Goal: Task Accomplishment & Management: Manage account settings

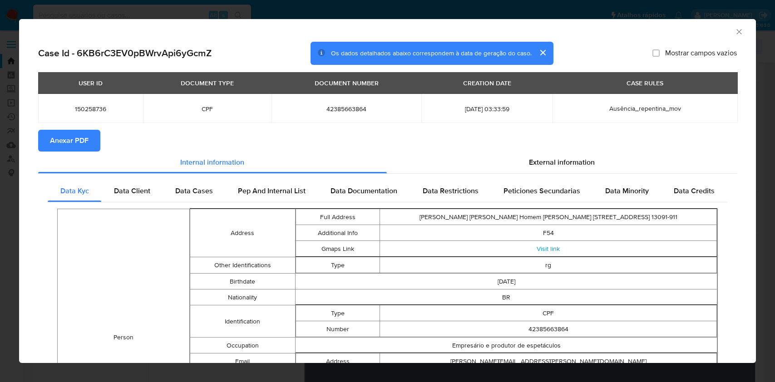
select select "10"
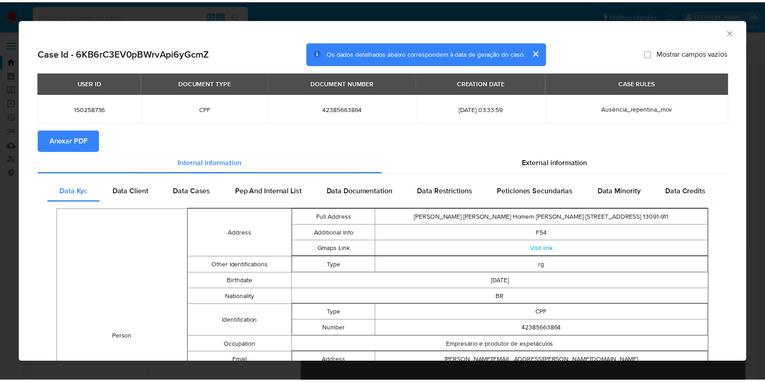
scroll to position [121, 0]
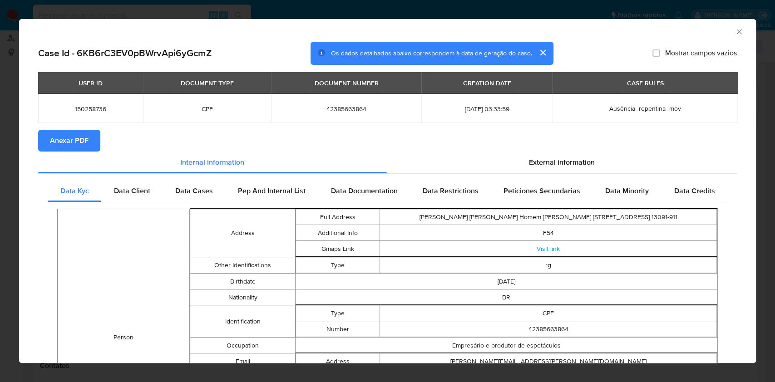
click at [726, 27] on div "AML Data Collector" at bounding box center [387, 30] width 737 height 23
click at [734, 33] on icon "Fechar a janela" at bounding box center [738, 31] width 9 height 9
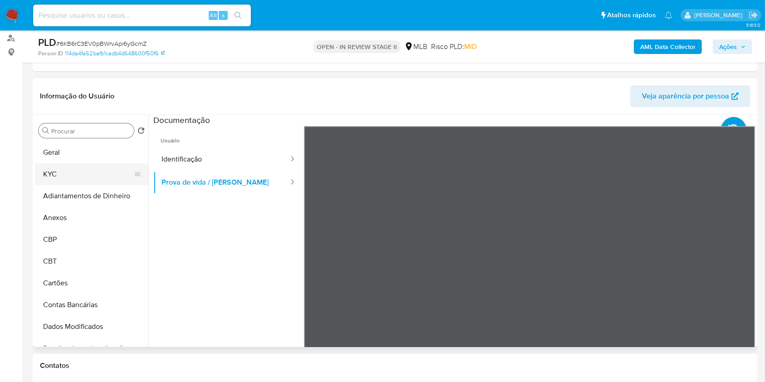
click at [103, 178] on button "KYC" at bounding box center [88, 174] width 106 height 22
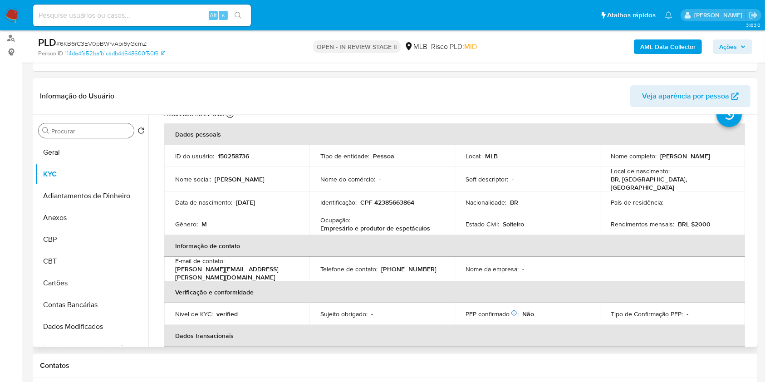
scroll to position [0, 0]
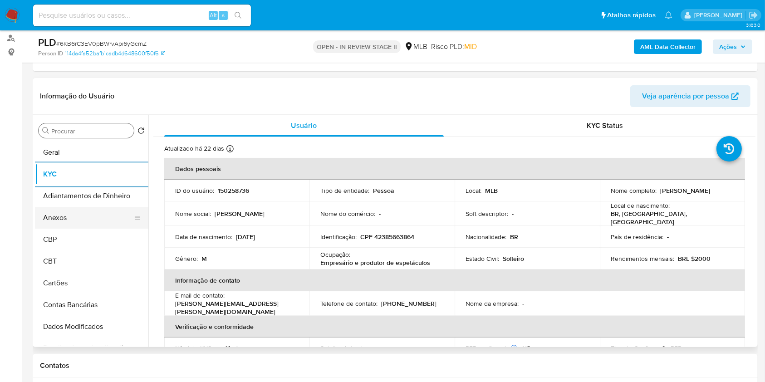
click at [80, 210] on button "Anexos" at bounding box center [88, 218] width 106 height 22
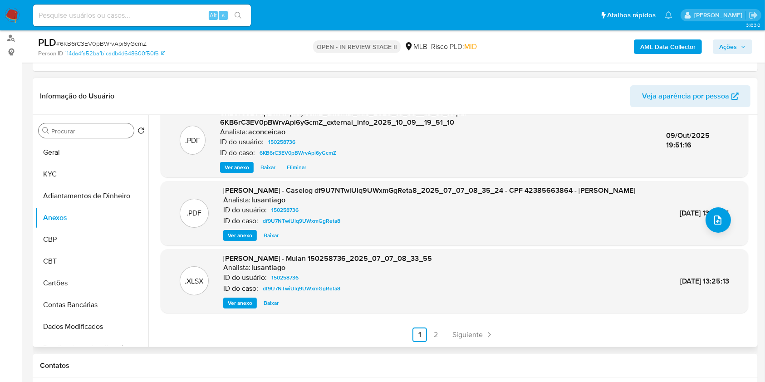
scroll to position [105, 0]
click at [238, 232] on span "Ver anexo" at bounding box center [240, 235] width 25 height 9
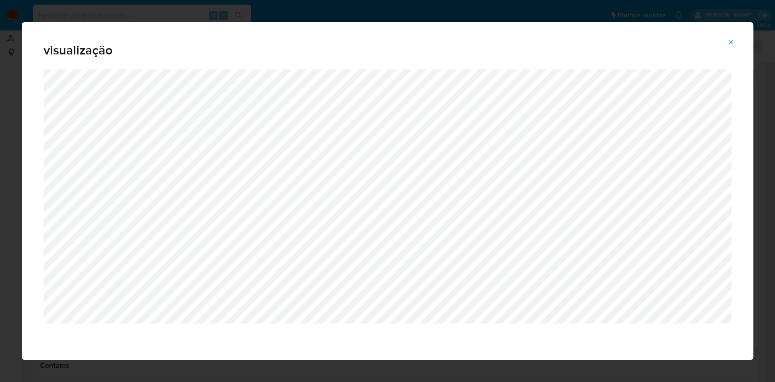
click at [728, 40] on icon "Attachment preview" at bounding box center [730, 42] width 7 height 7
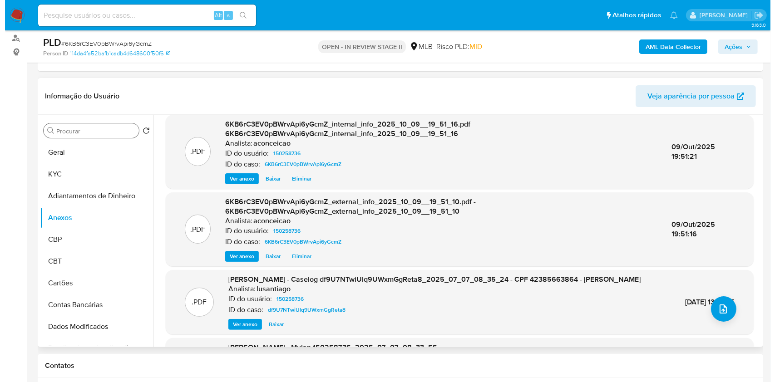
scroll to position [0, 0]
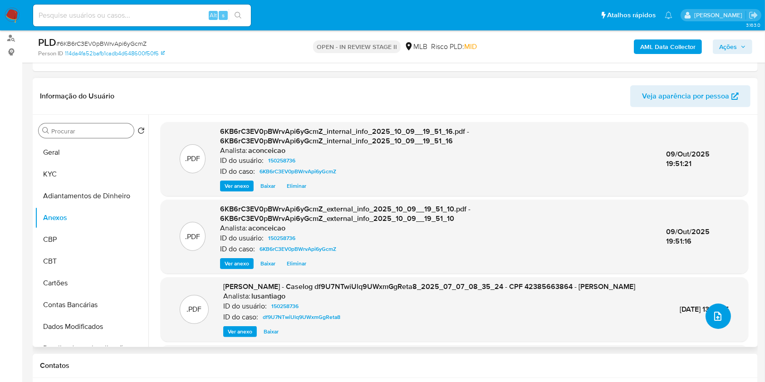
click at [723, 323] on button "upload-file" at bounding box center [718, 316] width 25 height 25
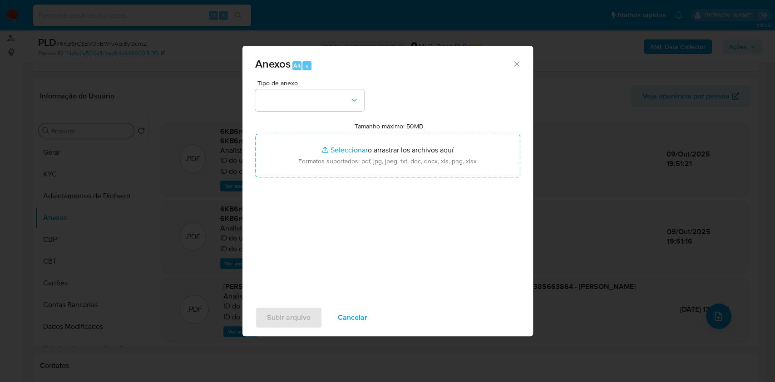
click at [298, 86] on div "Tipo de anexo" at bounding box center [309, 95] width 109 height 31
click at [310, 111] on button "button" at bounding box center [309, 100] width 109 height 22
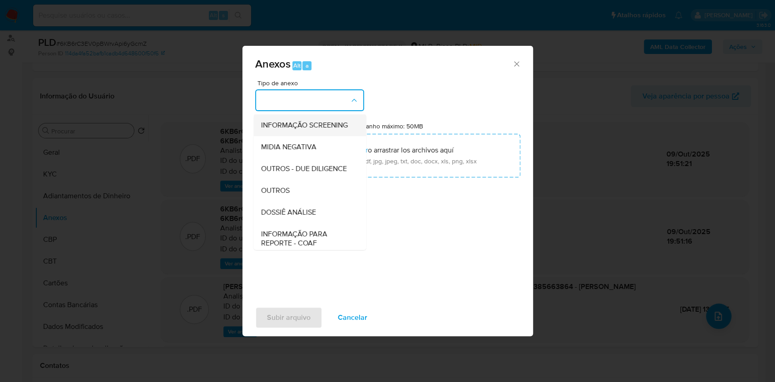
scroll to position [139, 0]
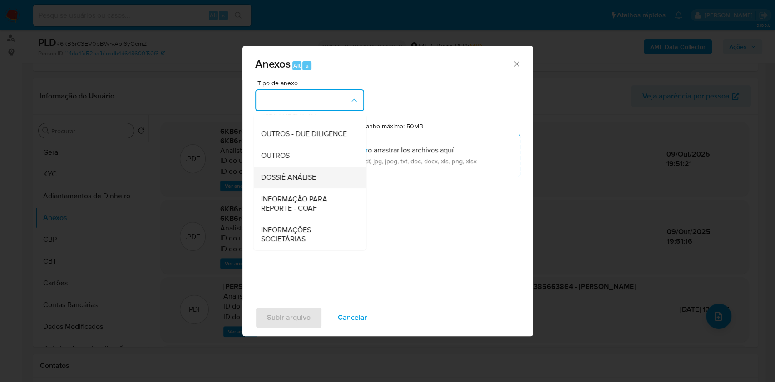
click at [304, 181] on span "DOSSIÊ ANÁLISE" at bounding box center [288, 177] width 55 height 9
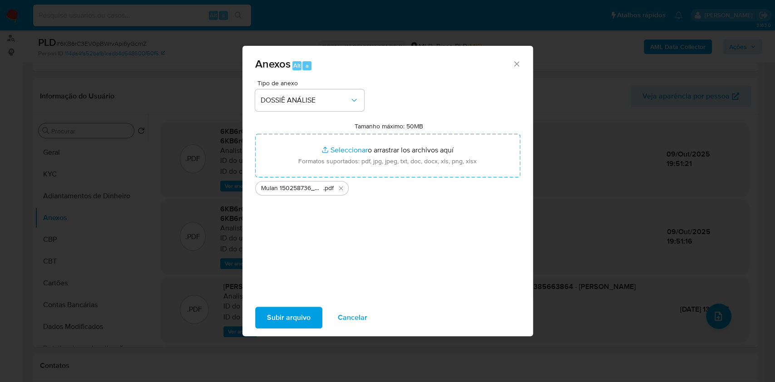
click at [289, 314] on span "Subir arquivo" at bounding box center [289, 318] width 44 height 20
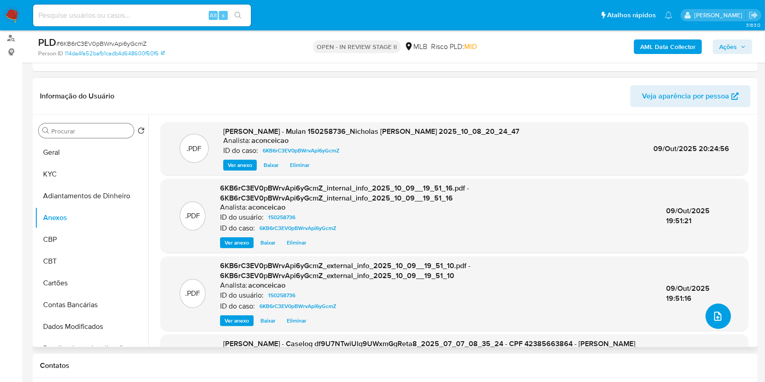
click at [720, 306] on button "upload-file" at bounding box center [718, 316] width 25 height 25
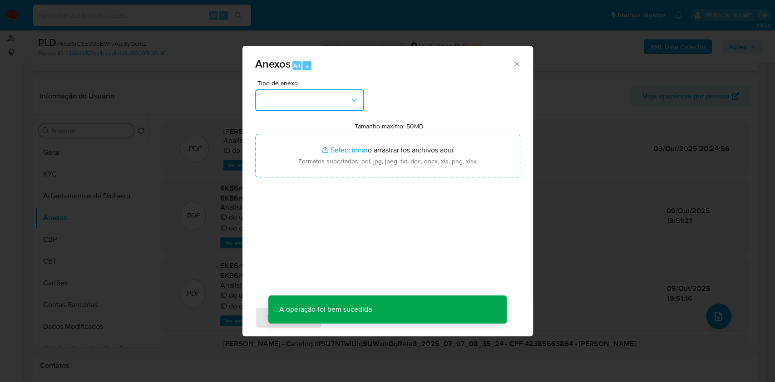
click at [354, 101] on icon "button" at bounding box center [354, 100] width 9 height 9
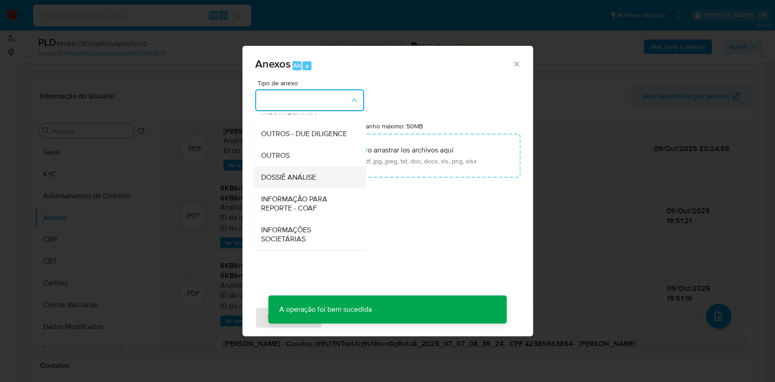
click at [322, 172] on div "DOSSIÊ ANÁLISE" at bounding box center [307, 178] width 93 height 22
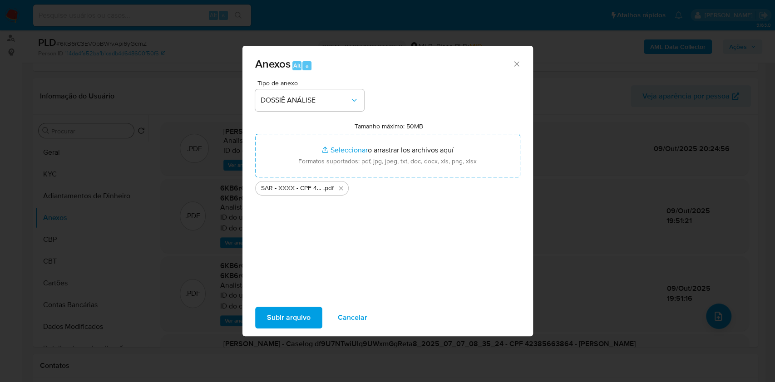
click at [311, 310] on button "Subir arquivo" at bounding box center [288, 318] width 67 height 22
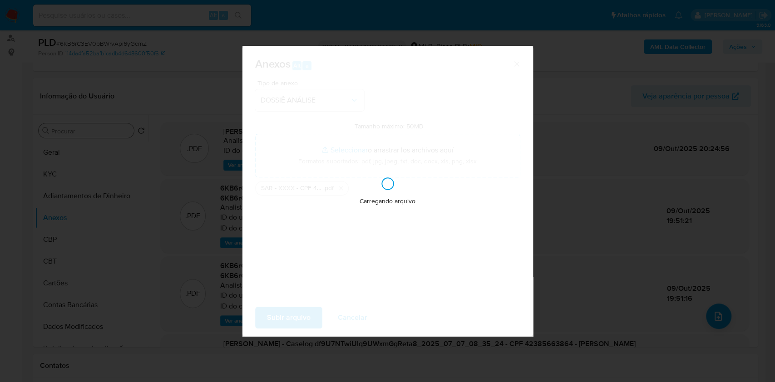
click at [684, 186] on div "Anexos Alt a Tipo de anexo DOSSIÊ ANÁLISE Tamanho máximo: 50MB Seleccionar arch…" at bounding box center [387, 191] width 775 height 382
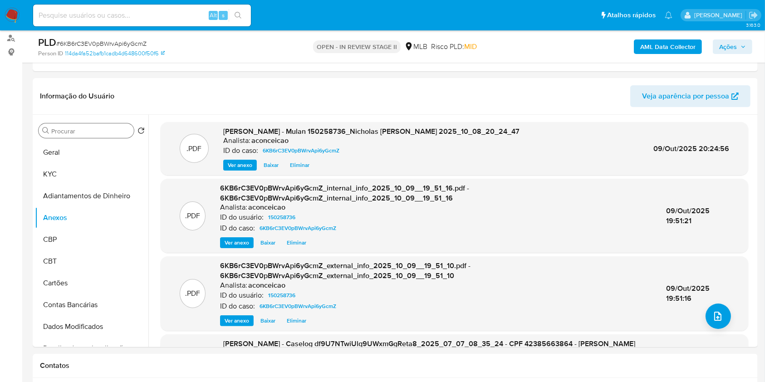
click at [731, 39] on span "Ações" at bounding box center [728, 46] width 18 height 15
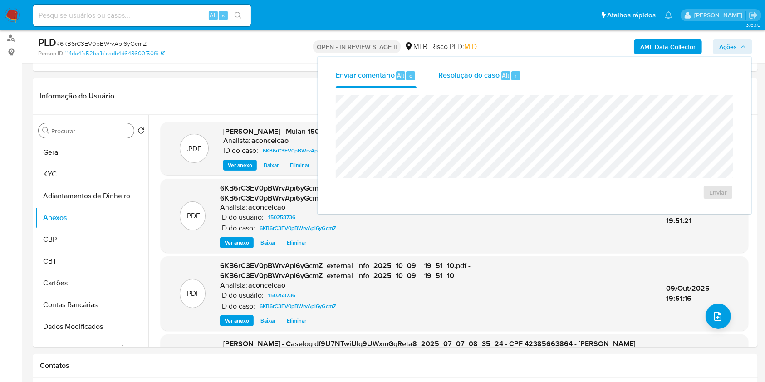
drag, startPoint x: 496, startPoint y: 68, endPoint x: 505, endPoint y: 85, distance: 19.7
click at [496, 69] on div "Resolução do caso Alt r" at bounding box center [480, 76] width 83 height 24
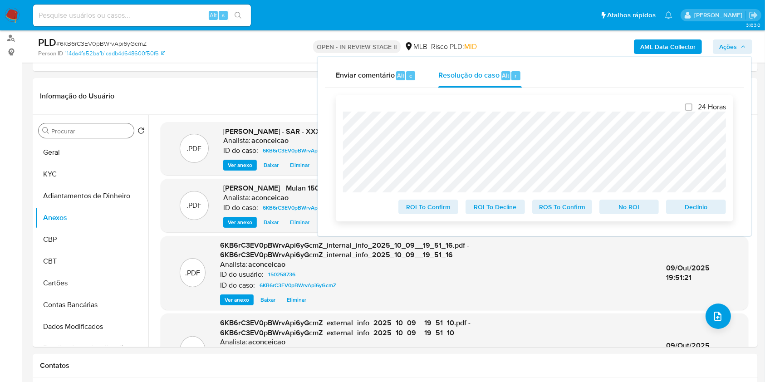
click at [568, 209] on span "ROS To Confirm" at bounding box center [562, 207] width 47 height 13
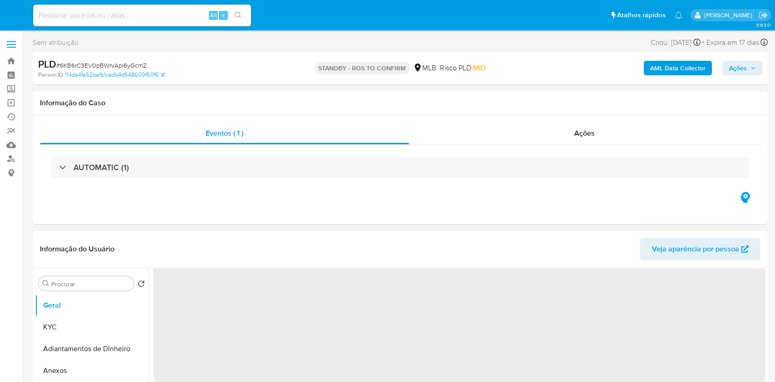
select select "10"
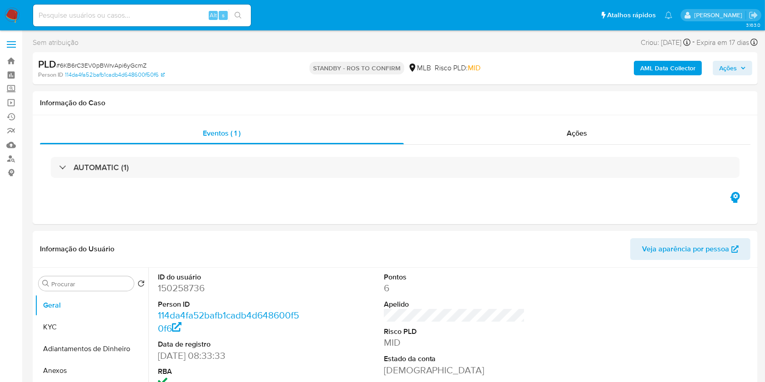
click at [188, 14] on input at bounding box center [142, 16] width 218 height 12
paste input "yszLsri0mY6jm5sk036LIB8B"
type input "yszLsri0mY6jm5sk036LIB8B"
click at [240, 15] on icon "search-icon" at bounding box center [238, 15] width 7 height 7
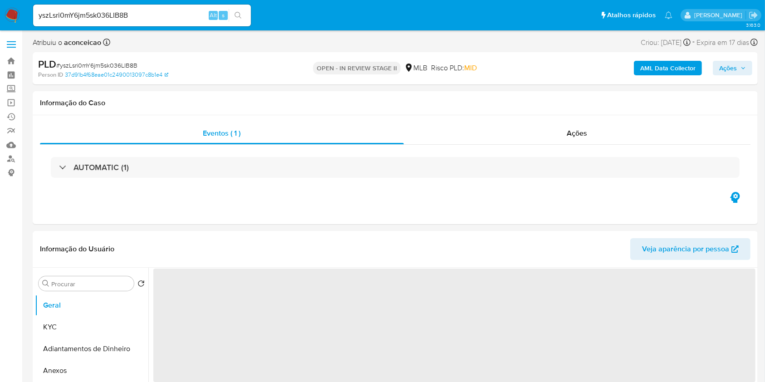
select select "10"
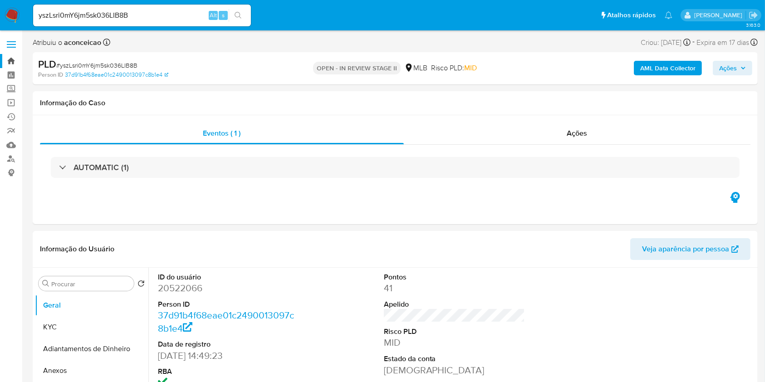
click at [14, 60] on link "Bandeja" at bounding box center [54, 61] width 108 height 14
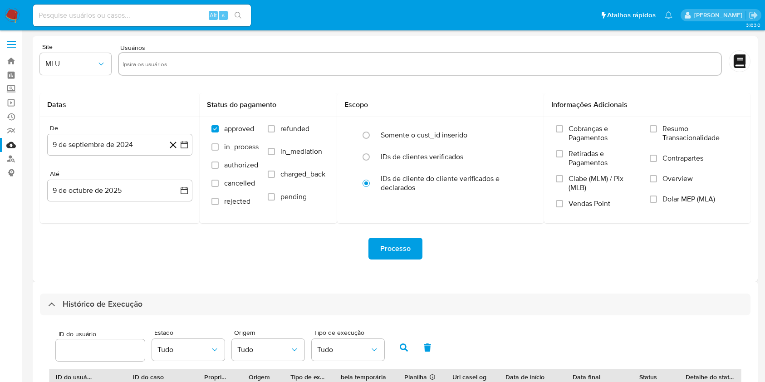
select select "20"
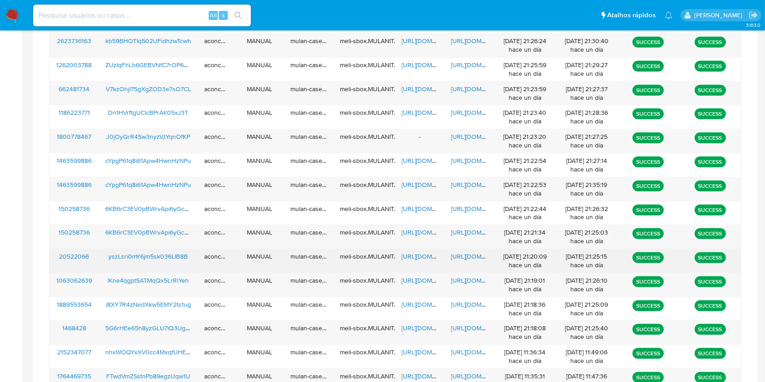
click at [425, 255] on span "https://docs.google.com/spreadsheets/d/1-dwN3KMXLOOXqFlDBdm7w-7L7O13w525kIRJj4q…" at bounding box center [433, 256] width 63 height 9
click at [465, 256] on span "https://docs.google.com/document/d/1-6sZ4EtGxBL1ls9Ebqf3HlztAe2pEp9_RNyBvzpAHgQ…" at bounding box center [482, 256] width 63 height 9
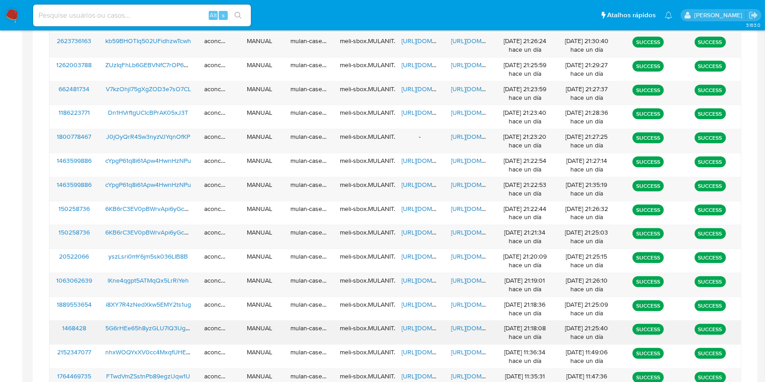
click at [413, 328] on span "https://docs.google.com/spreadsheets/d/1-Md0xfXzssqnwfL3VS31xnEUblClGbg-1bT2d4X…" at bounding box center [433, 328] width 63 height 9
click at [456, 327] on span "https://docs.google.com/document/d/1CZReBHxp5dCUOLoZefXsLxlTAwEln1oaIhKCNQzQaJE…" at bounding box center [482, 328] width 63 height 9
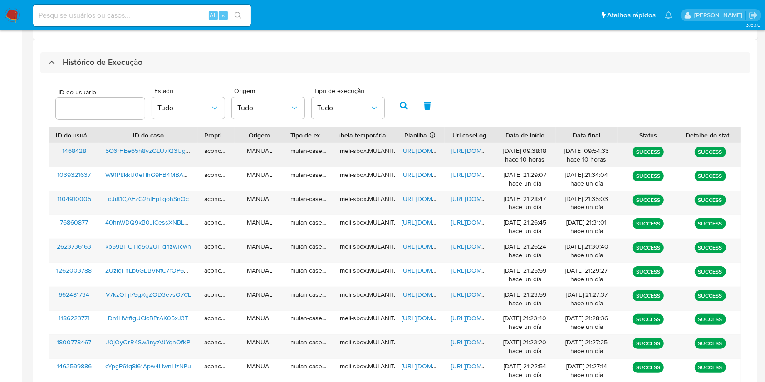
scroll to position [121, 0]
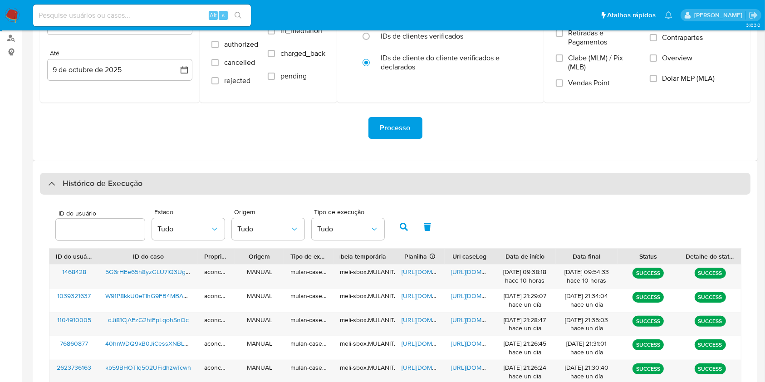
click at [387, 179] on div "Histórico de Execução" at bounding box center [395, 184] width 711 height 22
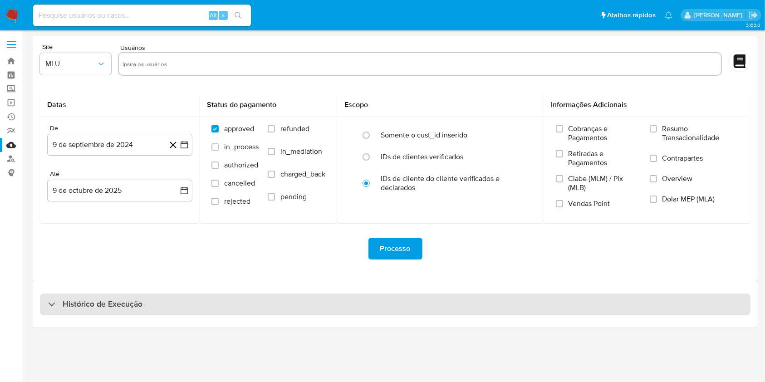
scroll to position [0, 0]
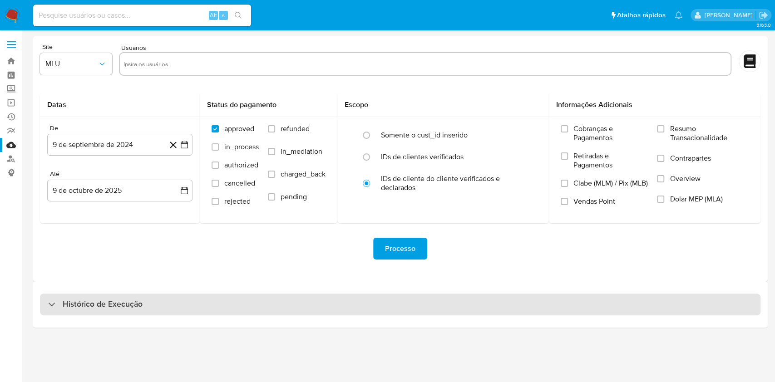
click at [374, 302] on div "Histórico de Execução" at bounding box center [400, 305] width 720 height 22
select select "10"
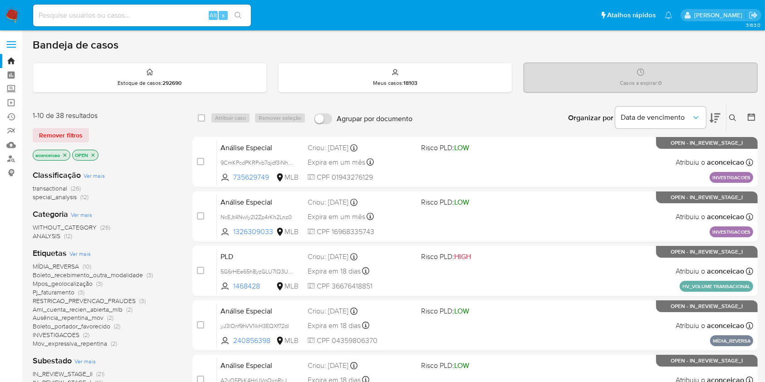
scroll to position [60, 0]
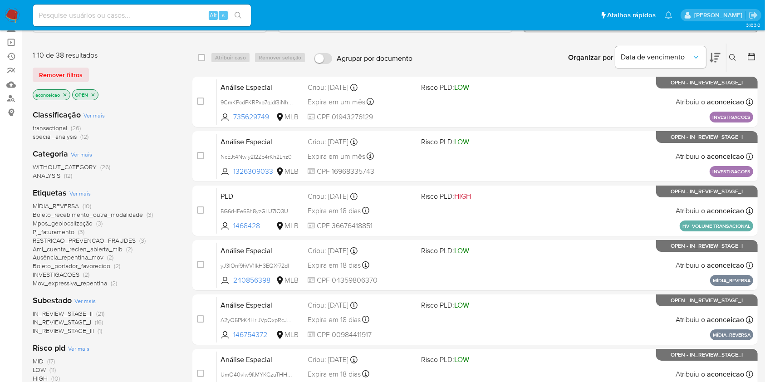
click at [72, 202] on span "MÍDIA_REVERSA" at bounding box center [56, 206] width 46 height 9
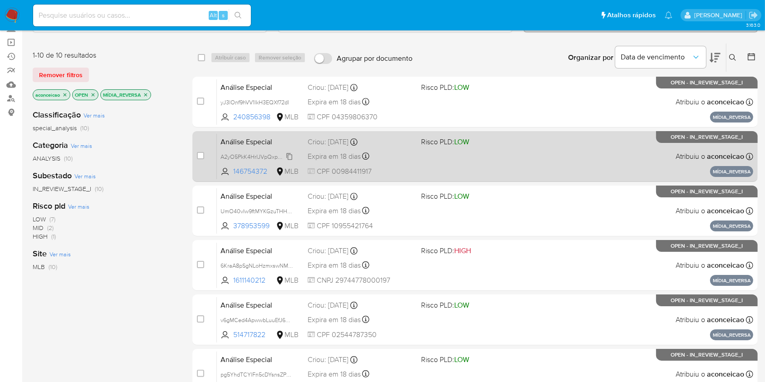
click at [290, 157] on span "A2yO5PkK4HrIJVpQxpRcJuDr" at bounding box center [258, 156] width 75 height 10
click at [401, 169] on span "CPF 00984411917" at bounding box center [361, 172] width 106 height 10
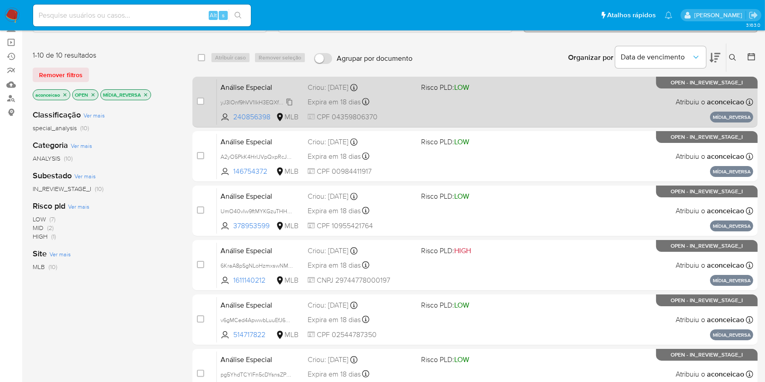
click at [289, 100] on span "yJ3lOnf9hVV1lkH3EQXf72dl" at bounding box center [255, 102] width 69 height 10
click at [424, 111] on div "Análise Especial yJ3lOnf9hVV1lkH3EQXf72dl 240856398 MLB Risco PLD: LOW Criou: 1…" at bounding box center [485, 102] width 537 height 46
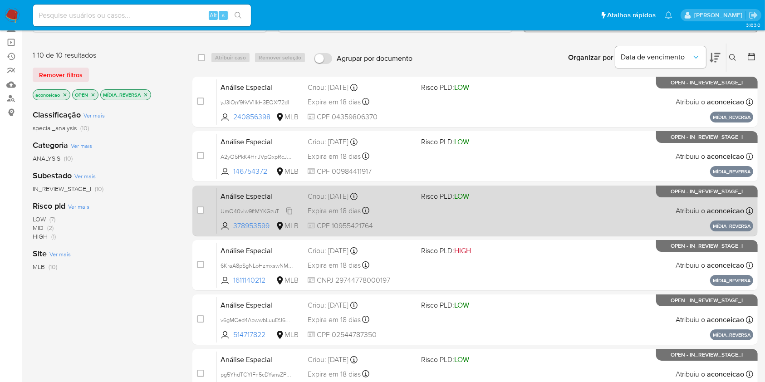
click at [291, 210] on span "UmO40vIw9ftMYKGzuTHH4HFA" at bounding box center [261, 211] width 81 height 10
click at [416, 217] on div "Análise Especial UmO40vIw9ftMYKGzuTHH4HFA Copiado Copiado 378953599 MLB Risco P…" at bounding box center [485, 211] width 537 height 46
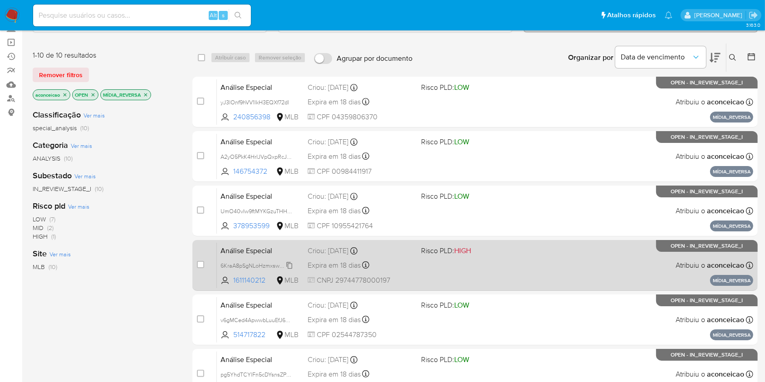
click at [289, 267] on span "6KraA8pSgNLoHzmxswNMQy45" at bounding box center [261, 265] width 81 height 10
click at [429, 285] on div "Análise Especial 6KraA8pSgNLoHzmxswNMQy45 Copiado Copiado 1611140212 MLB Risco …" at bounding box center [485, 265] width 537 height 46
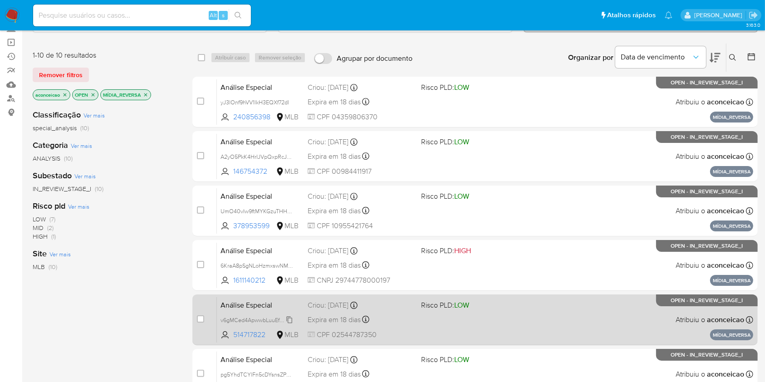
click at [287, 320] on span "v6gMCed4ApwwbLuuEfJ6GRmN" at bounding box center [261, 320] width 81 height 10
click at [386, 314] on div "Expira em 18 dias Expira em 27/10/2025 14:31:06" at bounding box center [361, 320] width 106 height 12
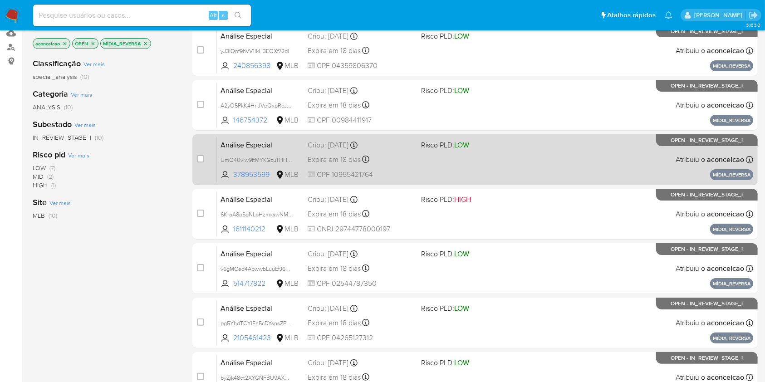
scroll to position [182, 0]
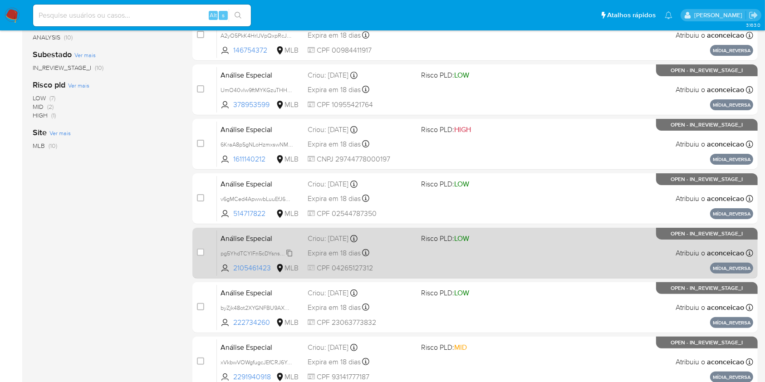
click at [288, 253] on span "pg5YhdTCYlFn5cDYsnsZP6tC" at bounding box center [258, 253] width 75 height 10
click at [396, 265] on span "CPF 04265127312" at bounding box center [361, 268] width 106 height 10
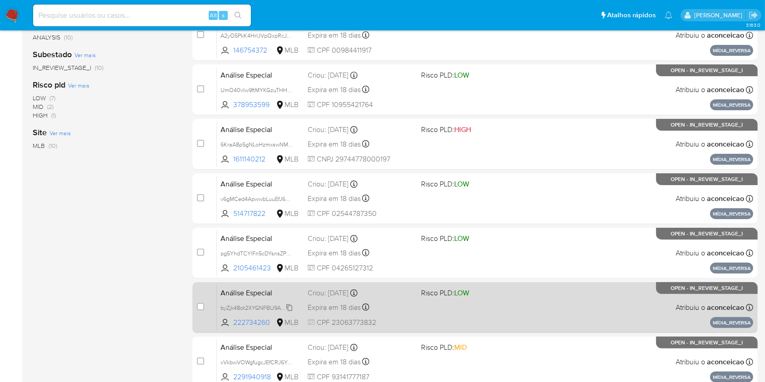
click at [290, 304] on span "byZjk48ot2XYGNFBU9AXCQoU" at bounding box center [261, 307] width 80 height 10
click at [390, 320] on span "CPF 23063773832" at bounding box center [361, 323] width 106 height 10
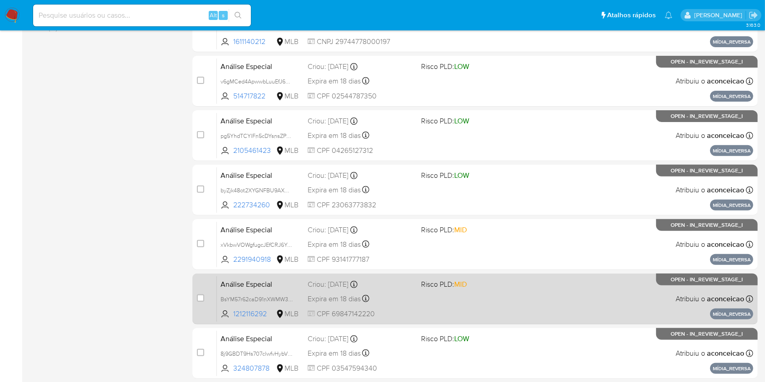
scroll to position [302, 0]
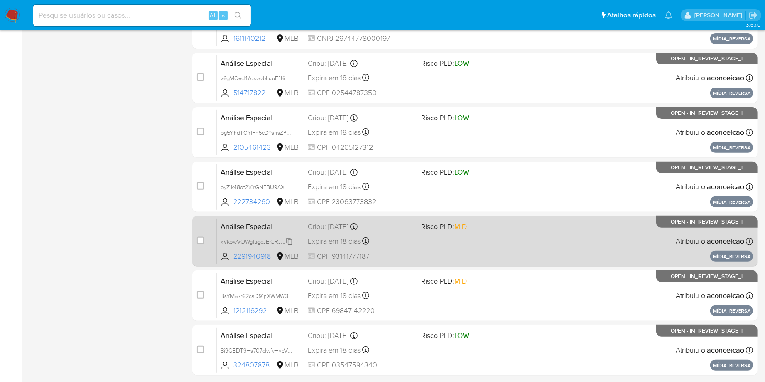
click at [292, 238] on span "xVkbwVOWgfugcJEfCRJ6YA7K" at bounding box center [259, 241] width 77 height 10
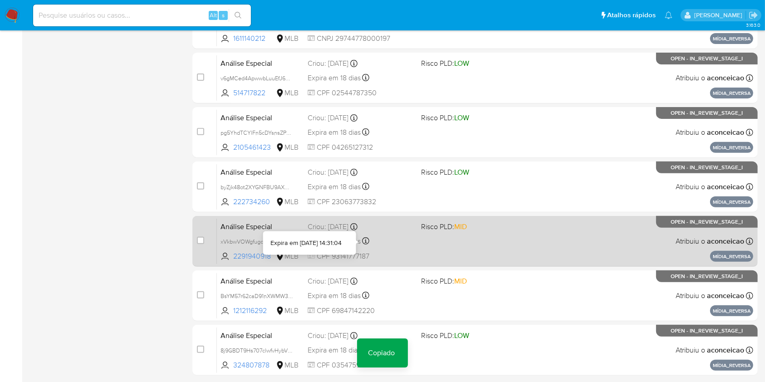
click at [416, 251] on div "Análise Especial xVkbwVOWgfugcJEfCRJ6YA7K Copiado Copiado 2291940918 MLB Risco …" at bounding box center [485, 241] width 537 height 46
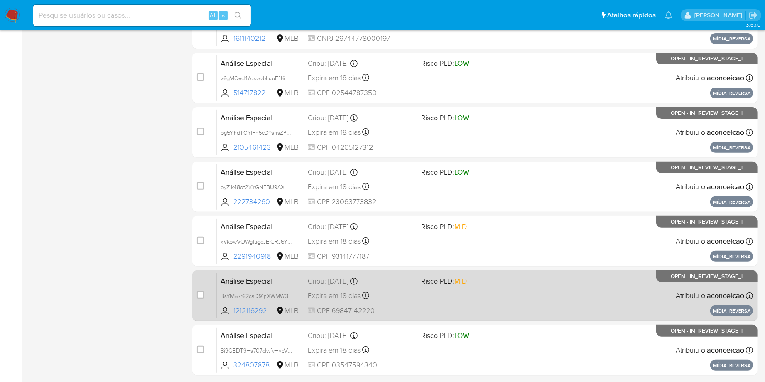
drag, startPoint x: 287, startPoint y: 295, endPoint x: 301, endPoint y: 296, distance: 14.1
click at [288, 295] on span "BsYM57r62caD91nXWMW3bhQQ" at bounding box center [262, 296] width 83 height 10
click at [388, 311] on span "CPF 69847142220" at bounding box center [361, 311] width 106 height 10
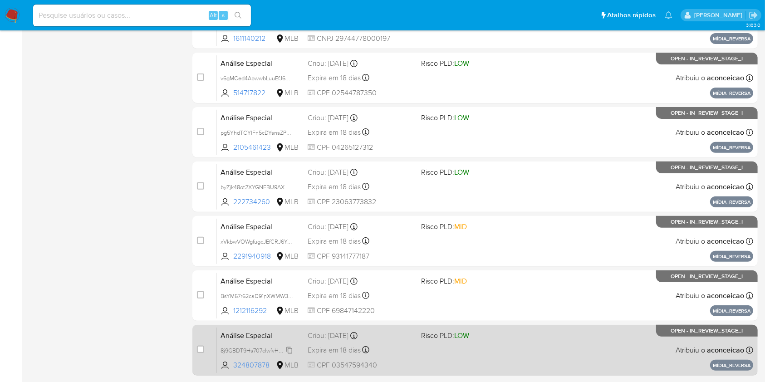
click at [288, 348] on span "8j9GBDT9Hs707clwfvHybV4U" at bounding box center [258, 350] width 74 height 10
click at [430, 349] on span at bounding box center [474, 350] width 106 height 2
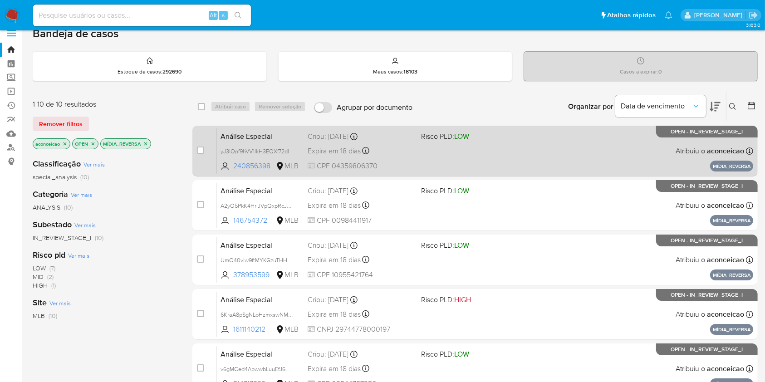
scroll to position [0, 0]
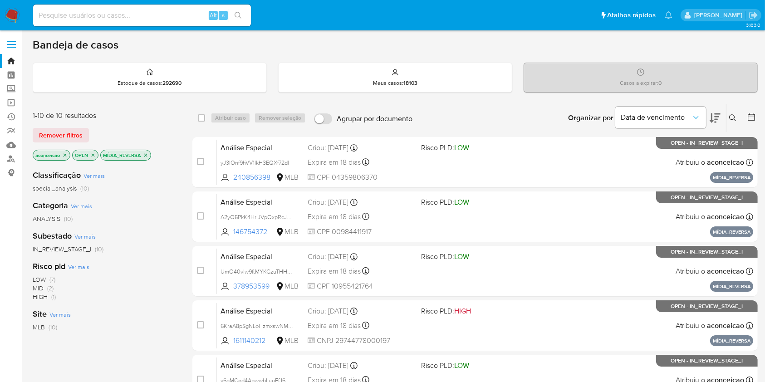
click at [147, 155] on icon "close-filter" at bounding box center [145, 155] width 5 height 5
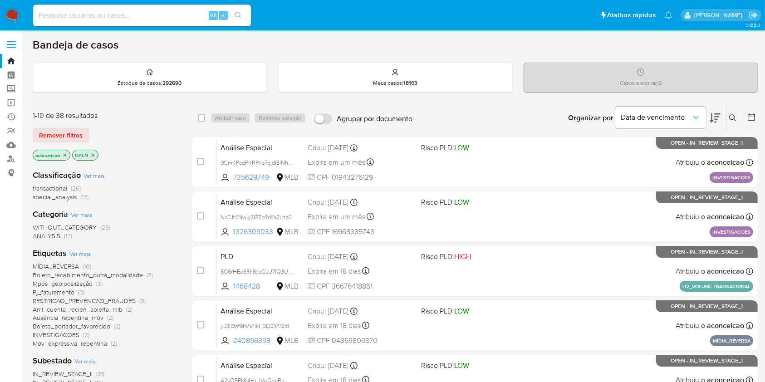
click at [143, 18] on input at bounding box center [142, 16] width 218 height 12
paste input "2x6vw3l4yzf83wctgxsrVIBB"
type input "2x6vw3l4yzf83wctgxsrVIBB"
click at [64, 153] on icon "close-filter" at bounding box center [64, 155] width 5 height 5
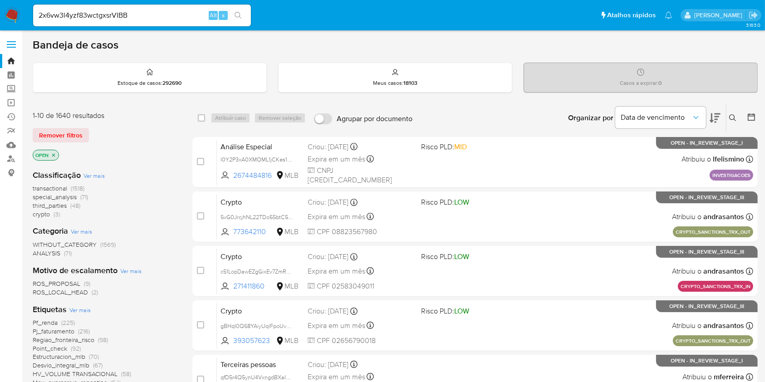
click at [53, 153] on icon "close-filter" at bounding box center [53, 155] width 5 height 5
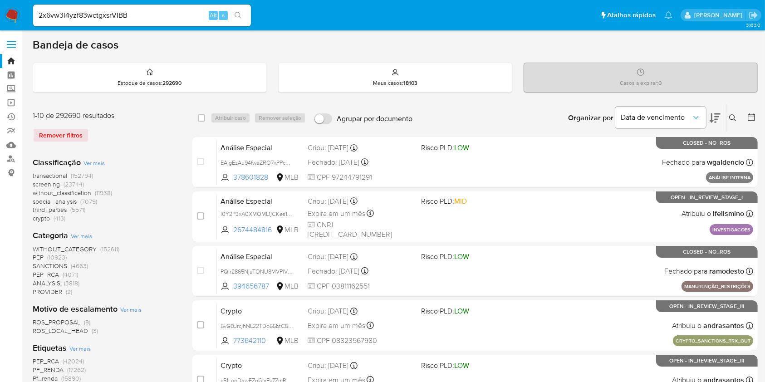
click at [729, 115] on button at bounding box center [734, 118] width 15 height 11
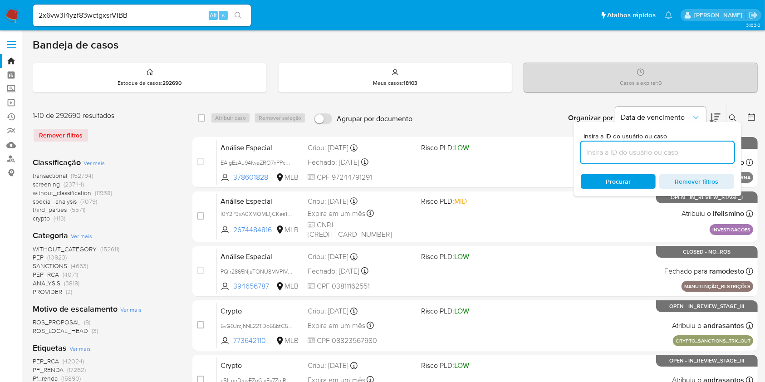
click at [697, 148] on input at bounding box center [657, 153] width 153 height 12
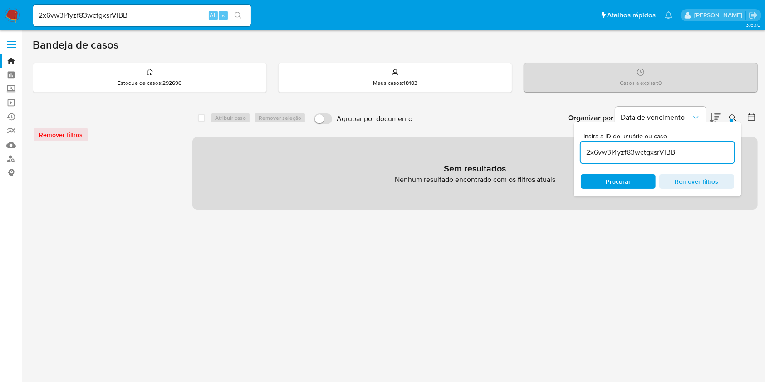
click at [683, 151] on input "2x6vw3l4yzf83wctgxsrVIBB" at bounding box center [657, 153] width 153 height 12
type input "2x6vw3l4yzf83wctgxsrVIBB"
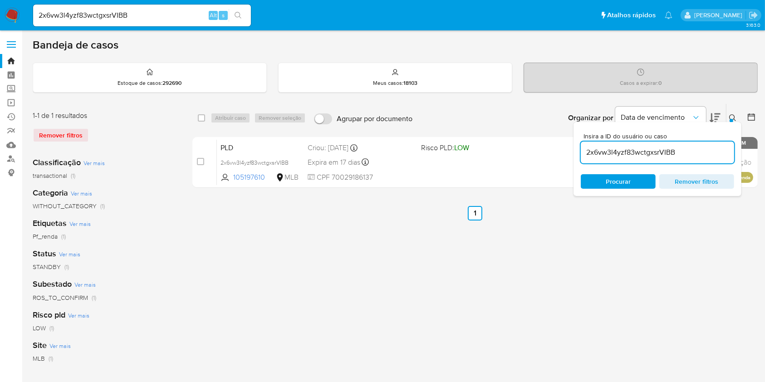
click at [733, 119] on div at bounding box center [732, 121] width 4 height 4
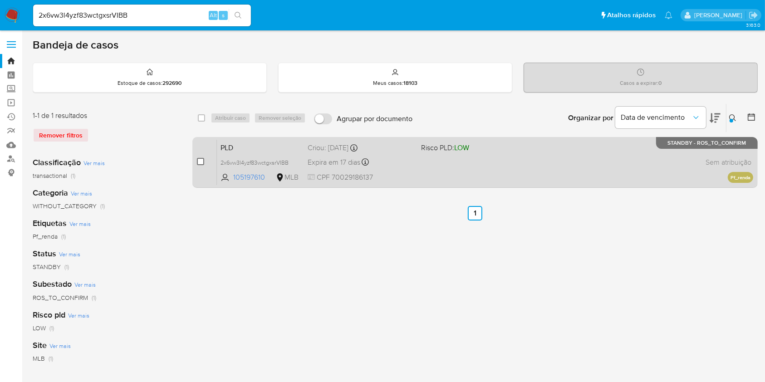
click at [197, 162] on input "checkbox" at bounding box center [200, 161] width 7 height 7
checkbox input "true"
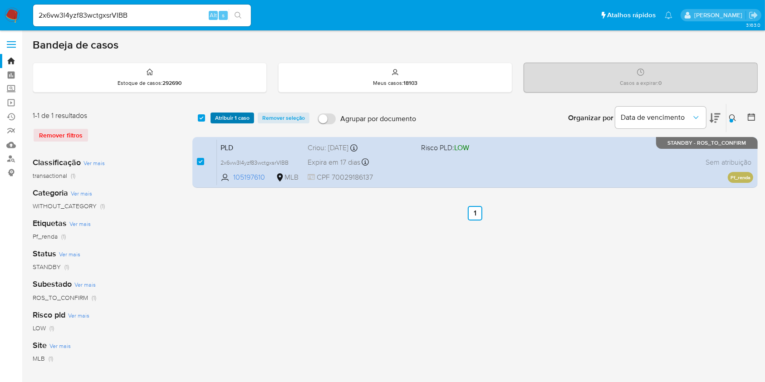
click at [231, 119] on span "Atribuir 1 caso" at bounding box center [232, 117] width 34 height 9
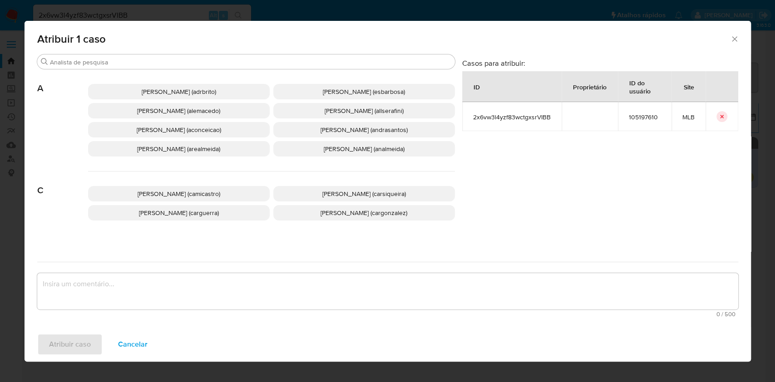
click at [201, 129] on span "Ana Cristina Da Conceicao (aconceicao)" at bounding box center [179, 129] width 84 height 9
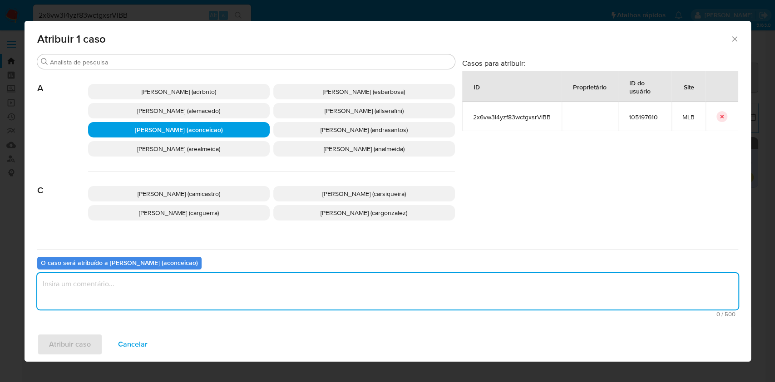
click at [280, 278] on textarea "assign-modal" at bounding box center [387, 291] width 701 height 36
type textarea "ok"
click at [89, 335] on span "Atribuir caso" at bounding box center [70, 345] width 42 height 20
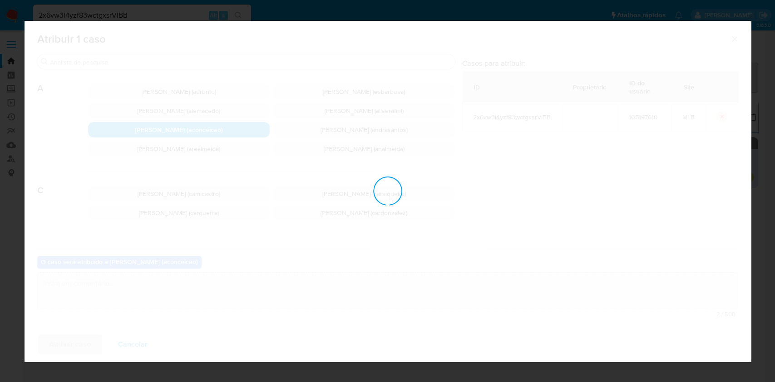
checkbox input "false"
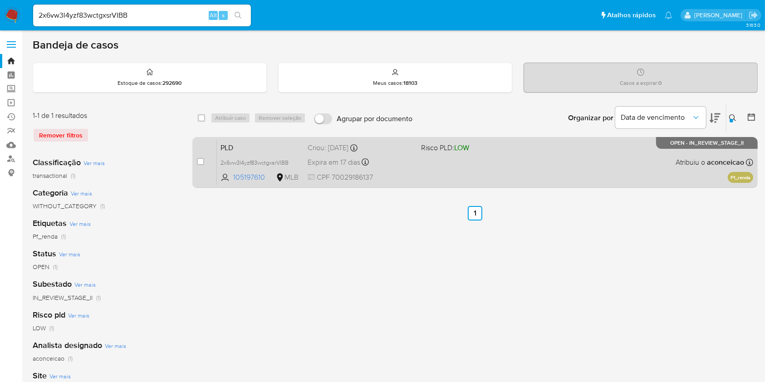
click at [420, 174] on div "PLD 2x6vw3l4yzf83wctgxsrVIBB 105197610 MLB Risco PLD: LOW Criou: 12/09/2025 Cri…" at bounding box center [485, 162] width 537 height 46
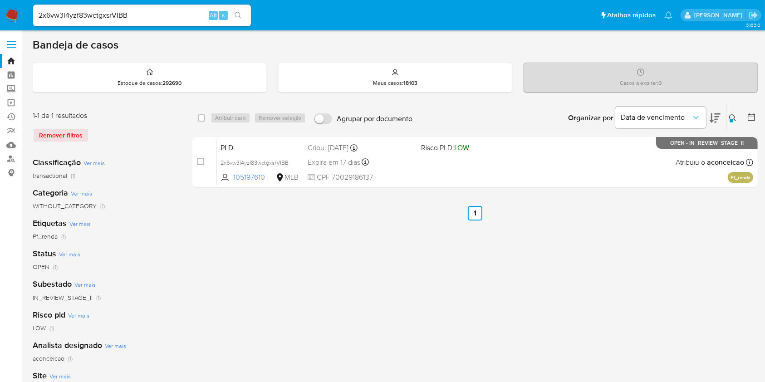
click at [728, 114] on button at bounding box center [734, 118] width 15 height 11
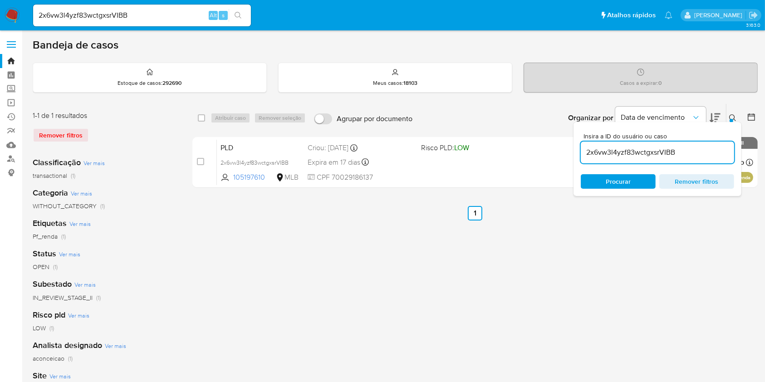
click at [697, 154] on input "2x6vw3l4yzf83wctgxsrVIBB" at bounding box center [657, 153] width 153 height 12
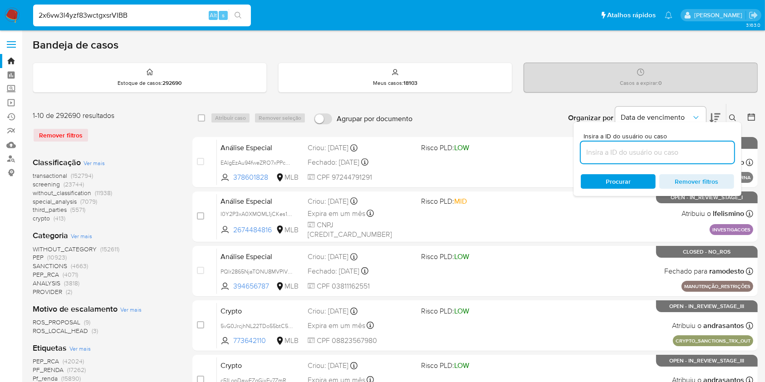
click at [175, 12] on input "2x6vw3l4yzf83wctgxsrVIBB" at bounding box center [142, 16] width 218 height 12
paste input "A2yO5PkK4HrIJVpQxpRcJuDr"
type input "A2yO5PkK4HrIJVpQxpRcJuDr"
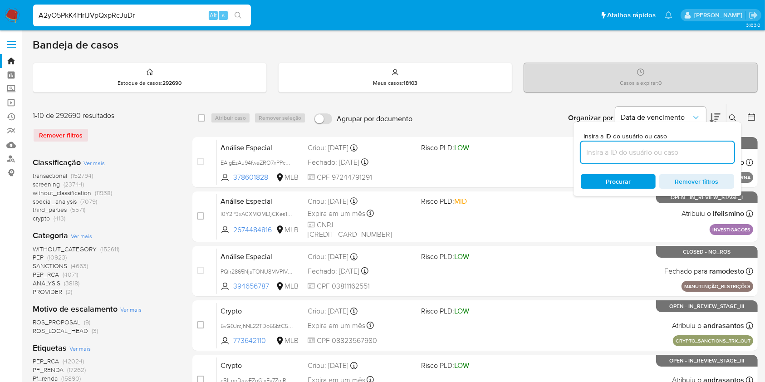
click at [237, 16] on icon "search-icon" at bounding box center [238, 15] width 7 height 7
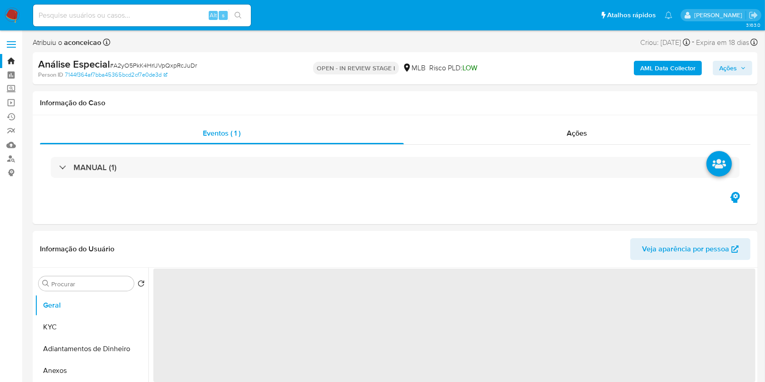
select select "10"
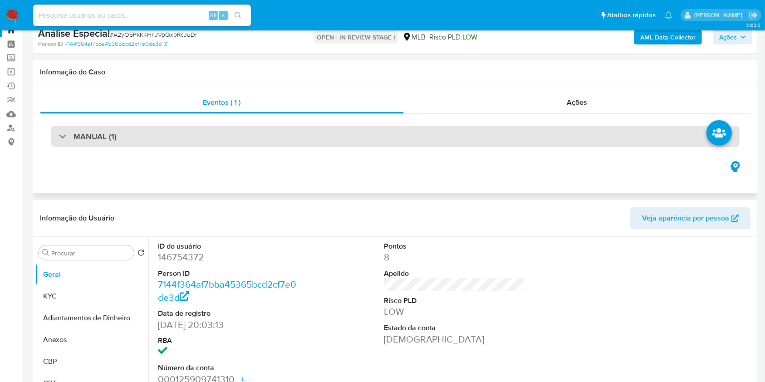
scroll to position [121, 0]
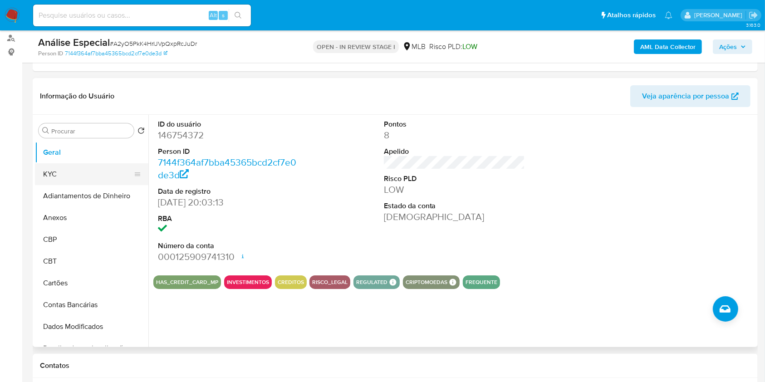
click at [73, 169] on button "KYC" at bounding box center [88, 174] width 106 height 22
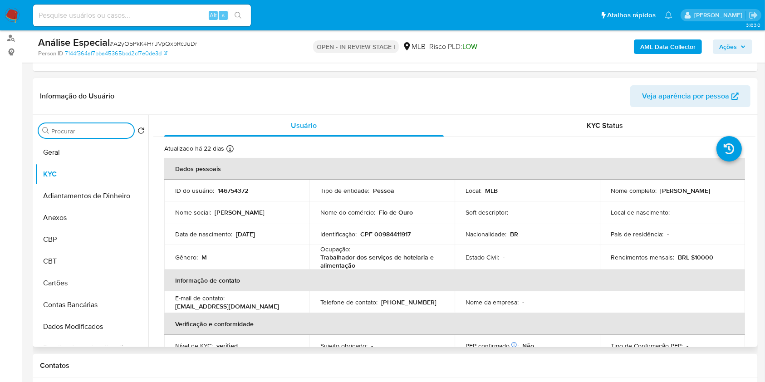
click at [96, 129] on input "Procurar" at bounding box center [90, 131] width 79 height 8
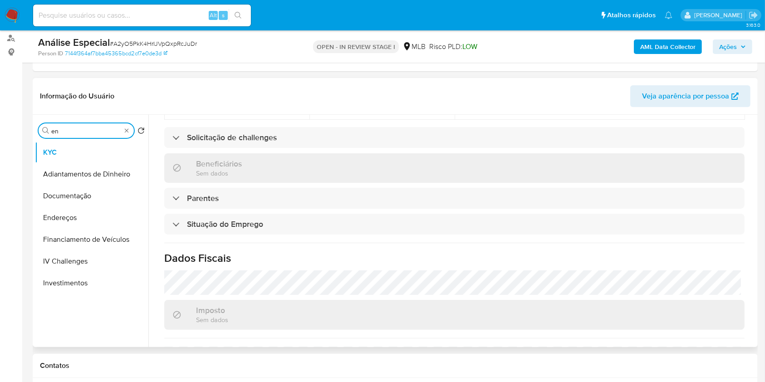
scroll to position [389, 0]
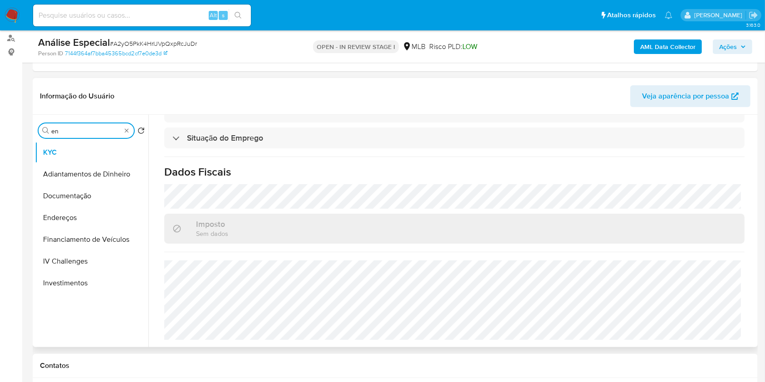
type input "en"
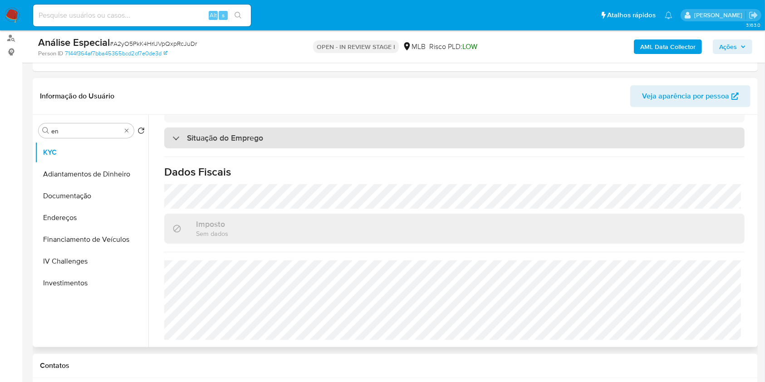
scroll to position [86, 0]
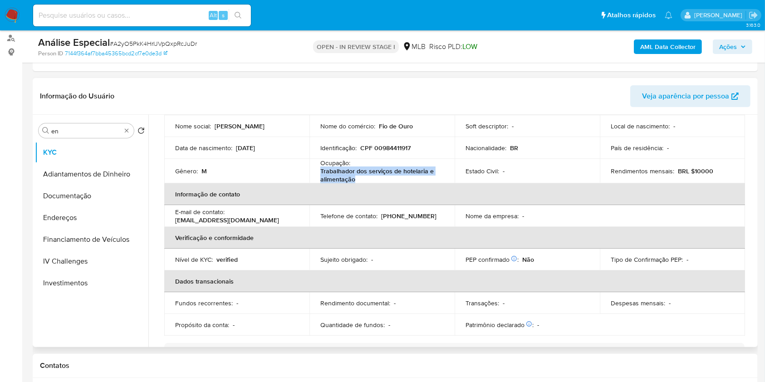
copy p "Trabalhador dos serviços de hotelaria e alimentação"
drag, startPoint x: 361, startPoint y: 177, endPoint x: 316, endPoint y: 168, distance: 45.8
click at [316, 168] on td "Ocupação : Trabalhador dos serviços de hotelaria e alimentação" at bounding box center [382, 171] width 145 height 25
click at [85, 212] on button "Endereços" at bounding box center [88, 218] width 106 height 22
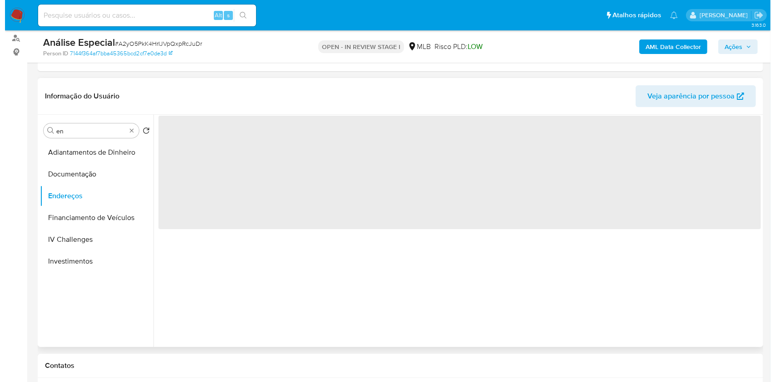
scroll to position [0, 0]
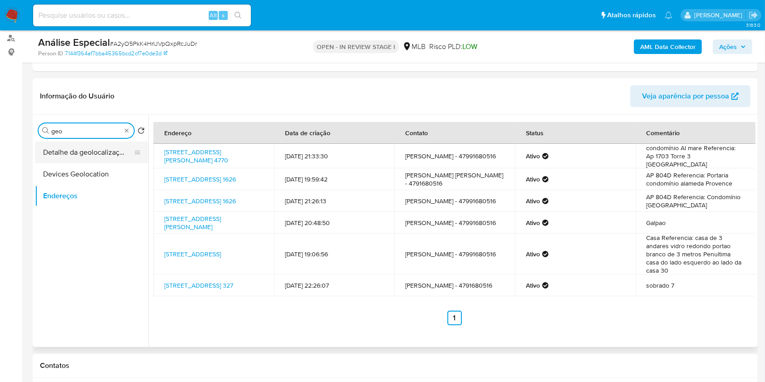
type input "geo"
click at [107, 150] on button "Detalhe da geolocalização" at bounding box center [88, 153] width 106 height 22
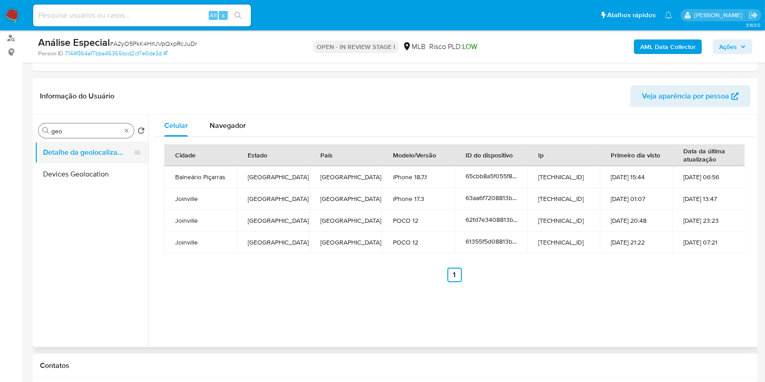
click at [107, 152] on button "Detalhe da geolocalização" at bounding box center [88, 153] width 106 height 22
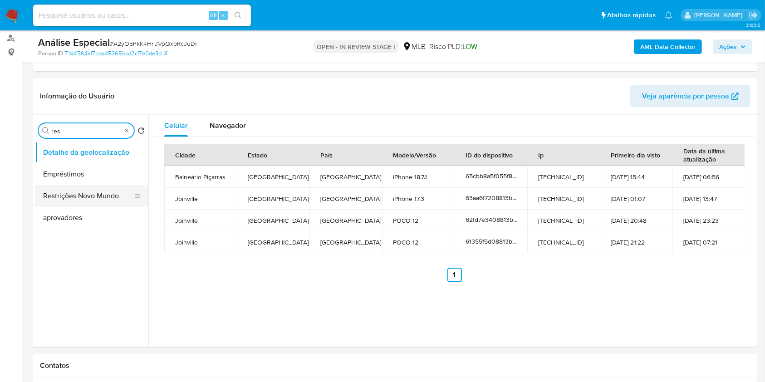
type input "res"
click at [95, 192] on button "Restrições Novo Mundo" at bounding box center [88, 196] width 106 height 22
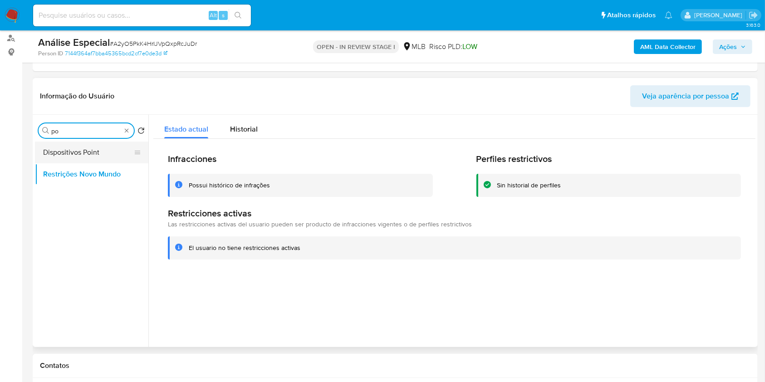
type input "po"
click at [103, 151] on button "Dispositivos Point" at bounding box center [88, 153] width 106 height 22
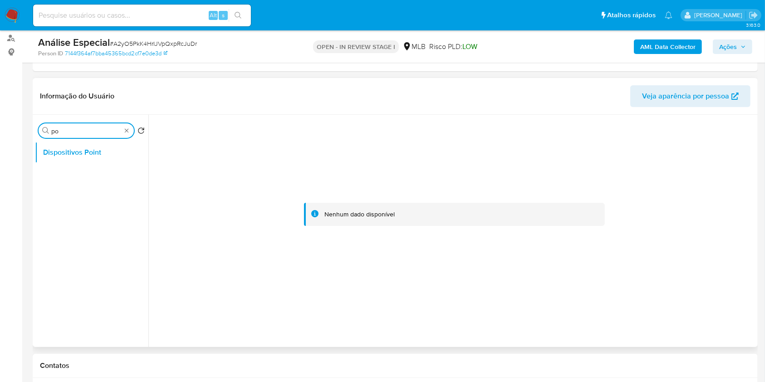
click at [121, 133] on input "po" at bounding box center [86, 131] width 70 height 8
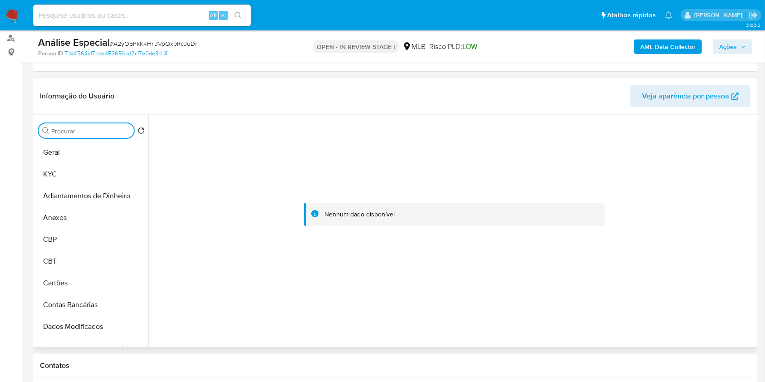
click at [123, 133] on input "Procurar" at bounding box center [90, 131] width 79 height 8
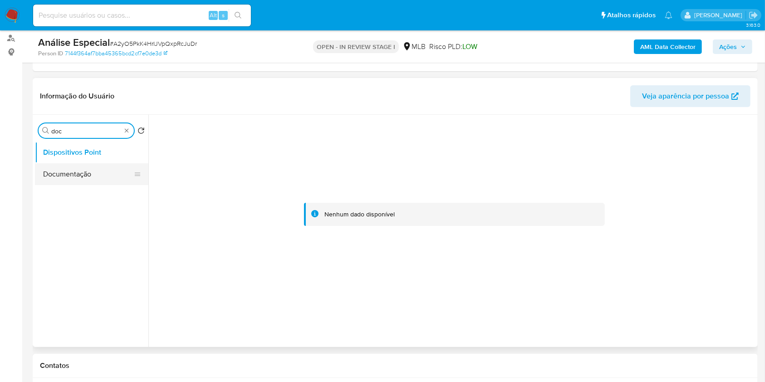
type input "doc"
click at [100, 170] on button "Documentação" at bounding box center [88, 174] width 106 height 22
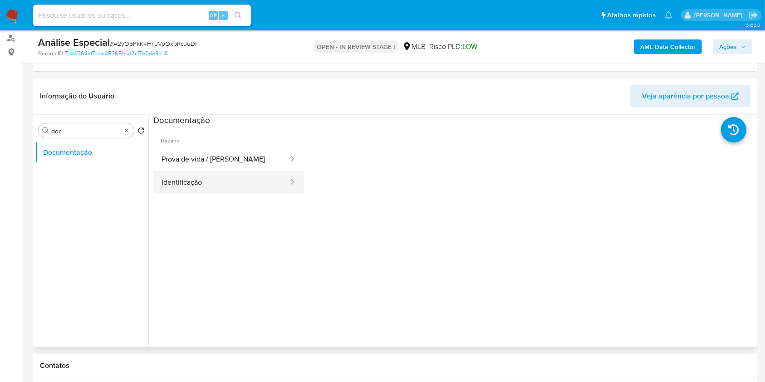
click at [238, 185] on button "Identificação" at bounding box center [221, 182] width 136 height 23
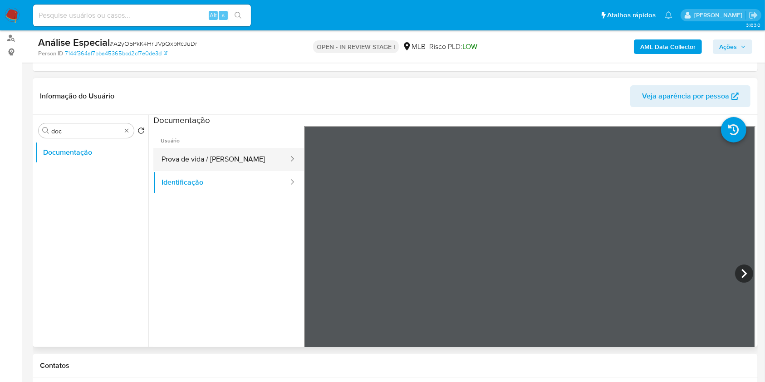
click at [199, 155] on button "Prova de vida / Selfie" at bounding box center [221, 159] width 136 height 23
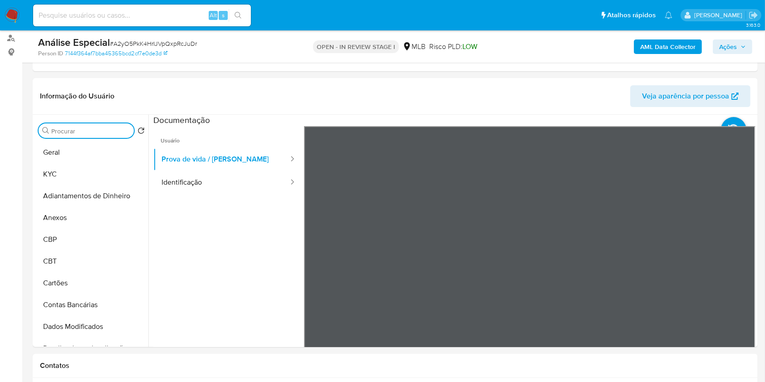
click at [650, 49] on b "AML Data Collector" at bounding box center [668, 46] width 55 height 15
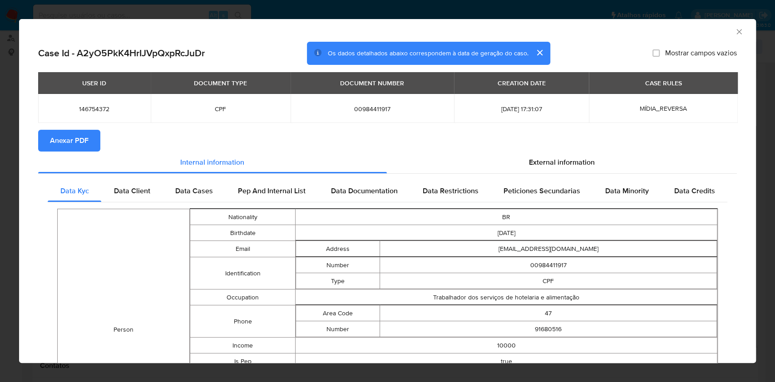
drag, startPoint x: 92, startPoint y: 137, endPoint x: 175, endPoint y: 129, distance: 83.4
click at [92, 138] on button "Anexar PDF" at bounding box center [69, 141] width 62 height 22
click at [734, 33] on icon "Fechar a janela" at bounding box center [738, 31] width 9 height 9
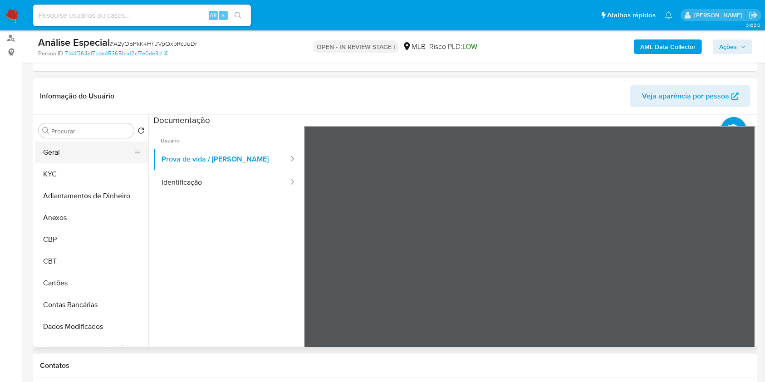
click at [100, 152] on button "Geral" at bounding box center [88, 153] width 106 height 22
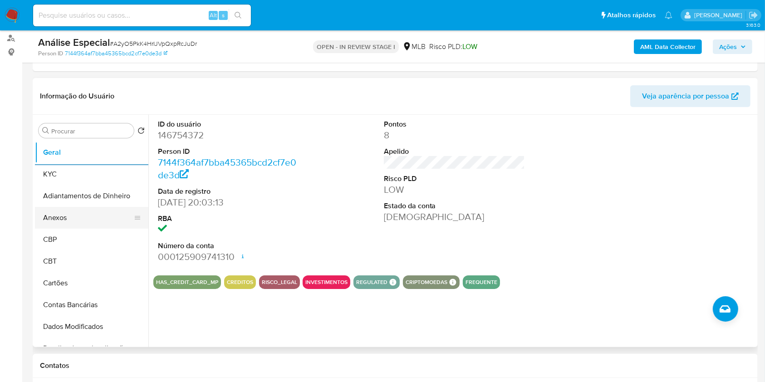
click at [100, 222] on button "Anexos" at bounding box center [88, 218] width 106 height 22
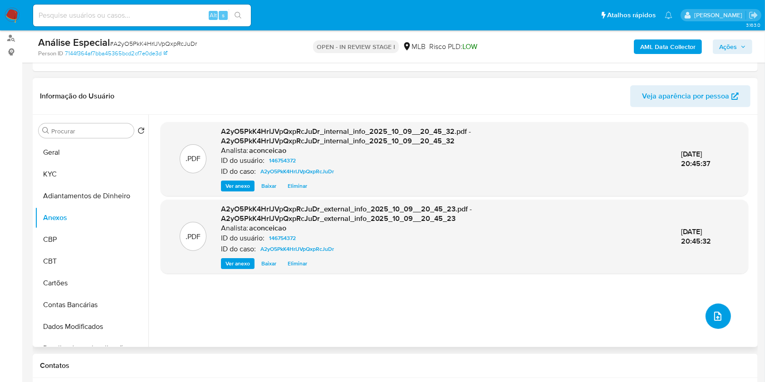
click at [721, 313] on button "upload-file" at bounding box center [718, 316] width 25 height 25
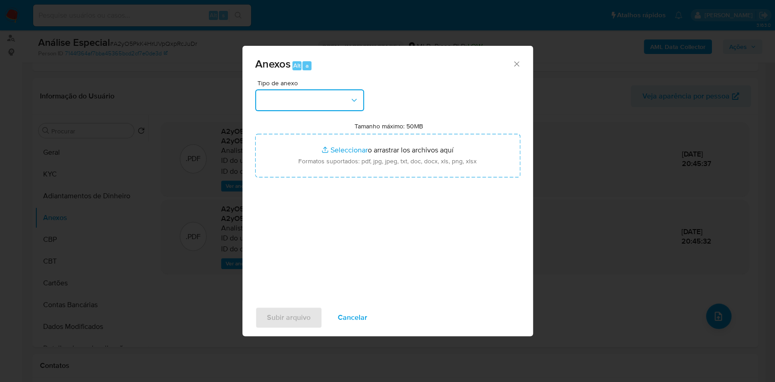
click at [286, 100] on button "button" at bounding box center [309, 100] width 109 height 22
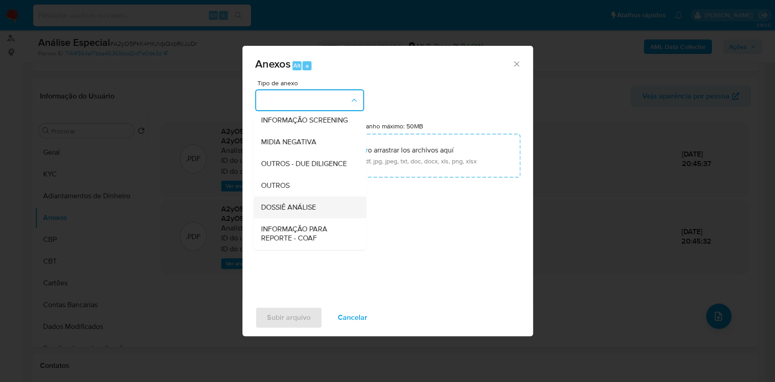
scroll to position [139, 0]
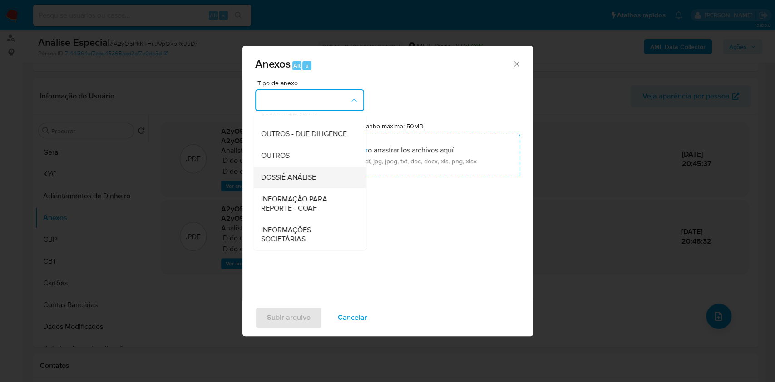
click at [302, 176] on span "DOSSIÊ ANÁLISE" at bounding box center [288, 177] width 55 height 9
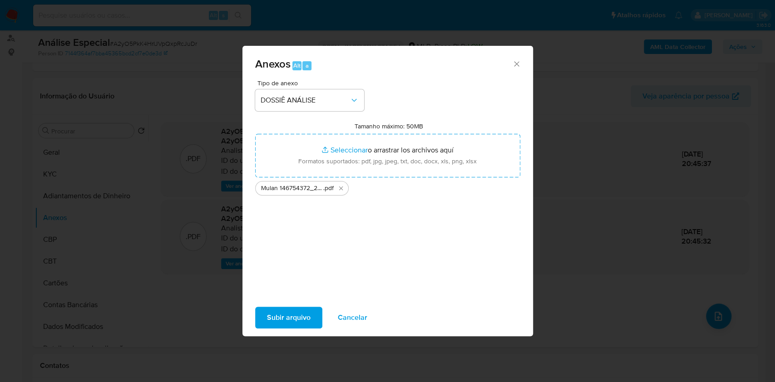
click at [294, 316] on span "Subir arquivo" at bounding box center [289, 318] width 44 height 20
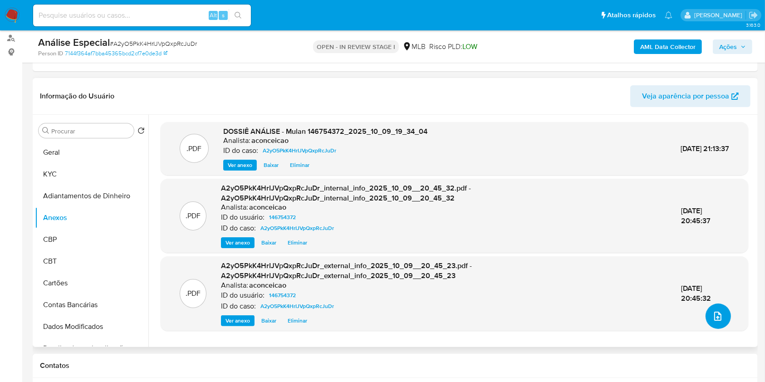
click at [715, 305] on button "upload-file" at bounding box center [718, 316] width 25 height 25
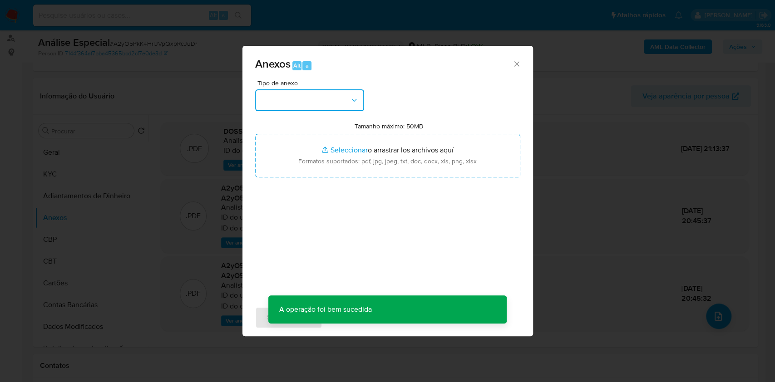
click at [350, 99] on icon "button" at bounding box center [354, 100] width 9 height 9
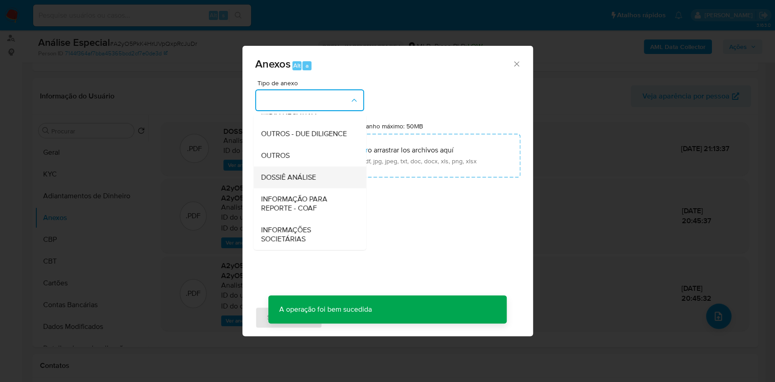
click at [299, 176] on span "DOSSIÊ ANÁLISE" at bounding box center [288, 177] width 55 height 9
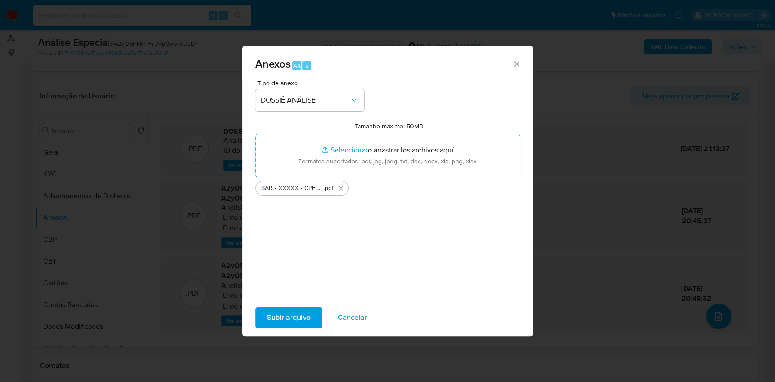
click at [298, 313] on span "Subir arquivo" at bounding box center [289, 318] width 44 height 20
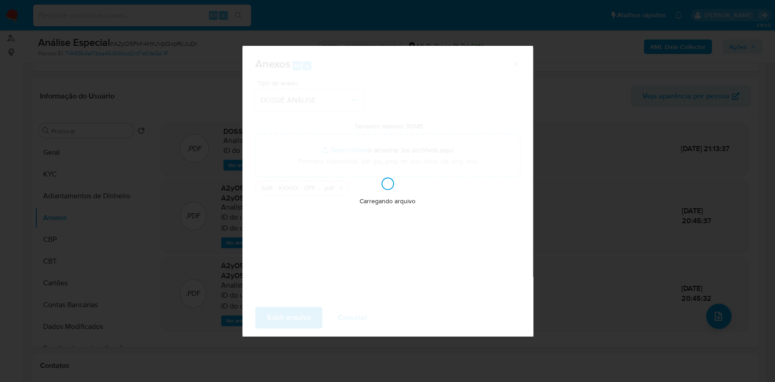
click at [638, 148] on div "Anexos Alt a Tipo de anexo DOSSIÊ ANÁLISE Tamanho máximo: 50MB Seleccionar arch…" at bounding box center [387, 191] width 775 height 382
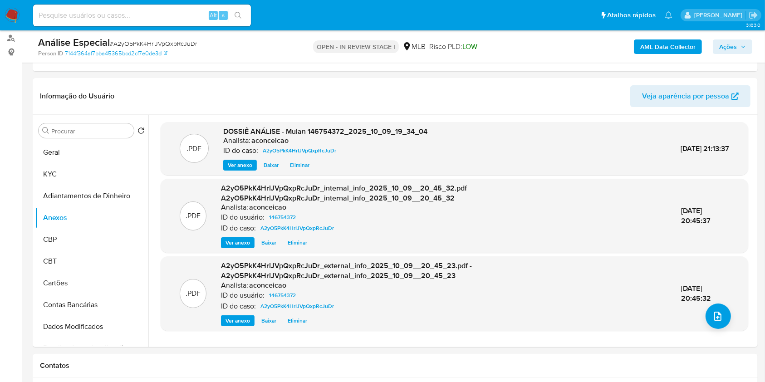
click at [719, 54] on div "AML Data Collector Ações" at bounding box center [635, 46] width 236 height 21
click at [721, 49] on span "Ações" at bounding box center [728, 46] width 18 height 15
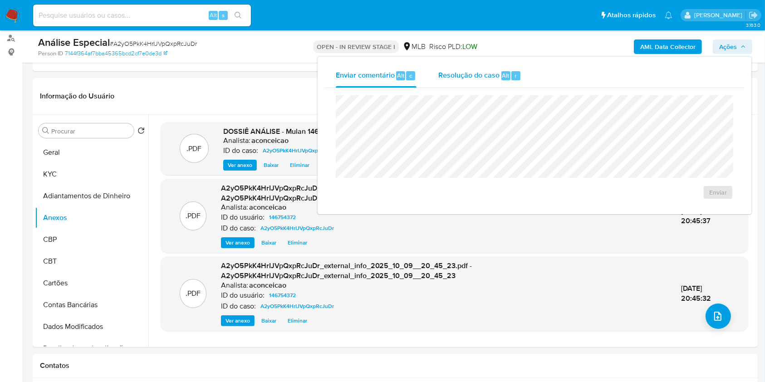
click at [468, 78] on span "Resolução do caso" at bounding box center [469, 75] width 61 height 10
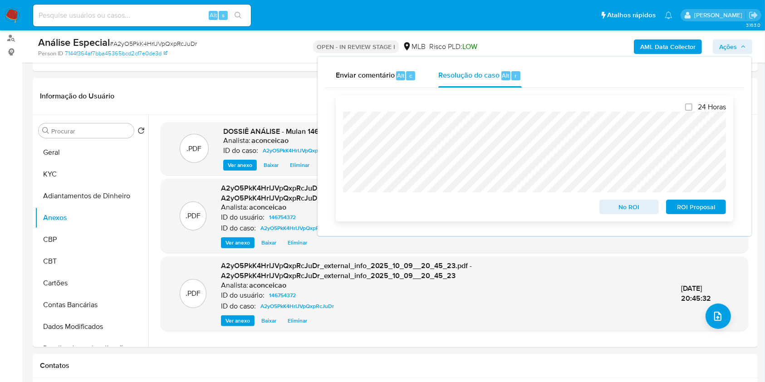
click at [683, 206] on span "ROI Proposal" at bounding box center [696, 207] width 47 height 13
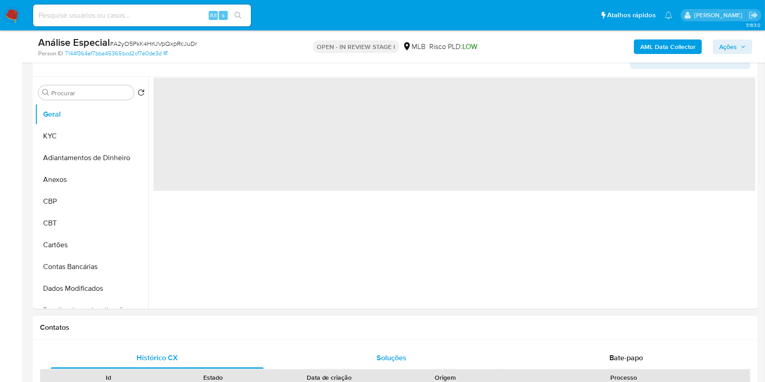
select select "10"
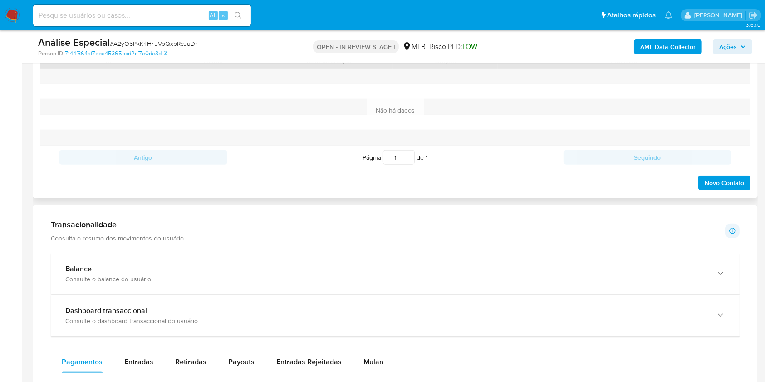
scroll to position [545, 0]
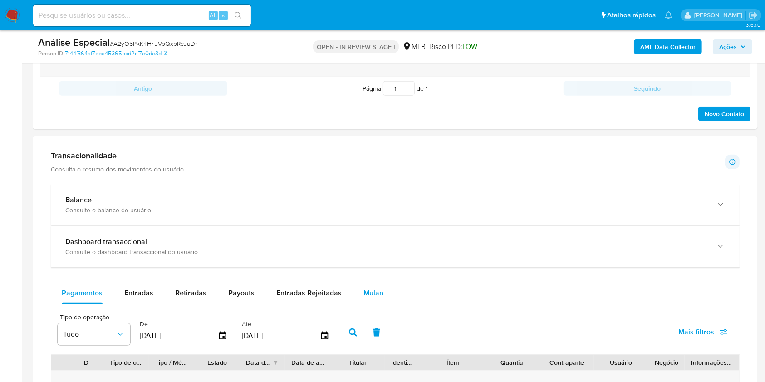
click at [370, 286] on div "Mulan" at bounding box center [374, 293] width 20 height 22
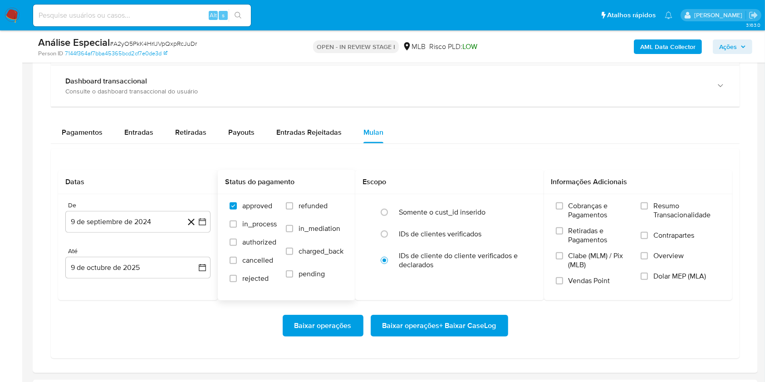
scroll to position [726, 0]
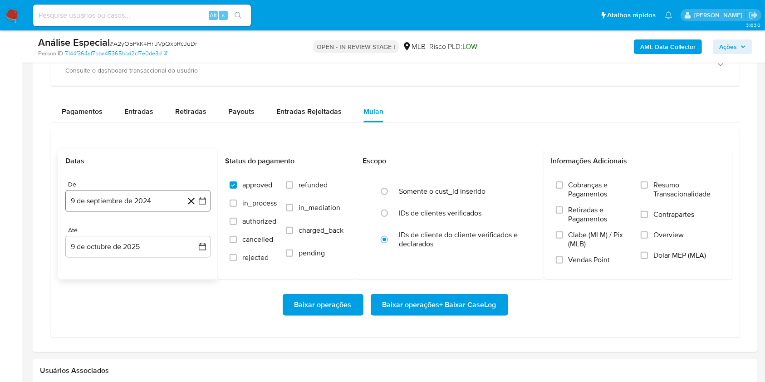
click at [166, 196] on button "9 de septiembre de 2024" at bounding box center [137, 201] width 145 height 22
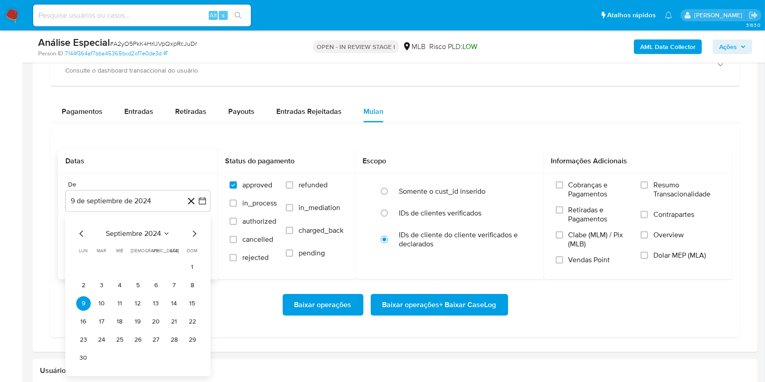
click at [160, 237] on span "septiembre 2024" at bounding box center [133, 233] width 55 height 9
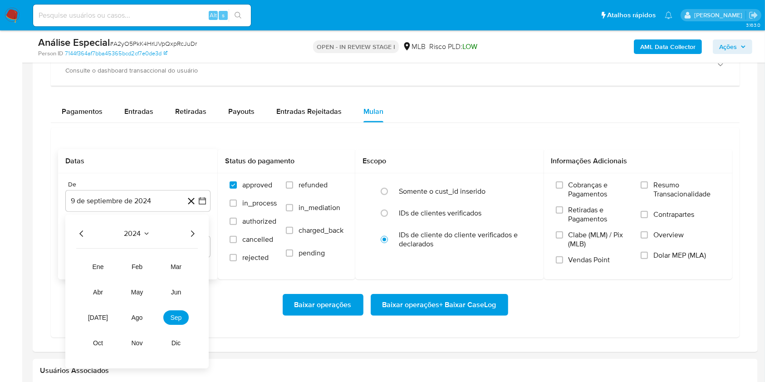
click at [192, 234] on icon "Año siguiente" at bounding box center [192, 233] width 11 height 11
click at [80, 232] on icon "Año anterior" at bounding box center [81, 233] width 11 height 11
click at [178, 314] on span "sep" at bounding box center [176, 317] width 11 height 7
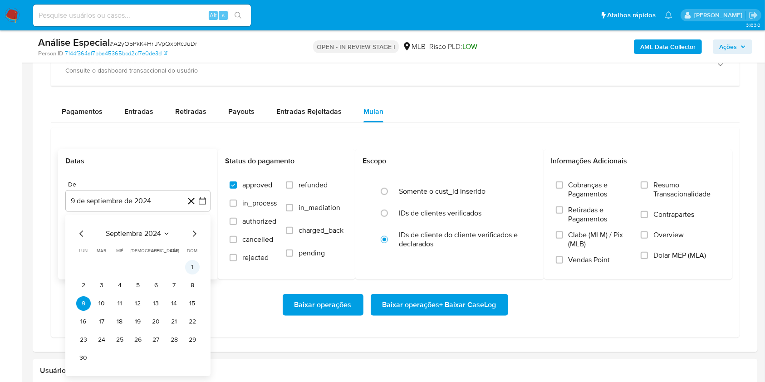
click at [187, 265] on button "1" at bounding box center [192, 267] width 15 height 15
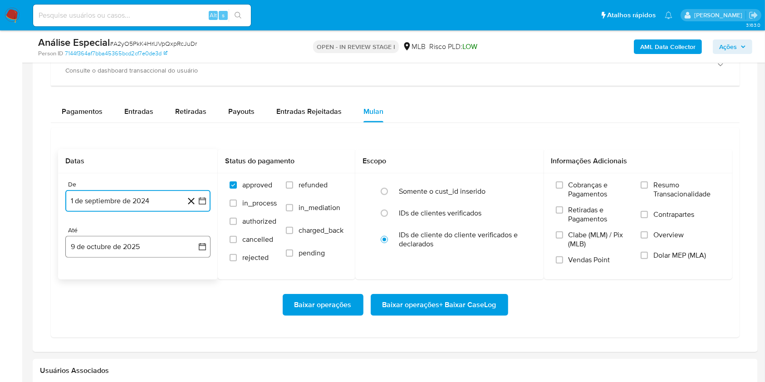
click at [157, 249] on button "9 de octubre de 2025" at bounding box center [137, 247] width 145 height 22
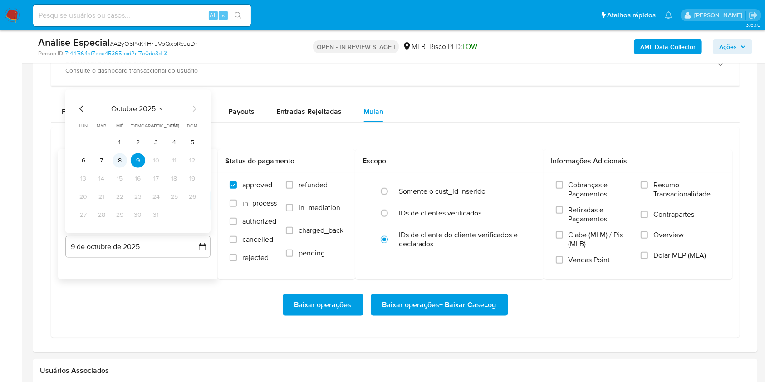
click at [113, 158] on button "8" at bounding box center [120, 160] width 15 height 15
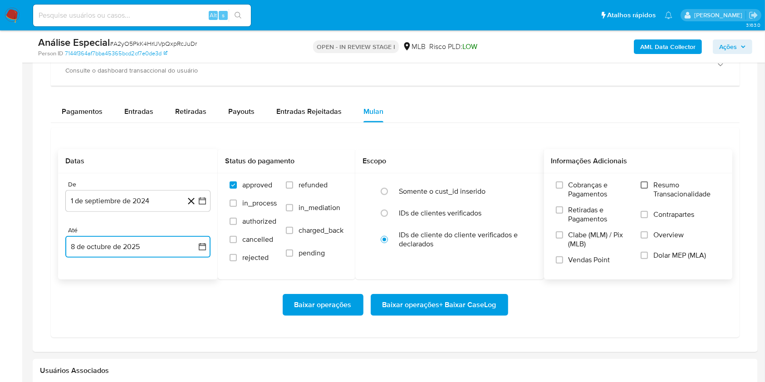
click at [646, 183] on input "Resumo Transacionalidade" at bounding box center [644, 185] width 7 height 7
click at [464, 309] on span "Baixar operações + Baixar CaseLog" at bounding box center [440, 305] width 114 height 20
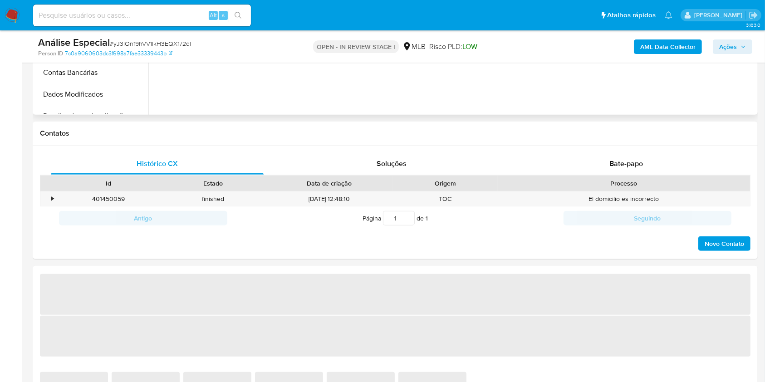
select select "10"
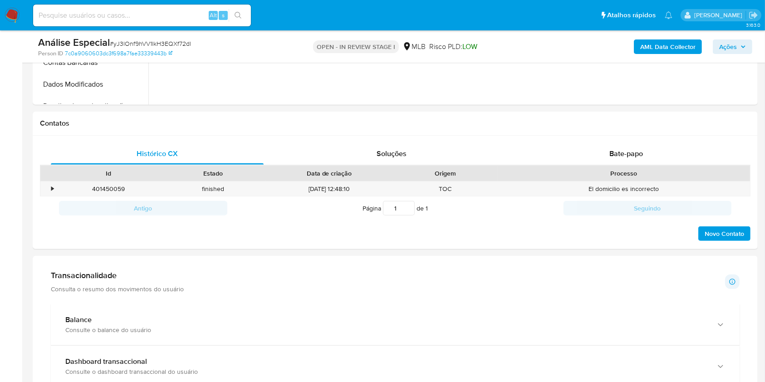
scroll to position [605, 0]
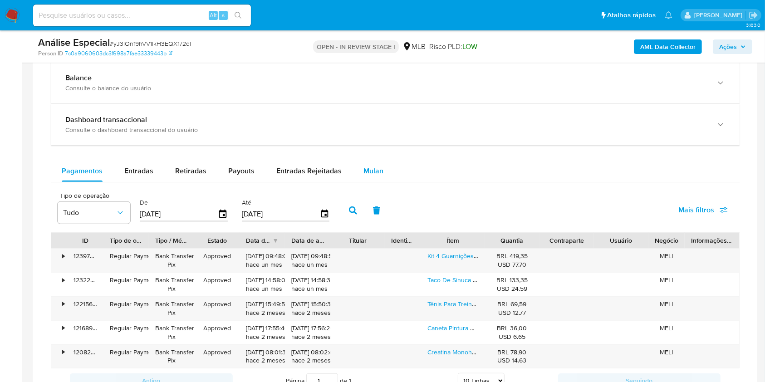
click at [376, 168] on span "Mulan" at bounding box center [374, 171] width 20 height 10
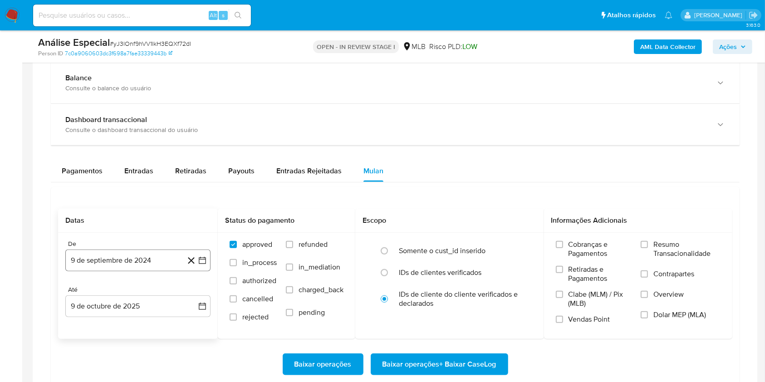
click at [168, 254] on button "9 de septiembre de 2024" at bounding box center [137, 261] width 145 height 22
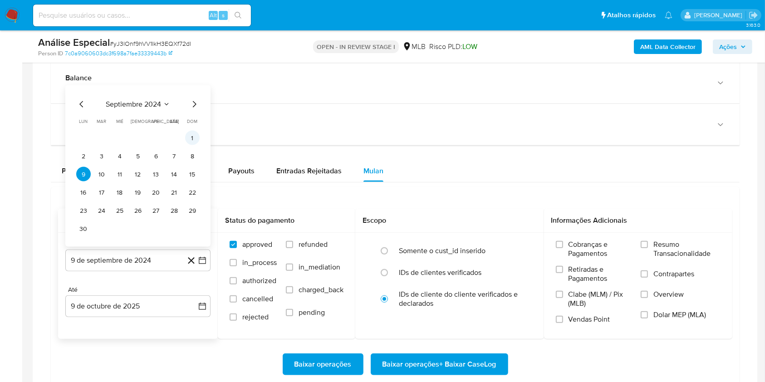
click at [193, 136] on button "1" at bounding box center [192, 138] width 15 height 15
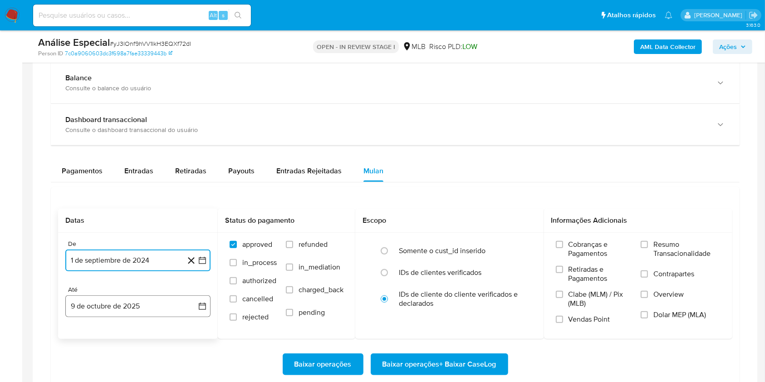
click at [163, 303] on button "9 de octubre de 2025" at bounding box center [137, 307] width 145 height 22
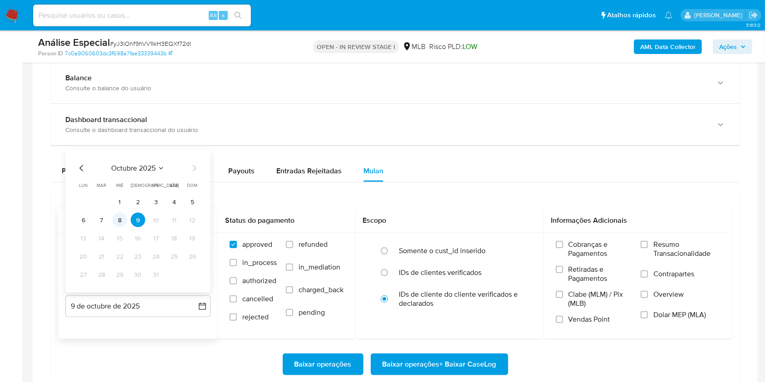
click at [113, 217] on button "8" at bounding box center [120, 220] width 15 height 15
click at [656, 247] on span "Resumo Transacionalidade" at bounding box center [687, 249] width 67 height 18
click at [648, 247] on input "Resumo Transacionalidade" at bounding box center [644, 244] width 7 height 7
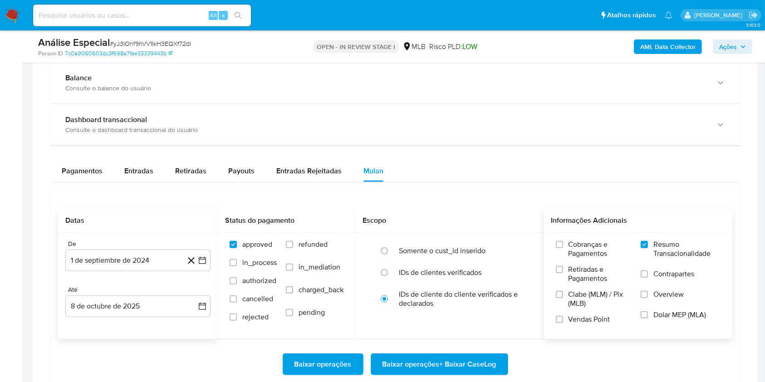
click at [465, 363] on span "Baixar operações + Baixar CaseLog" at bounding box center [440, 365] width 114 height 20
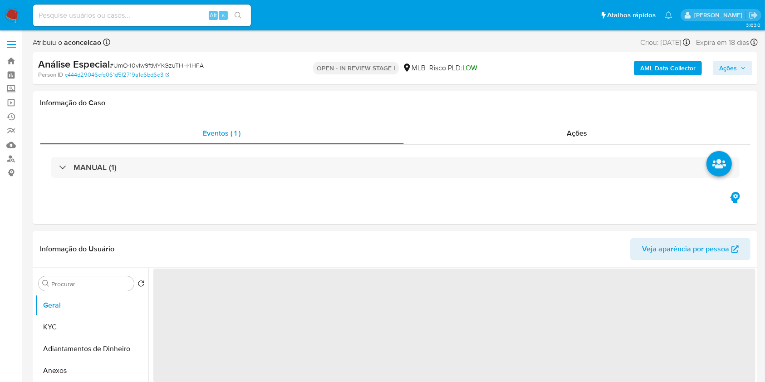
select select "10"
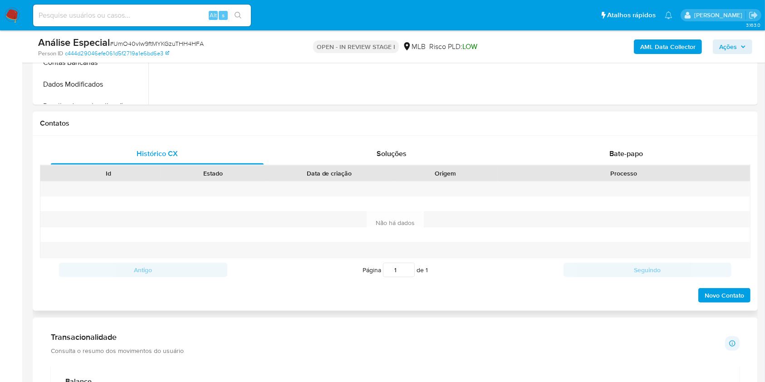
scroll to position [726, 0]
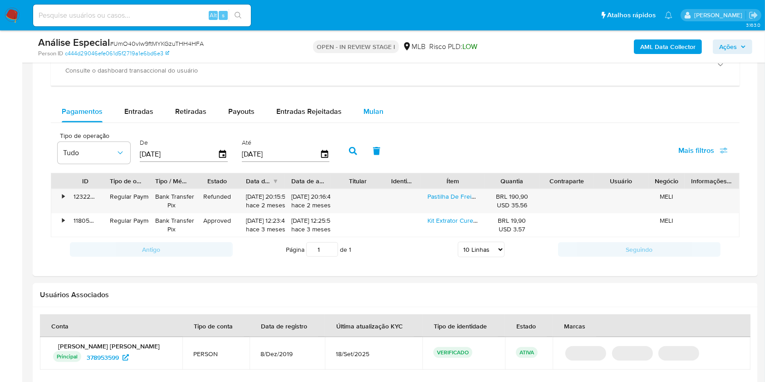
click at [364, 110] on span "Mulan" at bounding box center [374, 111] width 20 height 10
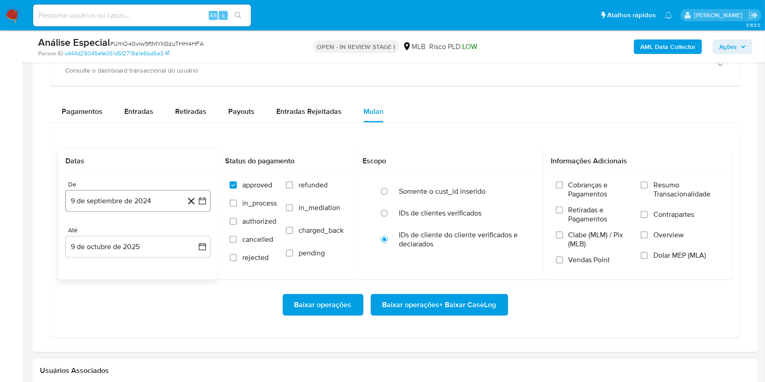
click at [143, 195] on button "9 de septiembre de 2024" at bounding box center [137, 201] width 145 height 22
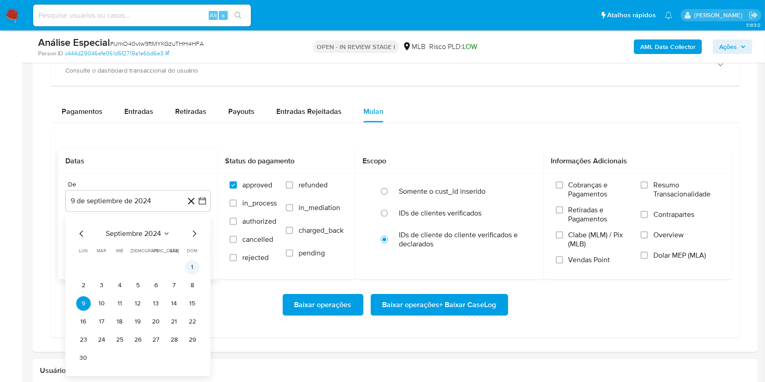
click at [193, 266] on button "1" at bounding box center [192, 267] width 15 height 15
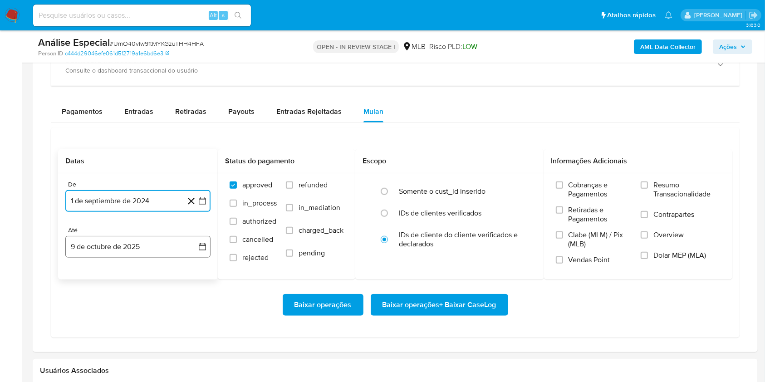
click at [180, 256] on button "9 de octubre de 2025" at bounding box center [137, 247] width 145 height 22
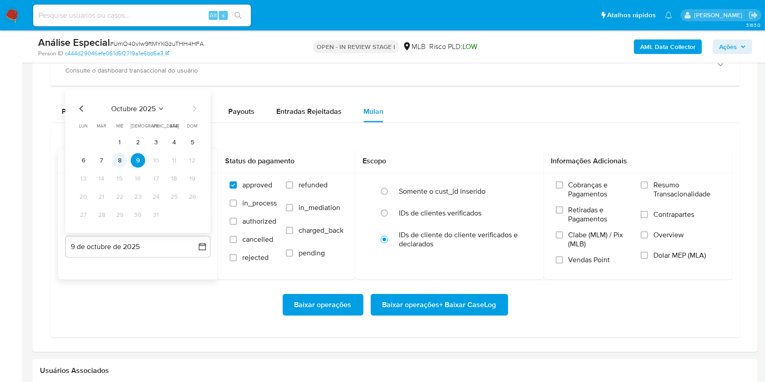
click at [114, 161] on button "8" at bounding box center [120, 160] width 15 height 15
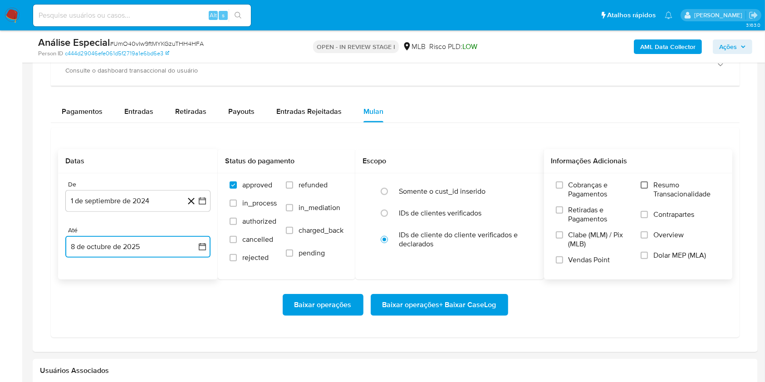
click at [642, 187] on input "Resumo Transacionalidade" at bounding box center [644, 185] width 7 height 7
click at [482, 304] on span "Baixar operações + Baixar CaseLog" at bounding box center [440, 305] width 114 height 20
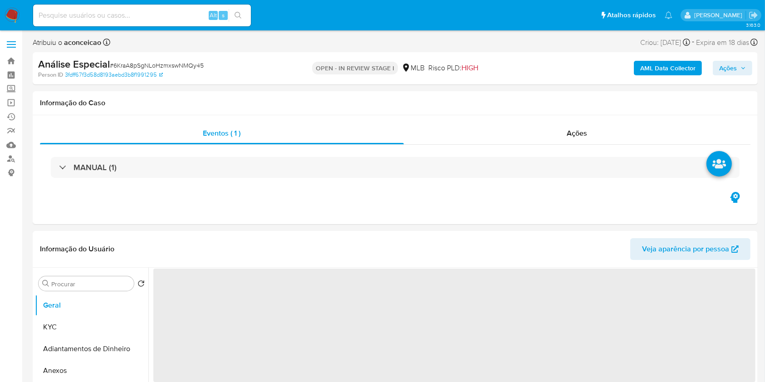
select select "10"
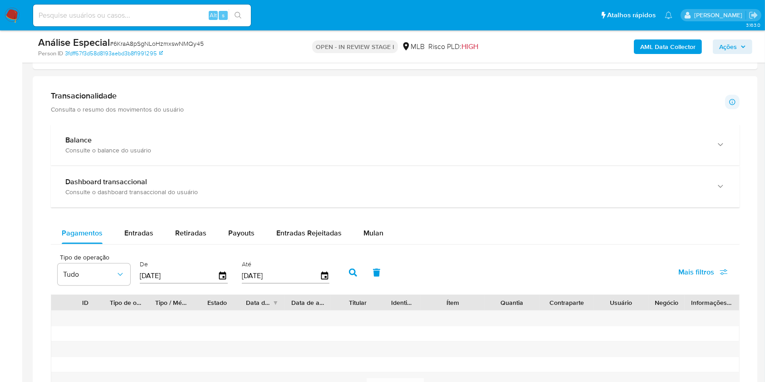
scroll to position [605, 0]
click at [367, 233] on span "Mulan" at bounding box center [374, 232] width 20 height 10
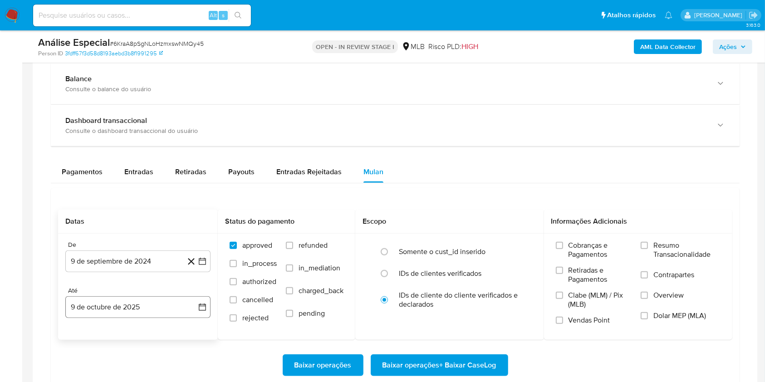
scroll to position [787, 0]
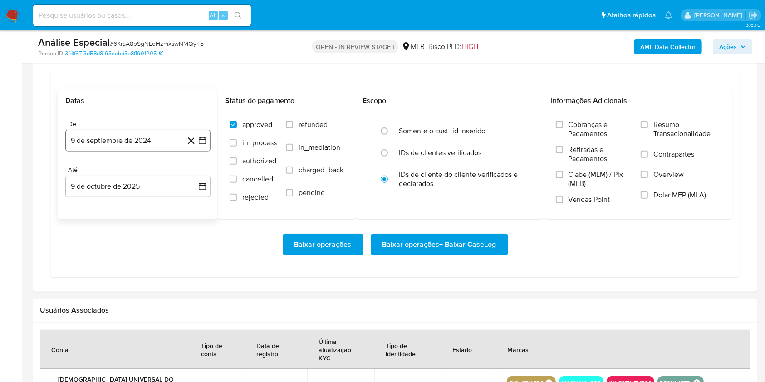
click at [128, 143] on button "9 de septiembre de 2024" at bounding box center [137, 141] width 145 height 22
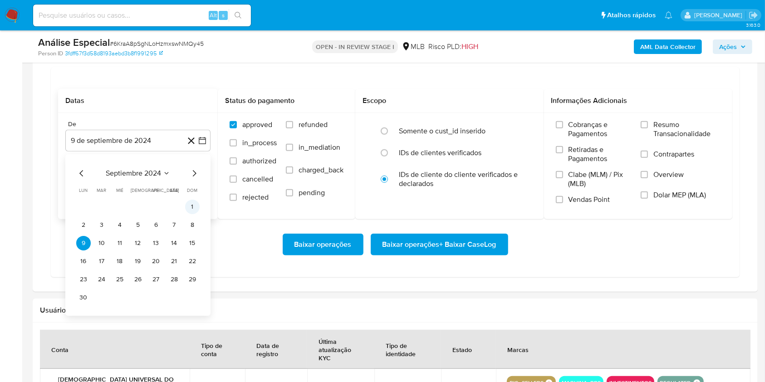
click at [191, 201] on button "1" at bounding box center [192, 207] width 15 height 15
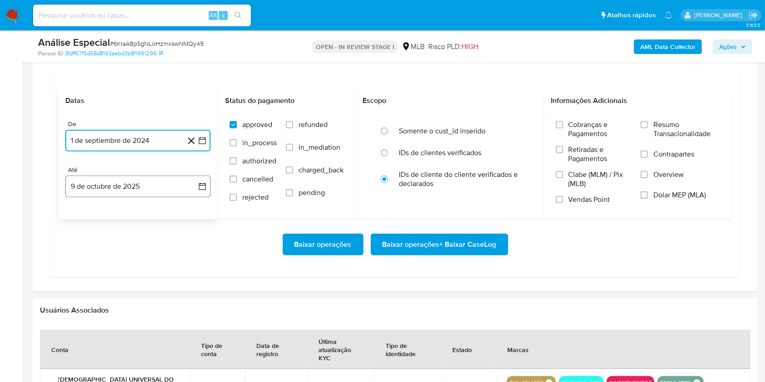
click at [171, 184] on button "9 de octubre de 2025" at bounding box center [137, 187] width 145 height 22
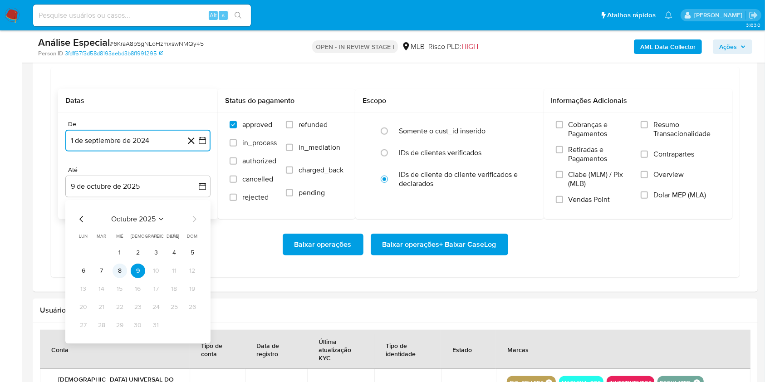
click at [117, 271] on button "8" at bounding box center [120, 271] width 15 height 15
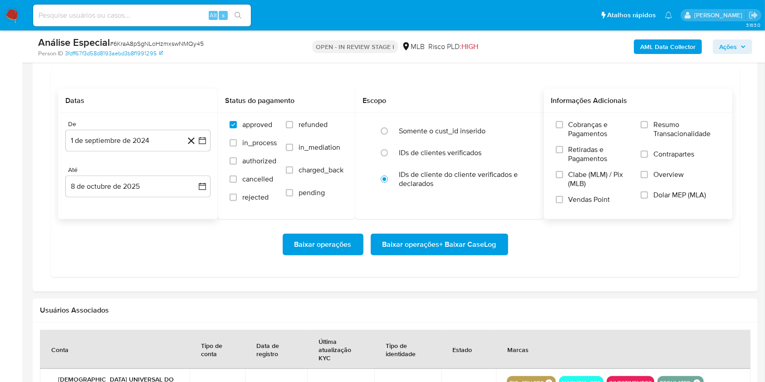
click at [651, 124] on label "Resumo Transacionalidade" at bounding box center [681, 135] width 80 height 30
click at [648, 124] on input "Resumo Transacionalidade" at bounding box center [644, 124] width 7 height 7
click at [469, 240] on span "Baixar operações + Baixar CaseLog" at bounding box center [440, 245] width 114 height 20
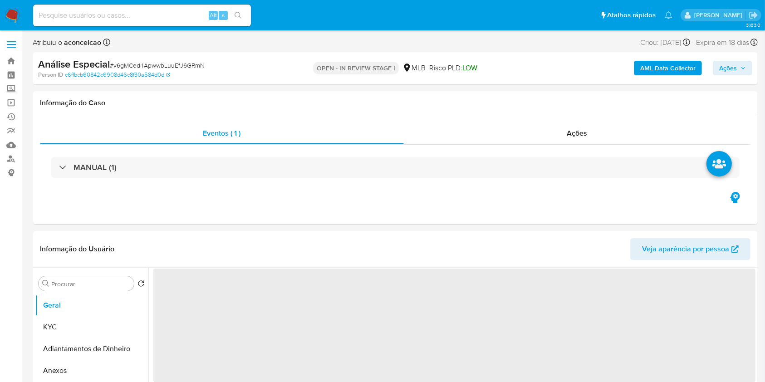
select select "10"
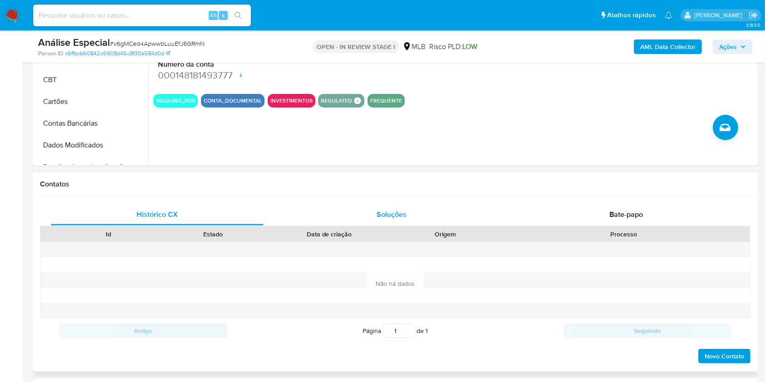
scroll to position [605, 0]
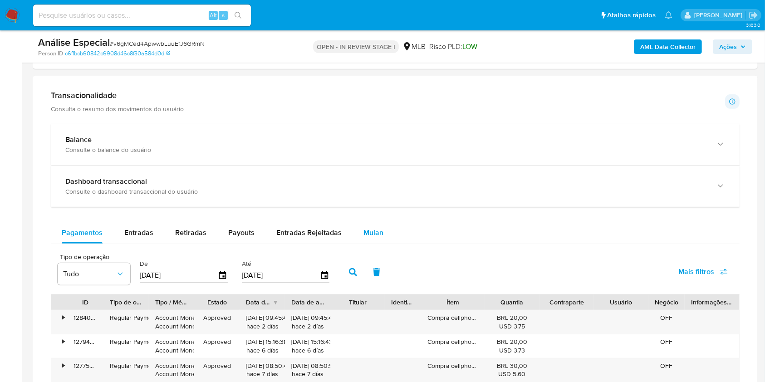
click at [369, 234] on span "Mulan" at bounding box center [374, 232] width 20 height 10
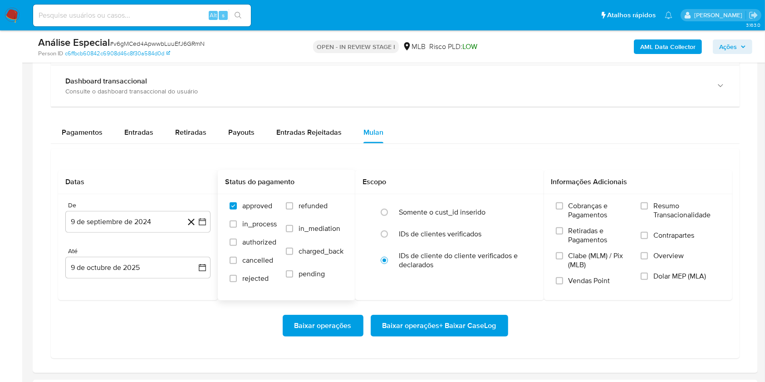
scroll to position [787, 0]
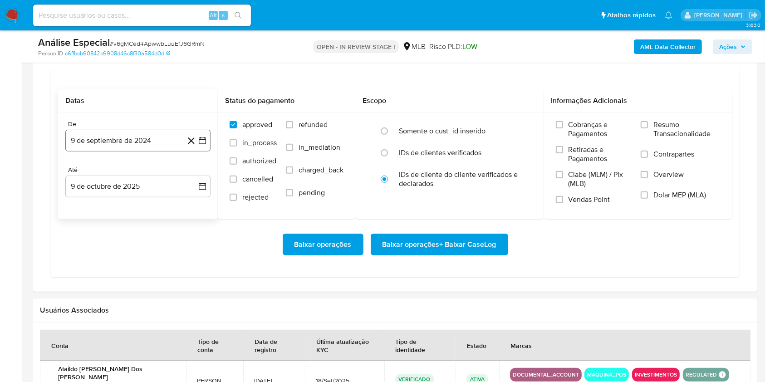
click at [126, 136] on button "9 de septiembre de 2024" at bounding box center [137, 141] width 145 height 22
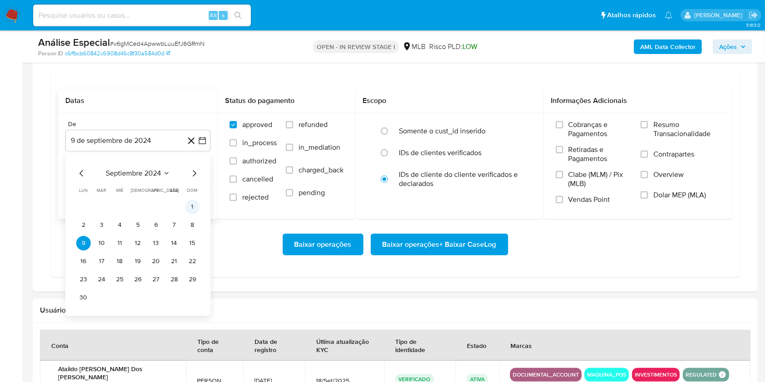
click at [195, 209] on button "1" at bounding box center [192, 207] width 15 height 15
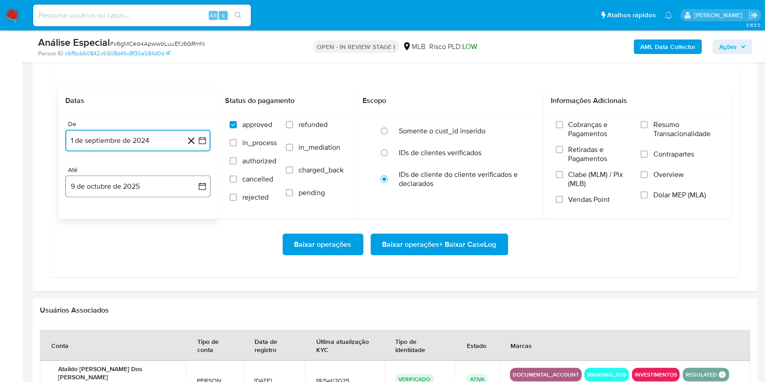
click at [154, 192] on button "9 de octubre de 2025" at bounding box center [137, 187] width 145 height 22
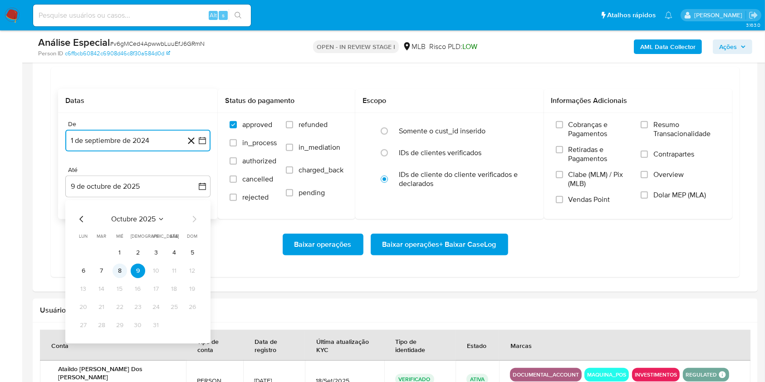
click at [120, 269] on button "8" at bounding box center [120, 271] width 15 height 15
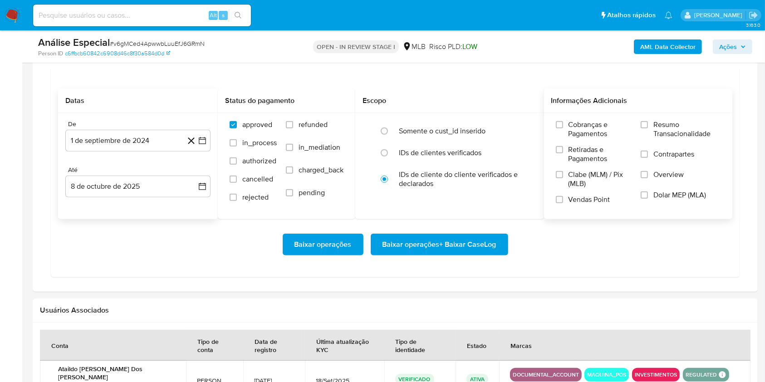
click at [643, 128] on label "Resumo Transacionalidade" at bounding box center [681, 135] width 80 height 30
click at [643, 128] on input "Resumo Transacionalidade" at bounding box center [644, 124] width 7 height 7
click at [479, 242] on span "Baixar operações + Baixar CaseLog" at bounding box center [440, 245] width 114 height 20
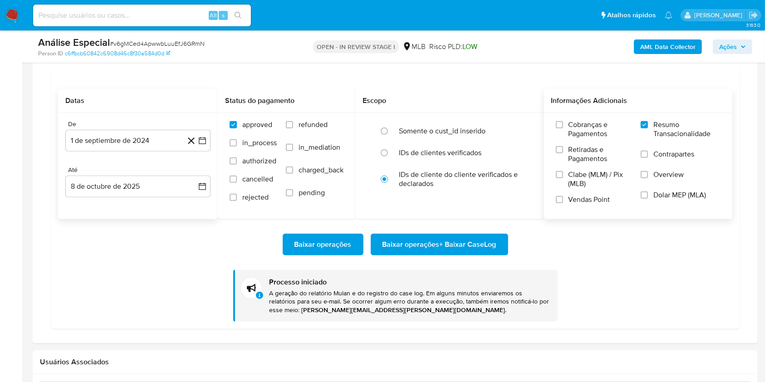
click at [158, 43] on span "# v6gMCed4ApwwbLuuEfJ6GRmN" at bounding box center [157, 43] width 95 height 9
copy span "v6gMCed4ApwwbLuuEfJ6GRmN"
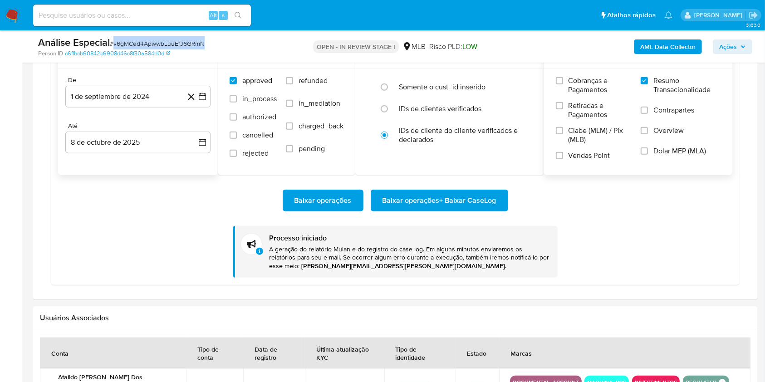
scroll to position [745, 0]
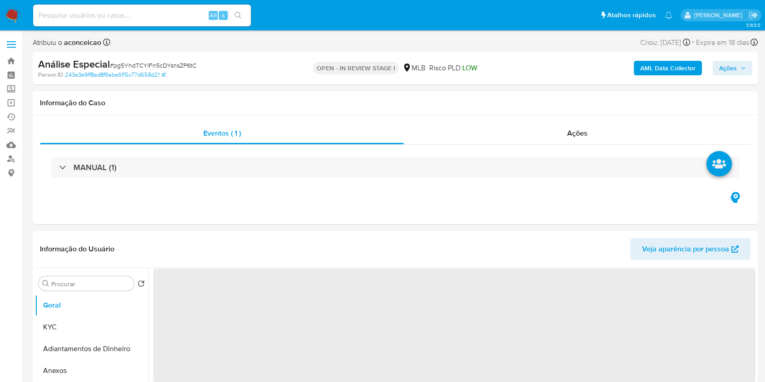
select select "10"
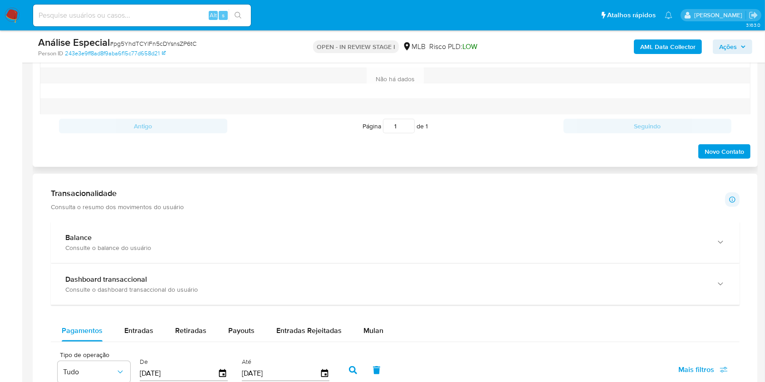
scroll to position [605, 0]
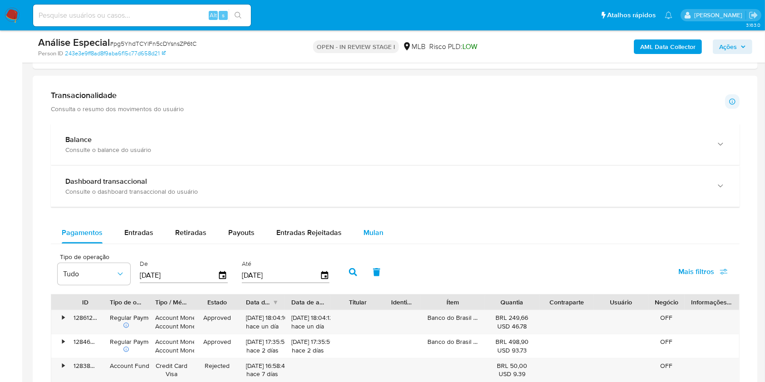
click at [366, 238] on div "Mulan" at bounding box center [374, 233] width 20 height 22
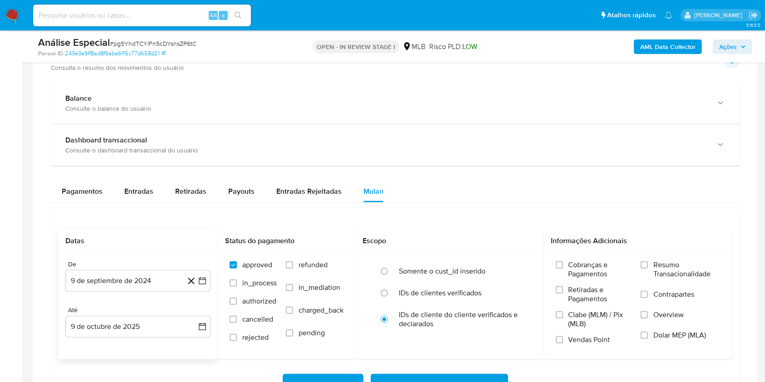
scroll to position [665, 0]
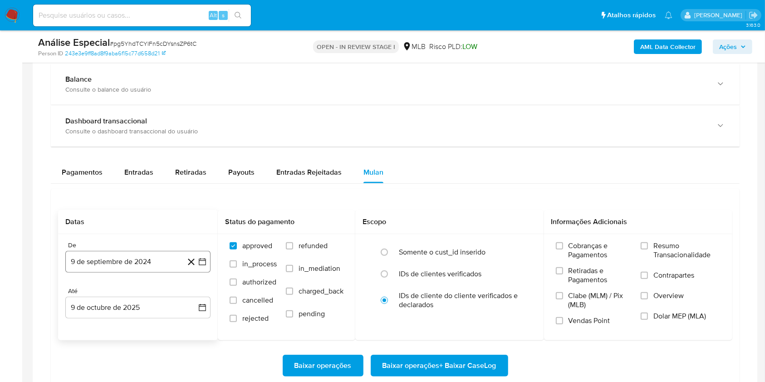
click at [131, 261] on button "9 de septiembre de 2024" at bounding box center [137, 262] width 145 height 22
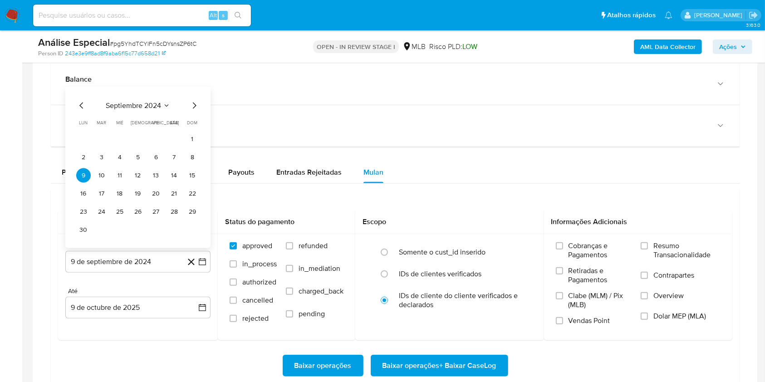
drag, startPoint x: 189, startPoint y: 136, endPoint x: 183, endPoint y: 163, distance: 28.0
click at [190, 136] on button "1" at bounding box center [192, 139] width 15 height 15
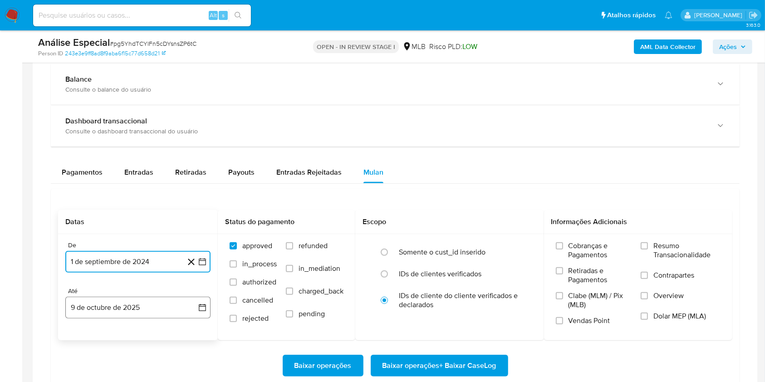
click at [161, 305] on button "9 de octubre de 2025" at bounding box center [137, 308] width 145 height 22
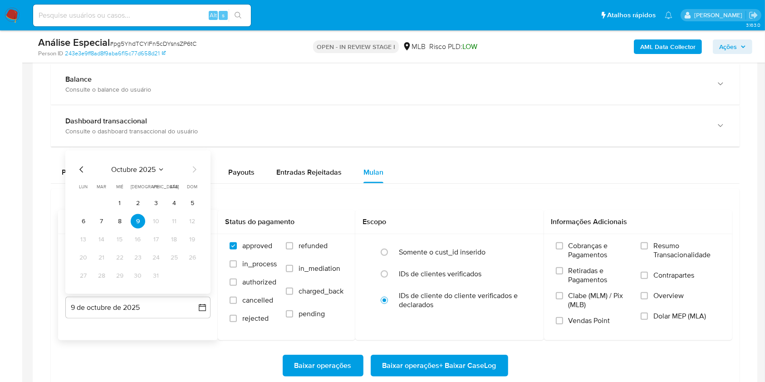
click at [123, 211] on tbody "1 2 3 4 5 6 7 8 9 10 11 12 13 14 15 16 17 18 19 20 21 22 23 24 25 26 27 28 29 3…" at bounding box center [137, 239] width 123 height 87
click at [122, 219] on button "8" at bounding box center [120, 221] width 15 height 15
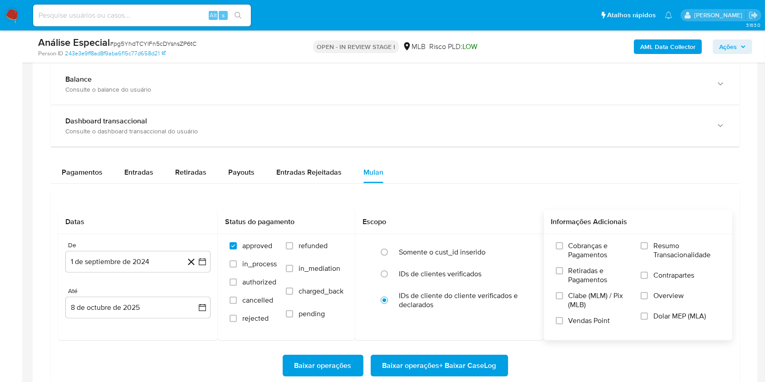
click at [652, 244] on label "Resumo Transacionalidade" at bounding box center [681, 256] width 80 height 30
click at [648, 244] on input "Resumo Transacionalidade" at bounding box center [644, 245] width 7 height 7
click at [456, 367] on span "Baixar operações + Baixar CaseLog" at bounding box center [440, 366] width 114 height 20
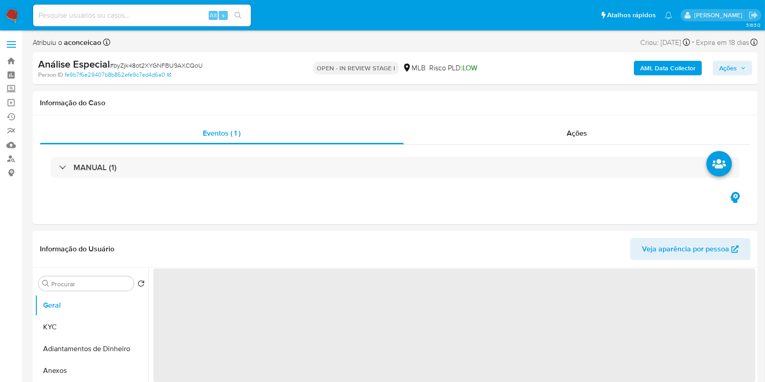
select select "10"
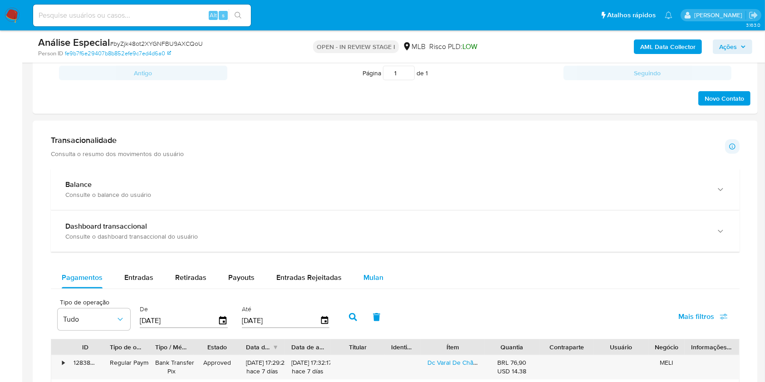
click at [377, 277] on span "Mulan" at bounding box center [374, 277] width 20 height 10
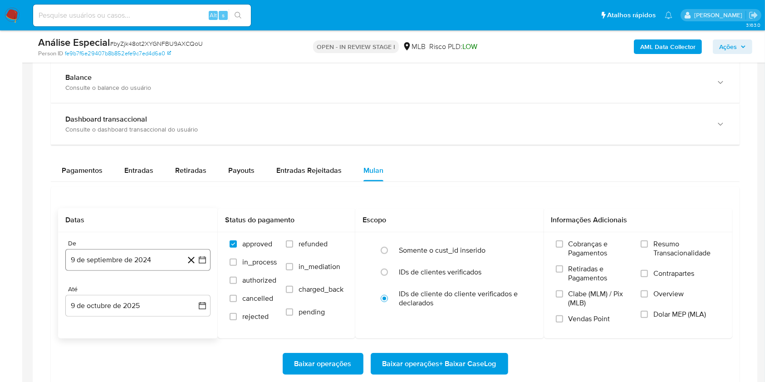
scroll to position [726, 0]
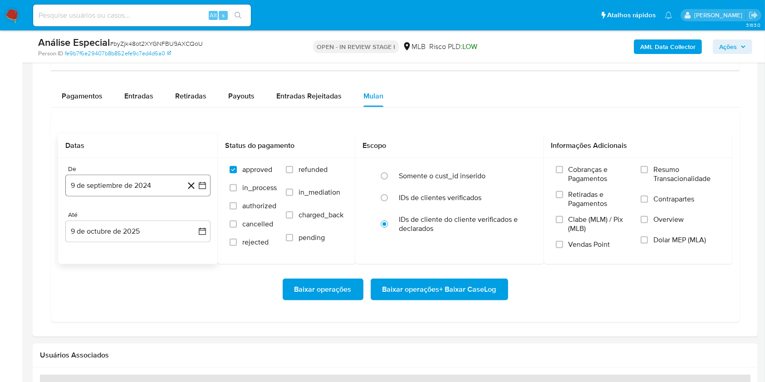
click at [138, 187] on button "9 de septiembre de 2024" at bounding box center [137, 186] width 145 height 22
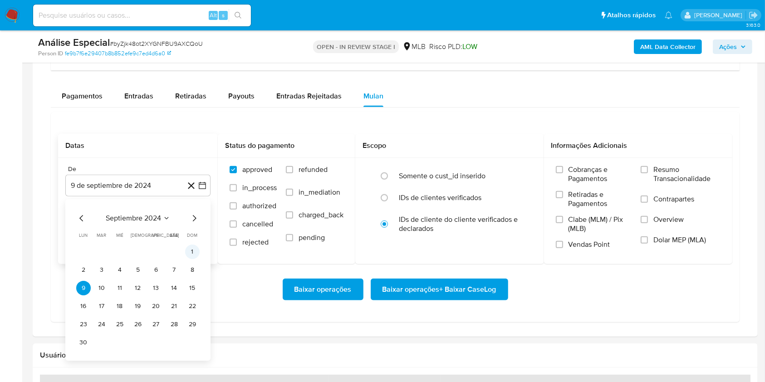
click at [192, 251] on button "1" at bounding box center [192, 252] width 15 height 15
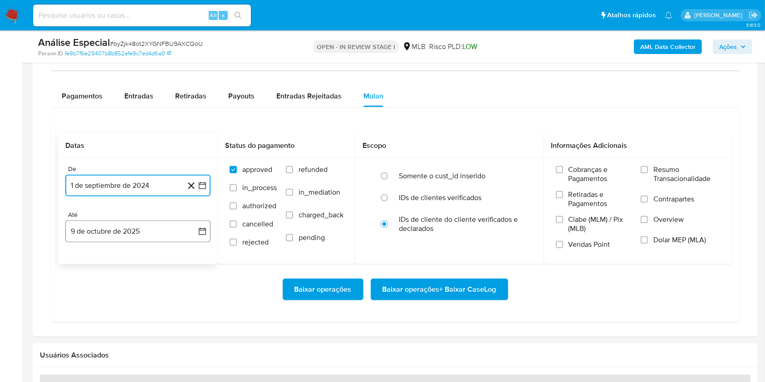
click at [159, 229] on button "9 de octubre de 2025" at bounding box center [137, 232] width 145 height 22
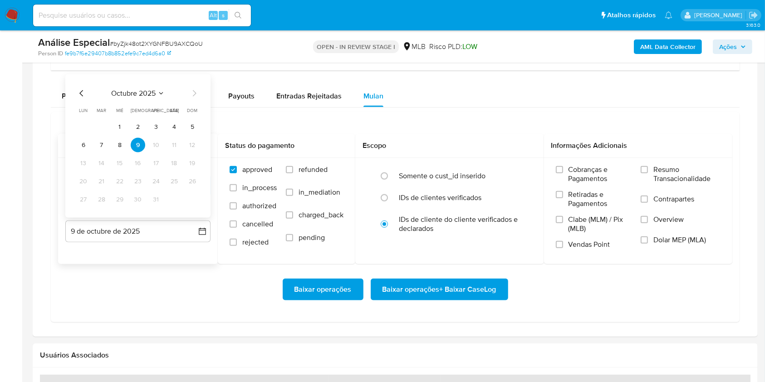
drag, startPoint x: 116, startPoint y: 144, endPoint x: 174, endPoint y: 162, distance: 60.6
click at [116, 145] on button "8" at bounding box center [120, 145] width 15 height 15
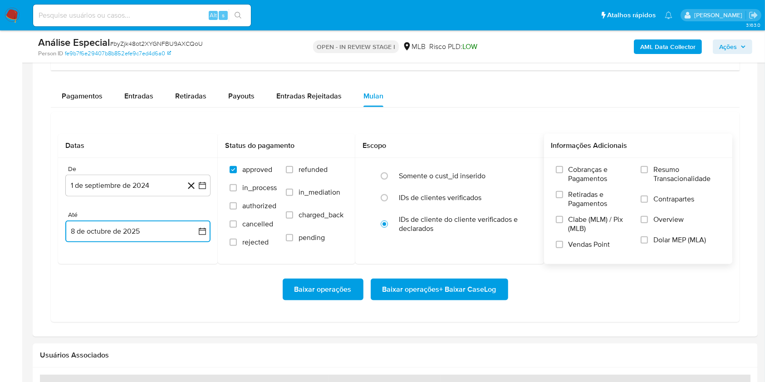
drag, startPoint x: 648, startPoint y: 168, endPoint x: 639, endPoint y: 177, distance: 13.5
click at [648, 168] on input "Resumo Transacionalidade" at bounding box center [644, 169] width 7 height 7
click at [434, 281] on span "Baixar operações + Baixar CaseLog" at bounding box center [440, 290] width 114 height 20
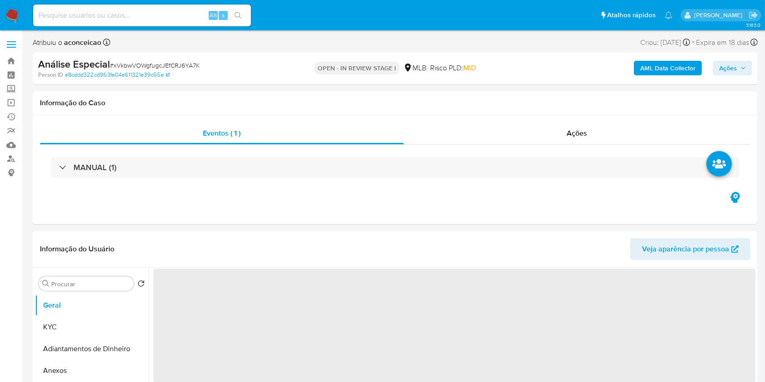
select select "10"
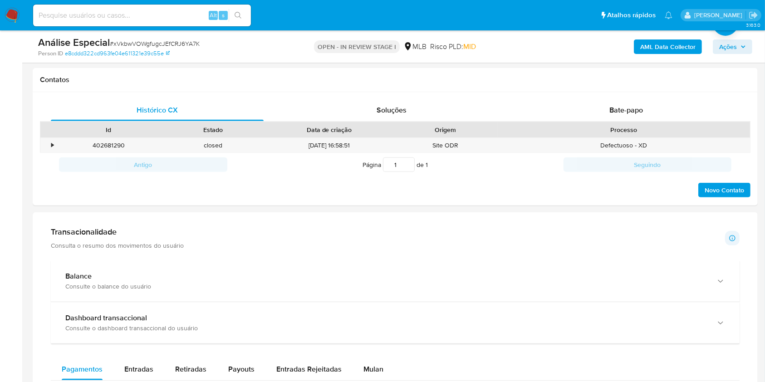
scroll to position [605, 0]
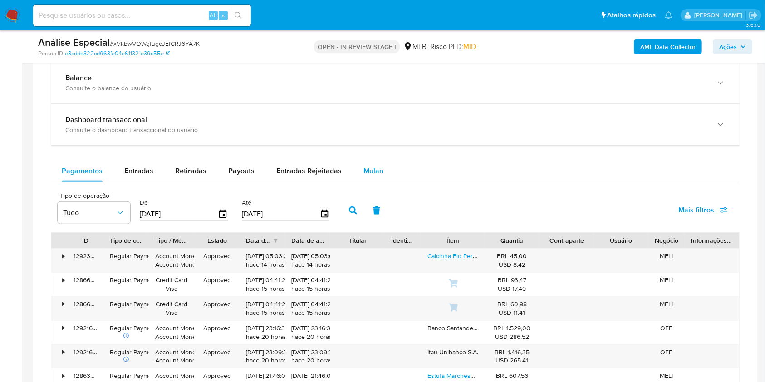
click at [376, 174] on span "Mulan" at bounding box center [374, 171] width 20 height 10
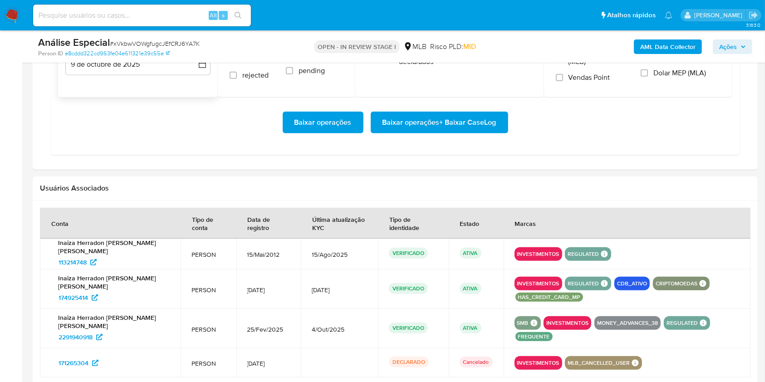
scroll to position [787, 0]
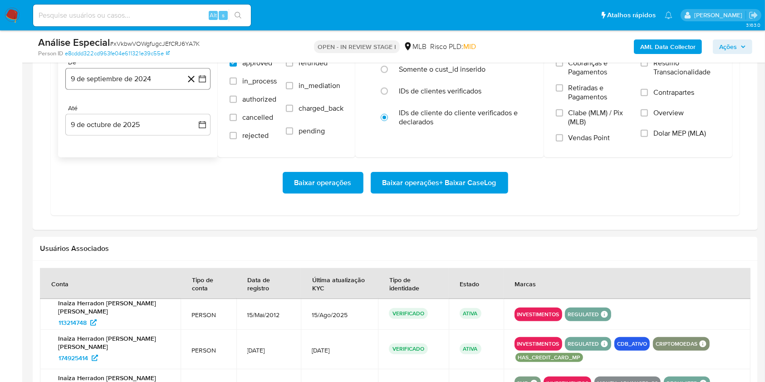
click at [132, 84] on button "9 de septiembre de 2024" at bounding box center [137, 79] width 145 height 22
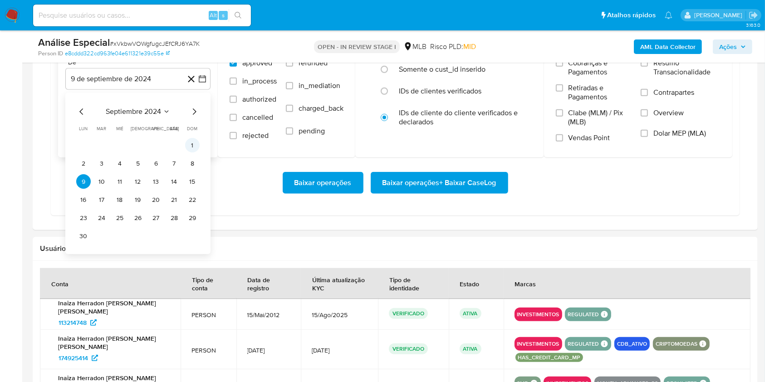
click at [196, 148] on button "1" at bounding box center [192, 145] width 15 height 15
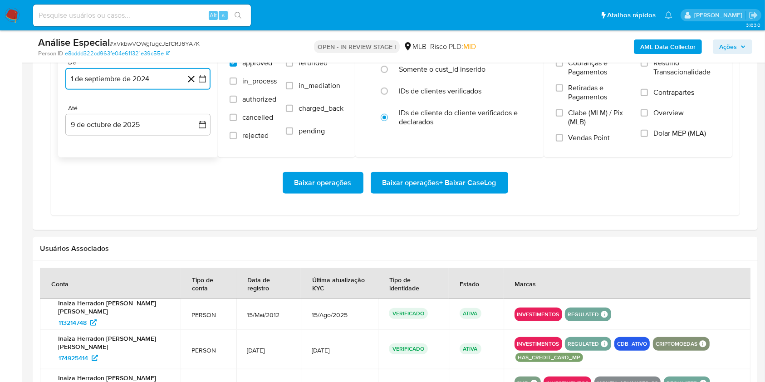
drag, startPoint x: 163, startPoint y: 121, endPoint x: 156, endPoint y: 138, distance: 18.3
click at [163, 121] on button "9 de octubre de 2025" at bounding box center [137, 125] width 145 height 22
drag, startPoint x: 120, startPoint y: 206, endPoint x: 160, endPoint y: 199, distance: 41.0
click at [120, 207] on button "8" at bounding box center [120, 209] width 15 height 15
click at [641, 71] on div "Cobranças e Pagamentos Retiradas e Pagamentos Clabe (MLM) / Pix (MLB) Vendas Po…" at bounding box center [639, 104] width 174 height 91
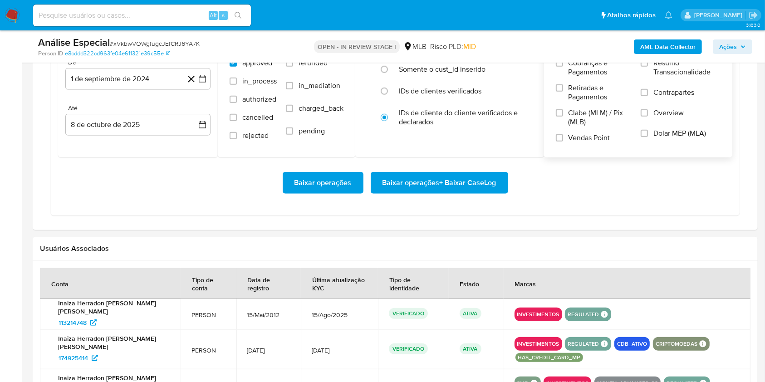
click at [650, 64] on label "Resumo Transacionalidade" at bounding box center [681, 74] width 80 height 30
click at [648, 64] on input "Resumo Transacionalidade" at bounding box center [644, 62] width 7 height 7
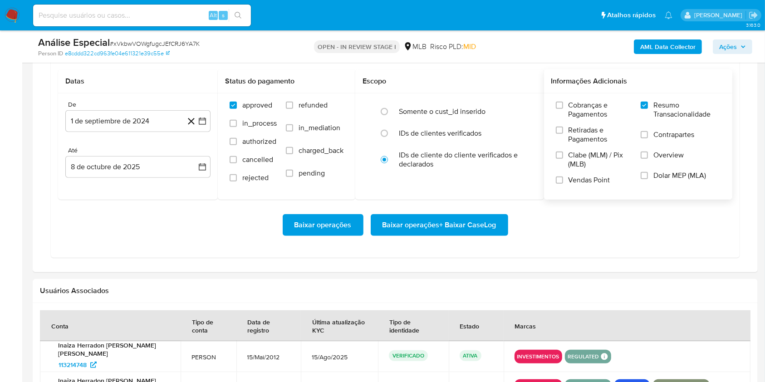
scroll to position [726, 0]
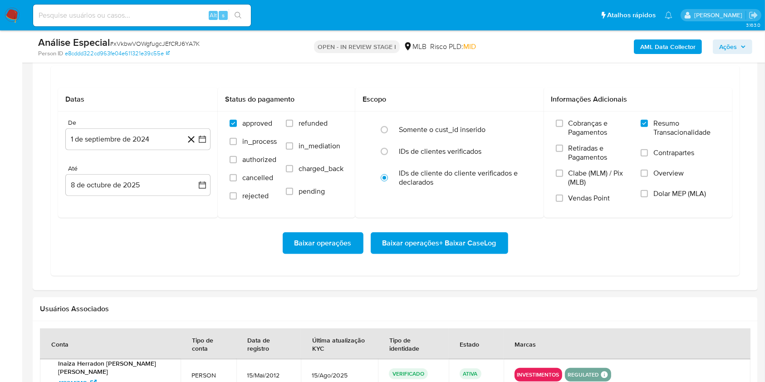
click at [449, 241] on span "Baixar operações + Baixar CaseLog" at bounding box center [440, 243] width 114 height 20
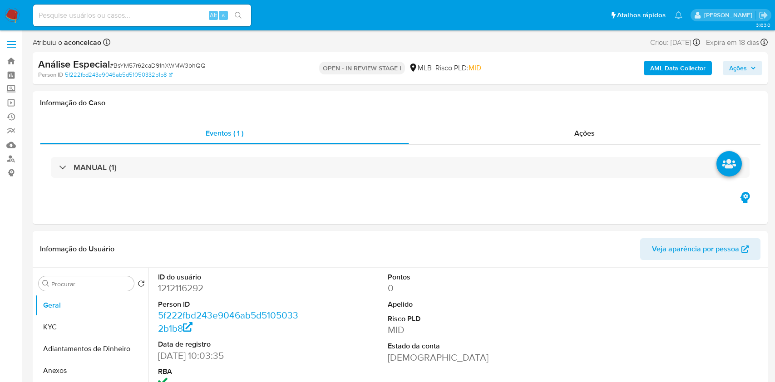
select select "10"
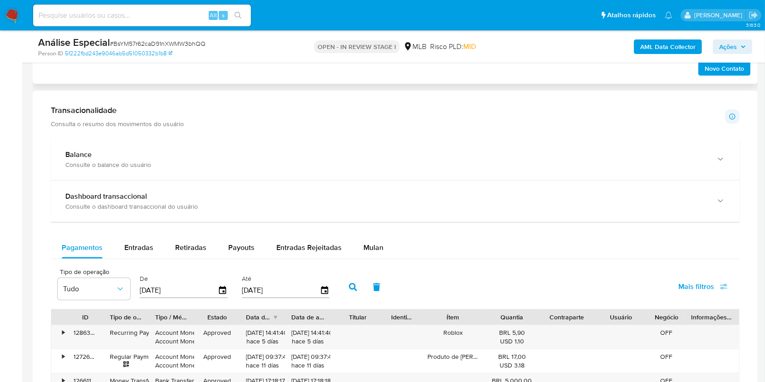
scroll to position [605, 0]
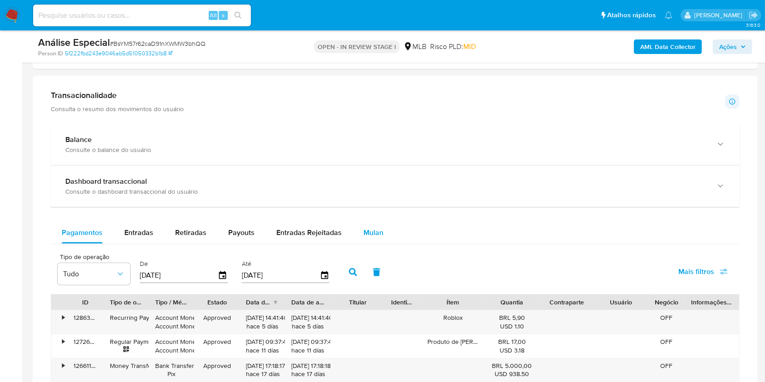
click at [385, 237] on button "Mulan" at bounding box center [374, 233] width 42 height 22
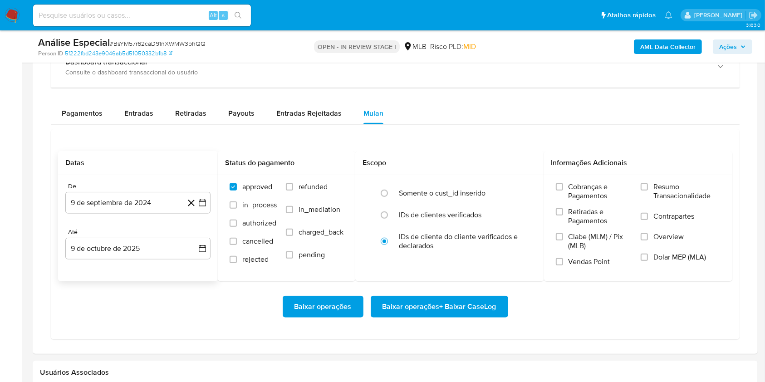
scroll to position [726, 0]
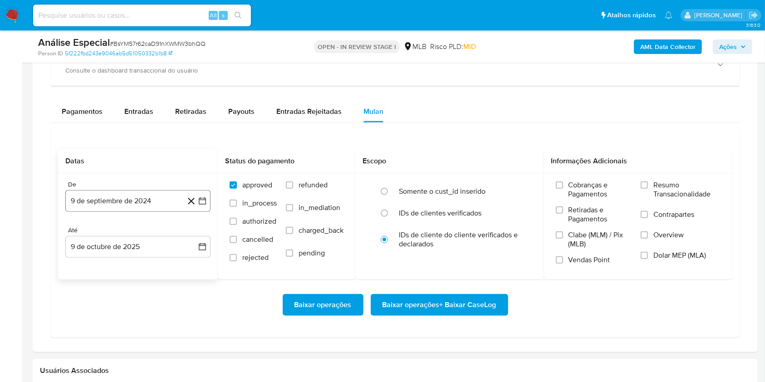
click at [160, 200] on button "9 de septiembre de 2024" at bounding box center [137, 201] width 145 height 22
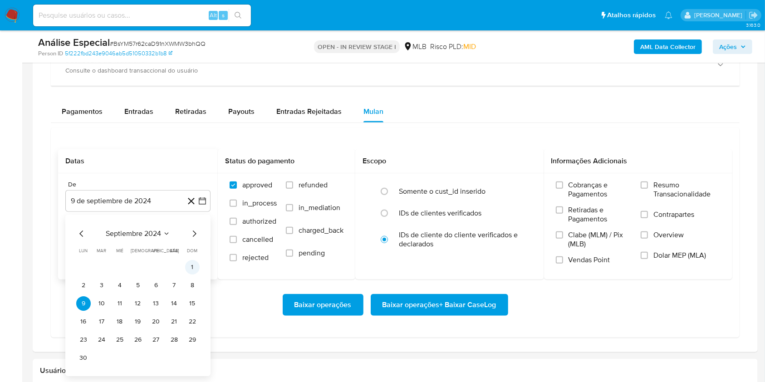
click at [194, 264] on button "1" at bounding box center [192, 267] width 15 height 15
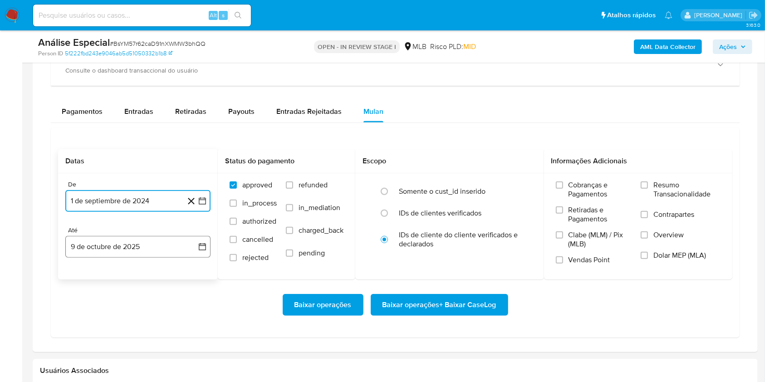
click at [156, 245] on button "9 de octubre de 2025" at bounding box center [137, 247] width 145 height 22
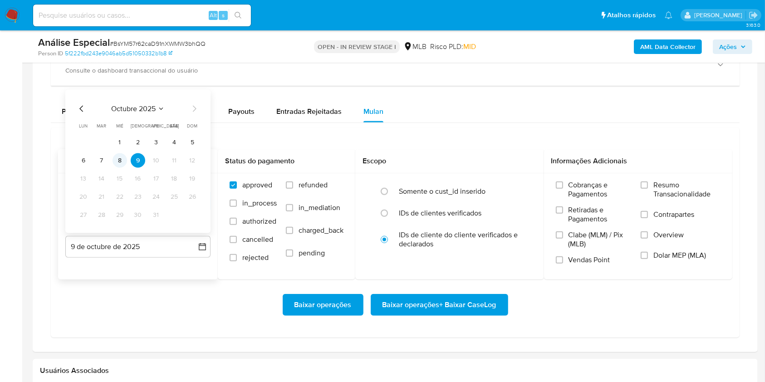
click at [118, 164] on button "8" at bounding box center [120, 160] width 15 height 15
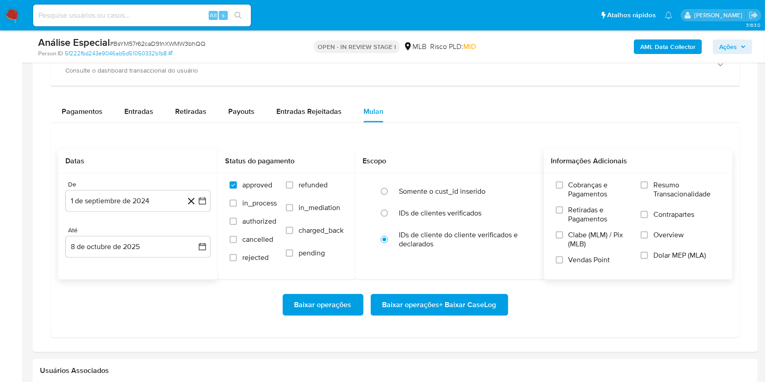
click at [649, 191] on label "Resumo Transacionalidade" at bounding box center [681, 196] width 80 height 30
click at [648, 189] on input "Resumo Transacionalidade" at bounding box center [644, 185] width 7 height 7
click at [453, 299] on span "Baixar operações + Baixar CaseLog" at bounding box center [440, 305] width 114 height 20
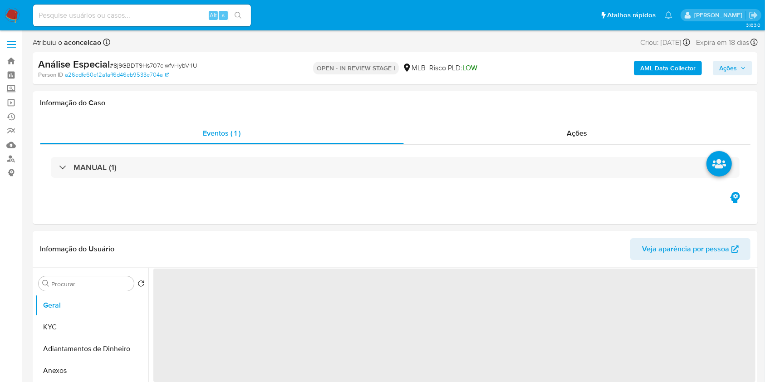
select select "10"
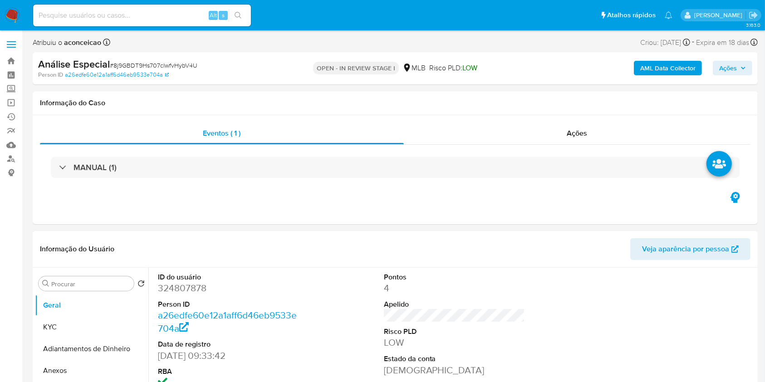
scroll to position [182, 0]
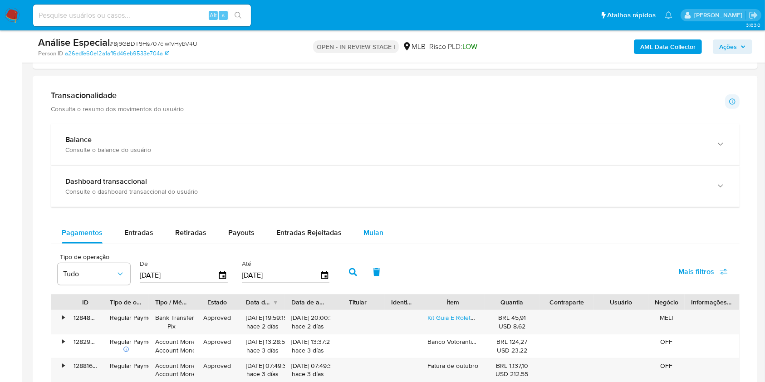
click at [364, 236] on span "Mulan" at bounding box center [374, 232] width 20 height 10
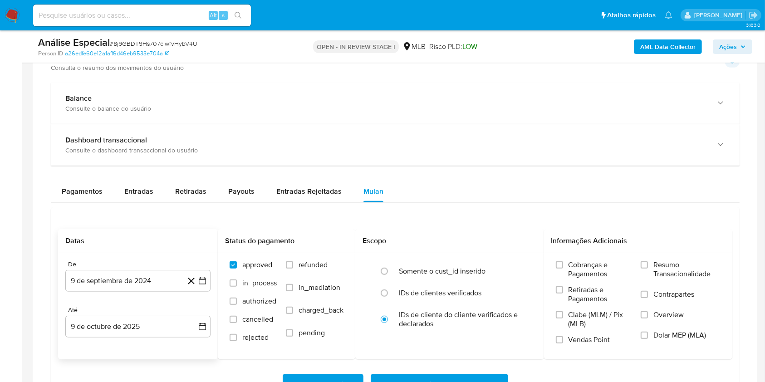
scroll to position [665, 0]
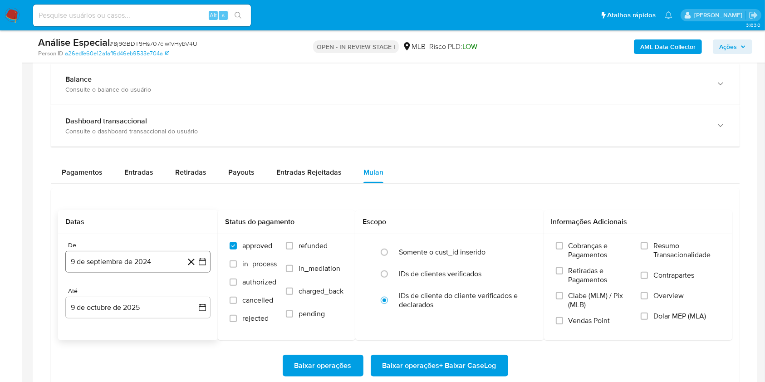
click at [152, 254] on button "9 de septiembre de 2024" at bounding box center [137, 262] width 145 height 22
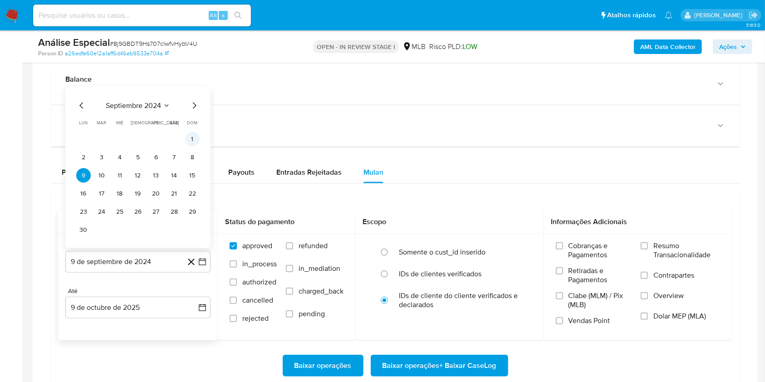
click at [196, 140] on button "1" at bounding box center [192, 139] width 15 height 15
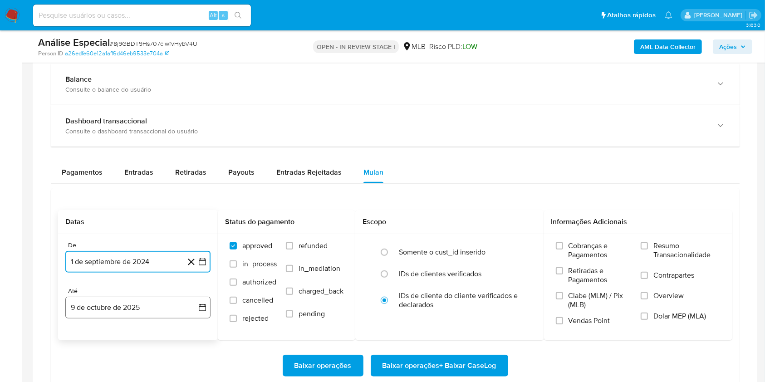
click at [162, 302] on button "9 de octubre de 2025" at bounding box center [137, 308] width 145 height 22
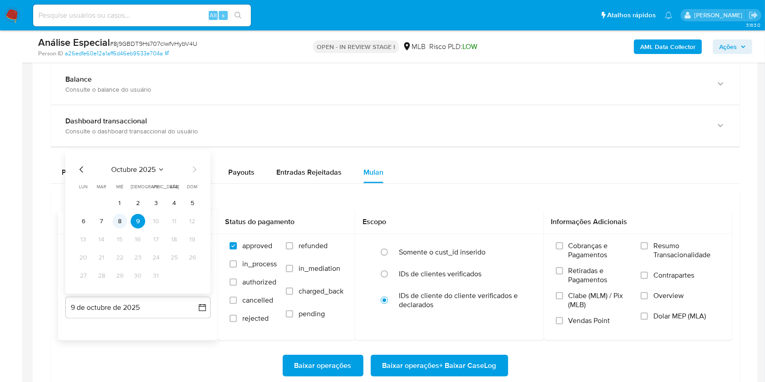
click at [117, 222] on button "8" at bounding box center [120, 221] width 15 height 15
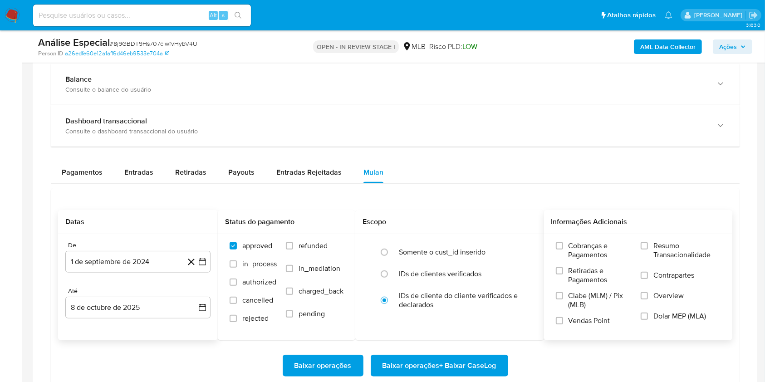
click at [665, 241] on span "Resumo Transacionalidade" at bounding box center [687, 250] width 67 height 18
click at [648, 242] on input "Resumo Transacionalidade" at bounding box center [644, 245] width 7 height 7
click at [461, 362] on span "Baixar operações + Baixar CaseLog" at bounding box center [440, 366] width 114 height 20
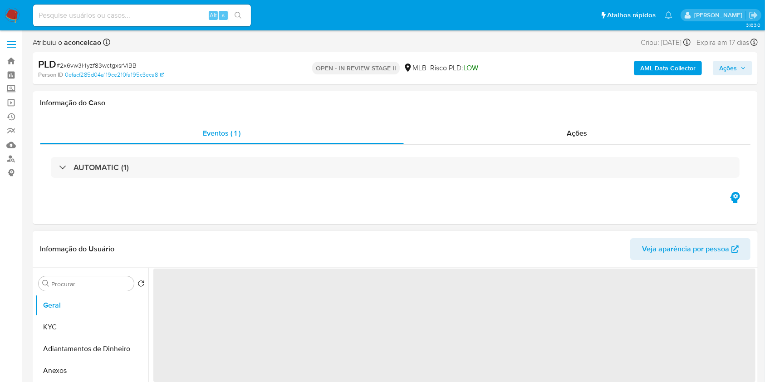
select select "10"
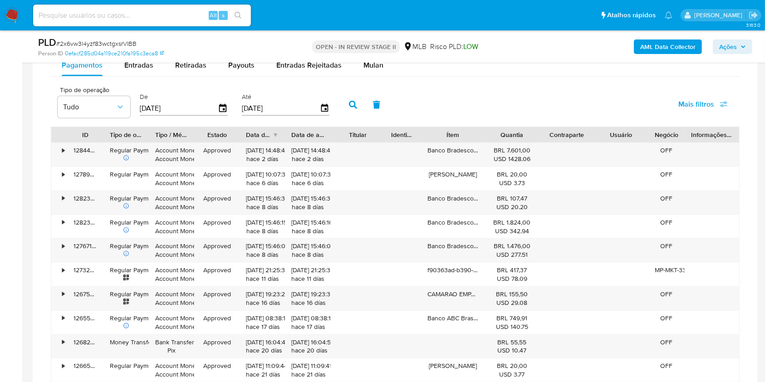
scroll to position [665, 0]
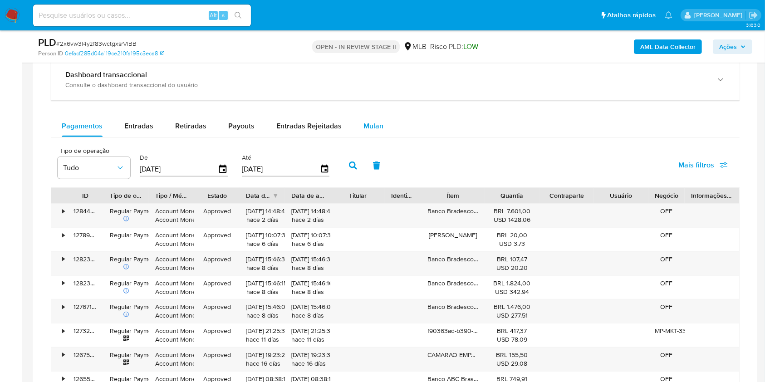
click at [366, 132] on div "Mulan" at bounding box center [374, 126] width 20 height 22
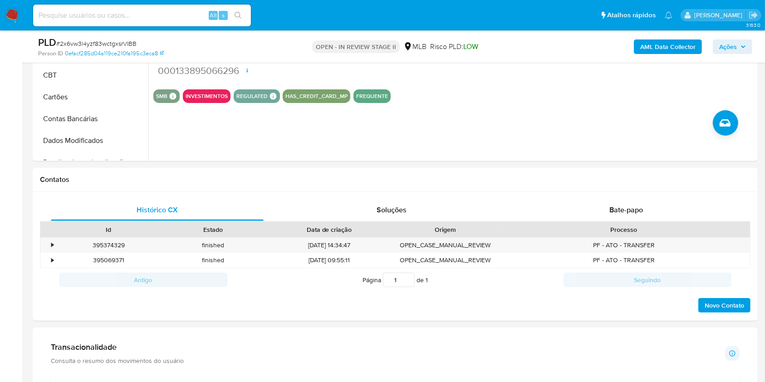
scroll to position [302, 0]
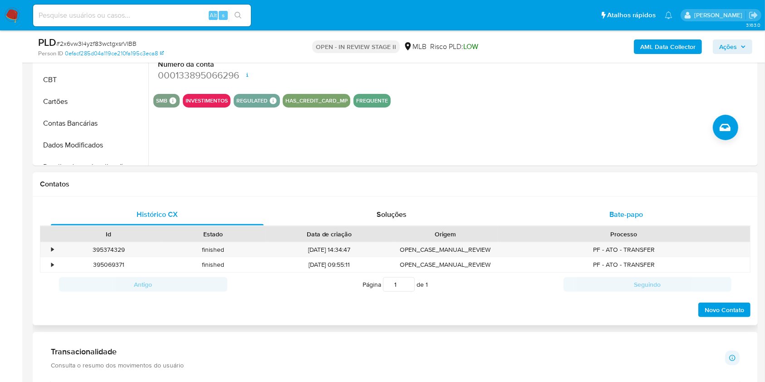
click at [611, 215] on span "Bate-papo" at bounding box center [627, 214] width 34 height 10
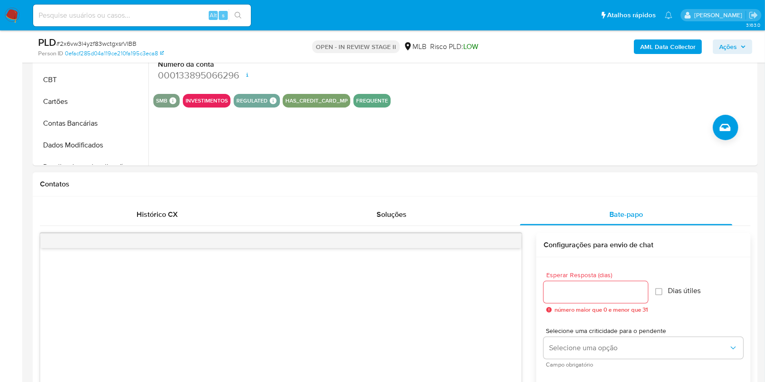
scroll to position [424, 0]
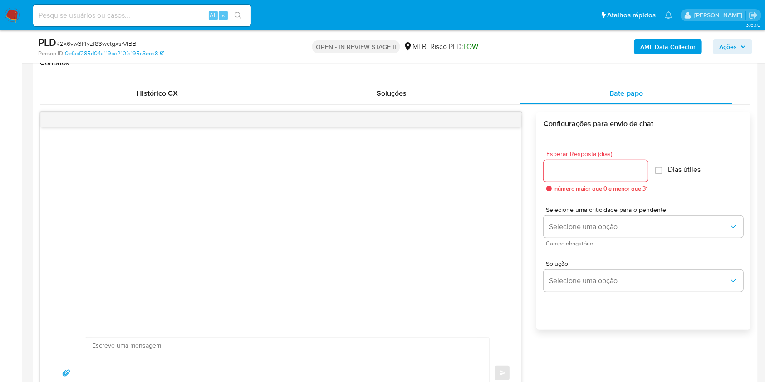
click at [584, 180] on div at bounding box center [596, 171] width 104 height 22
click at [575, 171] on input "Esperar Resposta (dias)" at bounding box center [596, 171] width 104 height 12
type input "3"
click at [261, 344] on textarea at bounding box center [285, 373] width 386 height 71
paste textarea "Olá! Estamos realizando uma verificação adicional de segurança em contas de usu…"
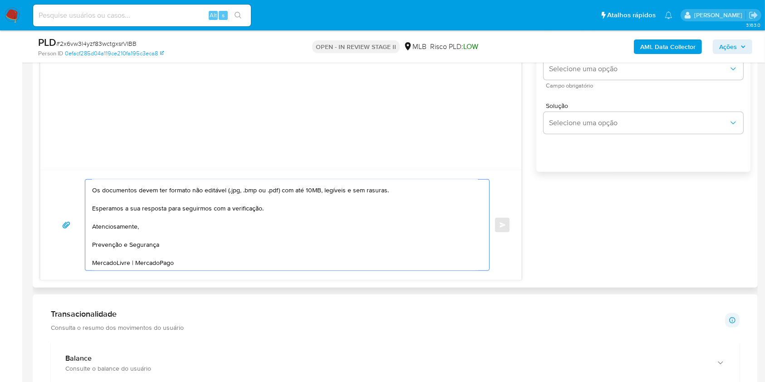
scroll to position [469, 0]
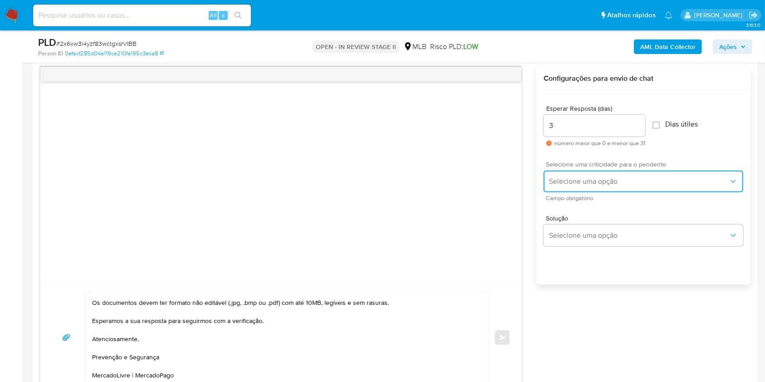
click at [576, 181] on span "Selecione uma opção" at bounding box center [639, 181] width 180 height 9
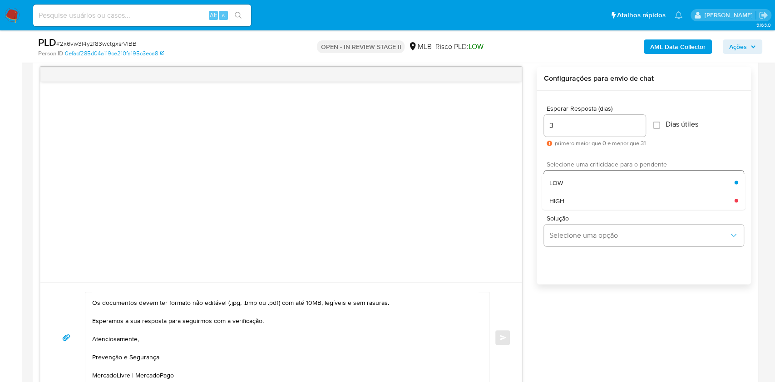
click at [576, 181] on div "LOW" at bounding box center [641, 182] width 185 height 18
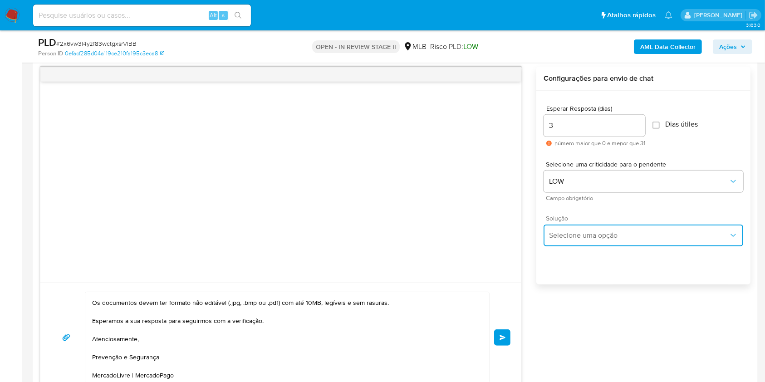
click at [596, 235] on span "Selecione uma opção" at bounding box center [639, 235] width 180 height 9
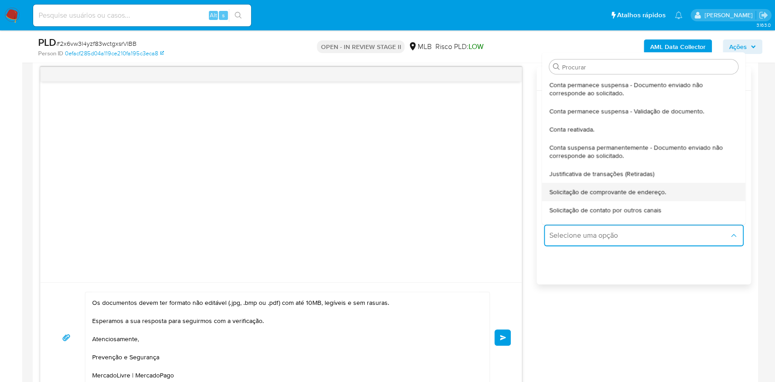
click at [604, 192] on span "Solicitação de comprovante de endereço." at bounding box center [607, 192] width 117 height 8
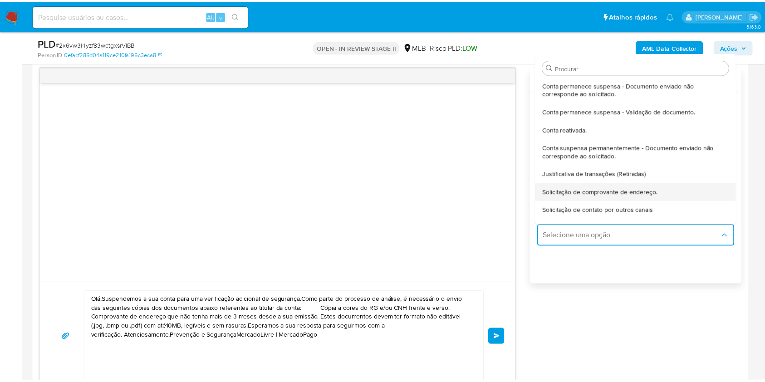
scroll to position [0, 0]
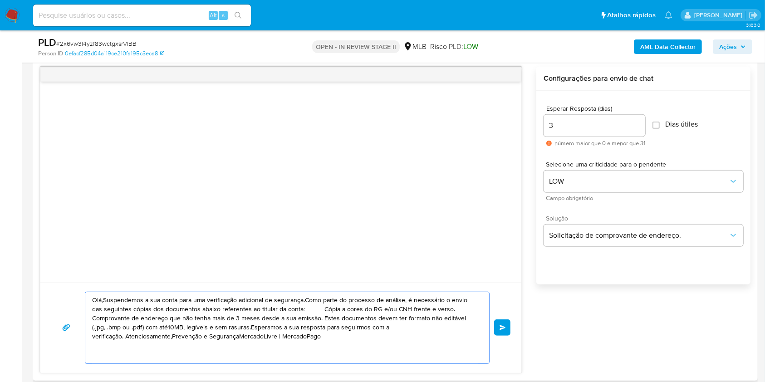
drag, startPoint x: 339, startPoint y: 340, endPoint x: 79, endPoint y: 290, distance: 264.5
click at [79, 290] on div "Olá,Suspendemos a sua conta para uma verificação adicional de segurança.Como pa…" at bounding box center [280, 327] width 481 height 91
paste textarea "! Estamos realizando uma verificação adicional de segurança em contas de usuári…"
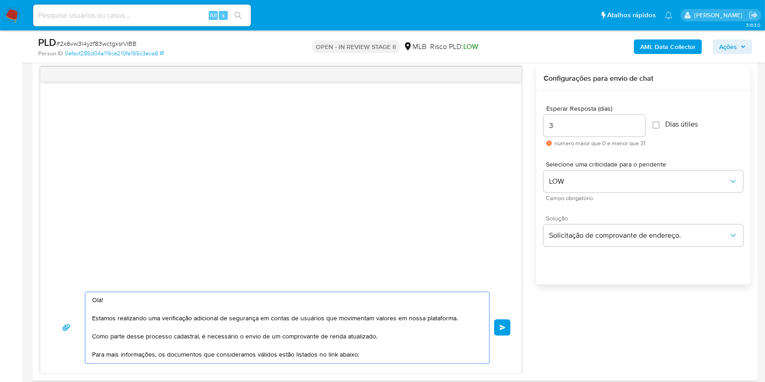
scroll to position [144, 0]
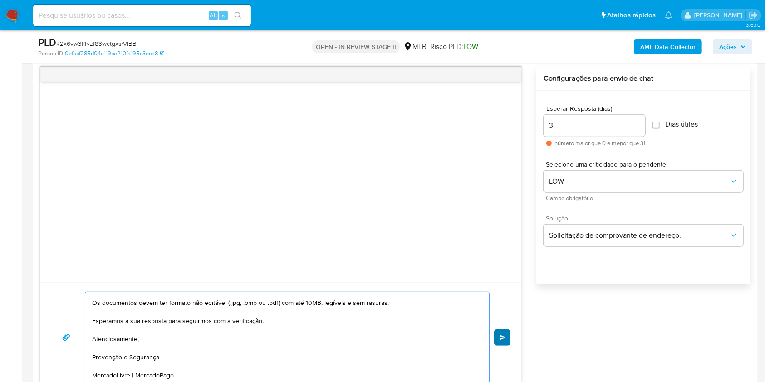
type textarea "Olá! Estamos realizando uma verificação adicional de segurança em contas de usu…"
click at [507, 336] on button "common.send" at bounding box center [502, 338] width 16 height 16
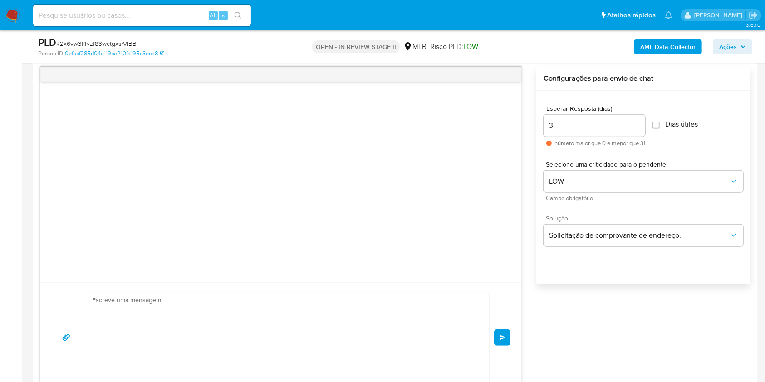
scroll to position [99, 0]
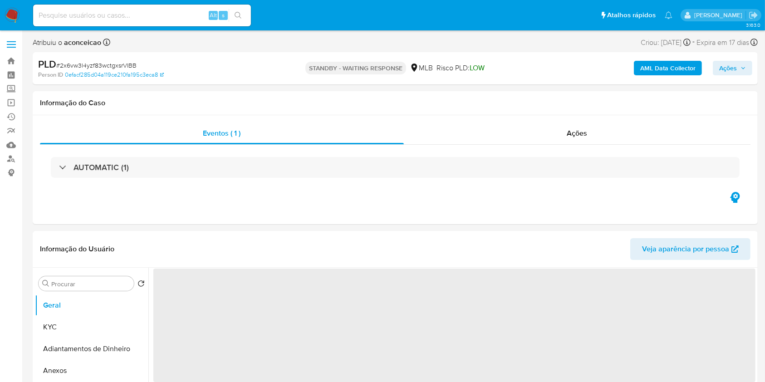
select select "10"
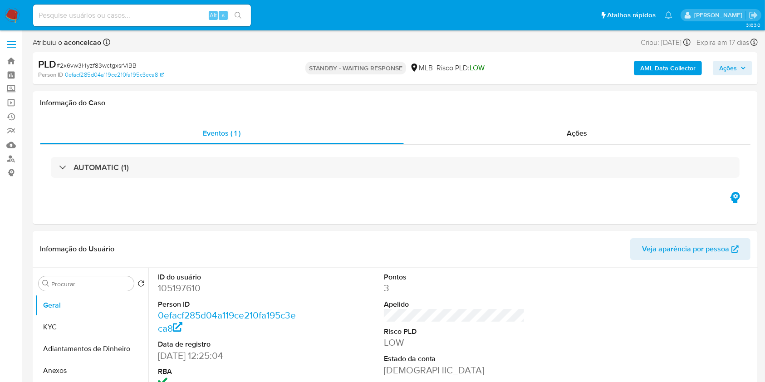
click at [113, 62] on span "# 2x6vw3l4yzf83wctgxsrVIBB" at bounding box center [96, 65] width 80 height 9
copy span "2x6vw3l4yzf83wctgxsrVIBB"
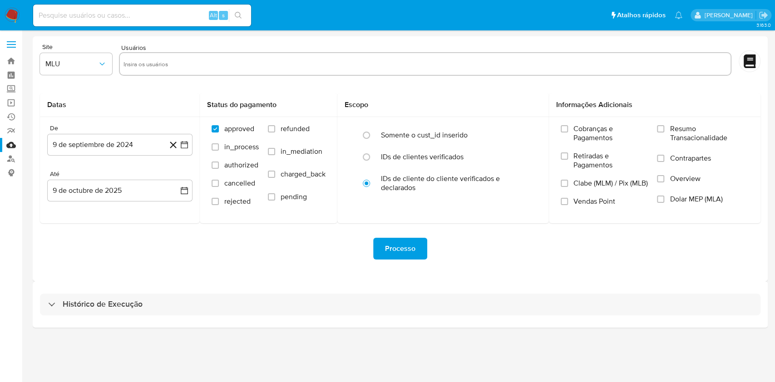
drag, startPoint x: 363, startPoint y: 302, endPoint x: 382, endPoint y: 288, distance: 23.3
click at [364, 301] on div "Histórico de Execução" at bounding box center [400, 305] width 720 height 22
select select "10"
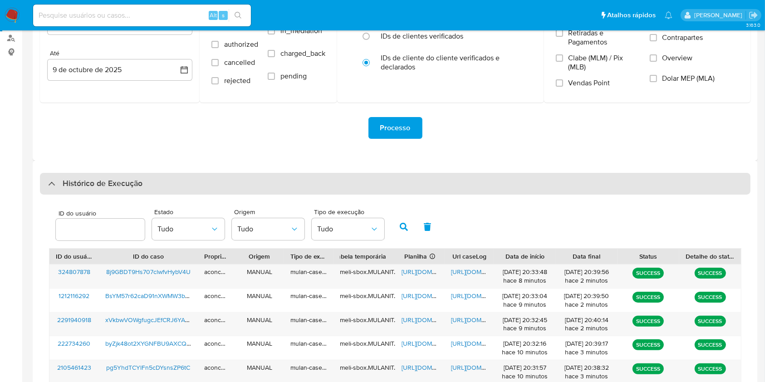
scroll to position [327, 0]
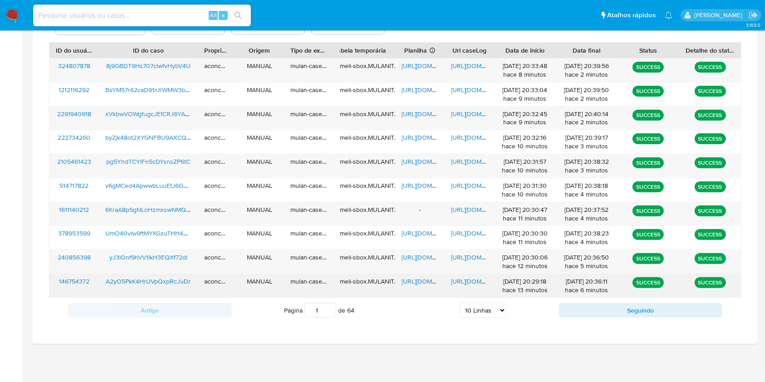
click at [413, 281] on span "https://docs.google.com/spreadsheets/d/1Iswg8ZJtncd-M3TwsdN17UIF2PUVqlSE-W5-f4d…" at bounding box center [433, 281] width 63 height 9
click at [467, 278] on span "https://docs.google.com/document/d/1b5oPsCeZW7_geQ70YDASGvDA5TeEK6IKuOhXD7woz0A…" at bounding box center [482, 281] width 63 height 9
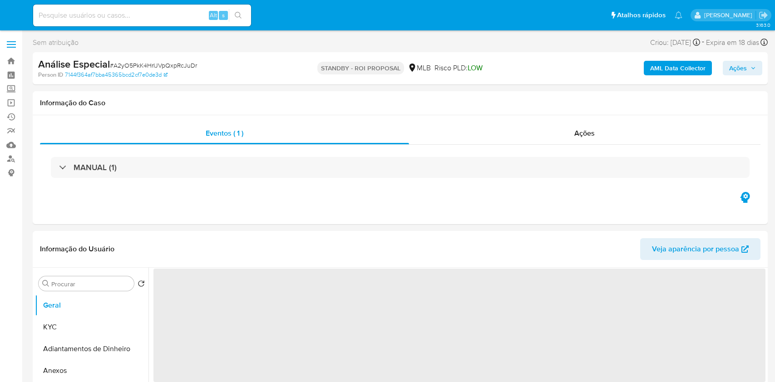
select select "10"
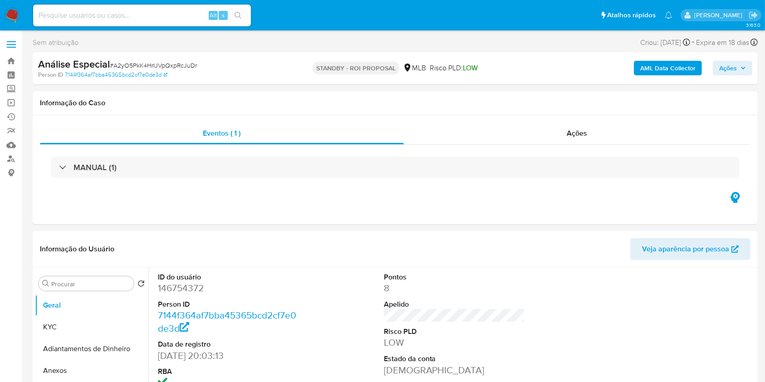
click at [171, 6] on div "Alt s" at bounding box center [142, 16] width 218 height 22
click at [173, 13] on input at bounding box center [142, 16] width 218 height 12
paste input "yJ3lOnf9hVV1lkH3EQXf72dl"
type input "yJ3lOnf9hVV1lkH3EQXf72dl"
click at [237, 17] on icon "search-icon" at bounding box center [238, 15] width 7 height 7
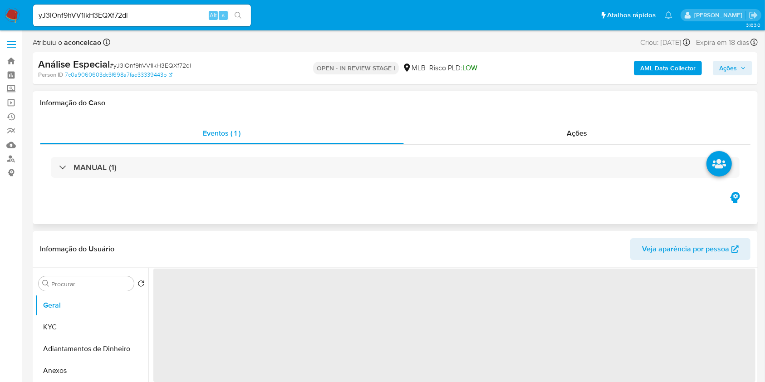
select select "10"
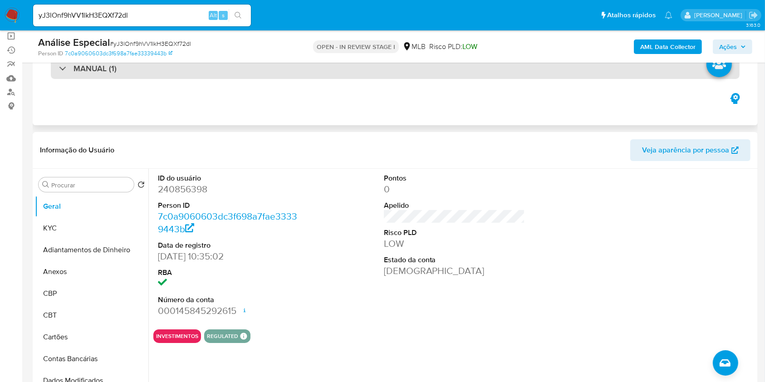
scroll to position [121, 0]
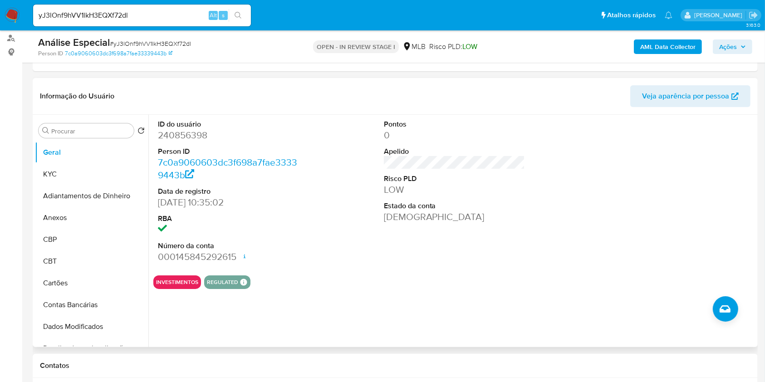
click at [309, 152] on div "ID do usuário 240856398 Person ID 7c0a9060603dc3f698a7fae33339443b Data de regi…" at bounding box center [454, 191] width 602 height 153
click at [88, 177] on button "KYC" at bounding box center [88, 174] width 106 height 22
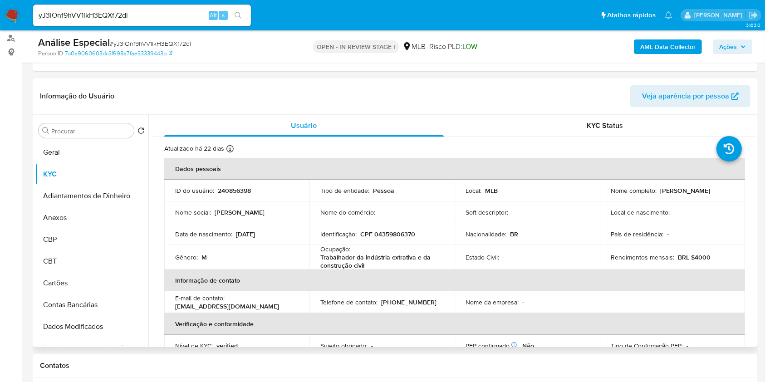
click at [336, 247] on p "Ocupação :" at bounding box center [335, 249] width 30 height 8
click at [389, 256] on p "Trabalhador da indústria extrativa e da construção civil" at bounding box center [380, 261] width 120 height 16
copy div "Ocupação : Trabalhador da indústria extrativa e da construção civil"
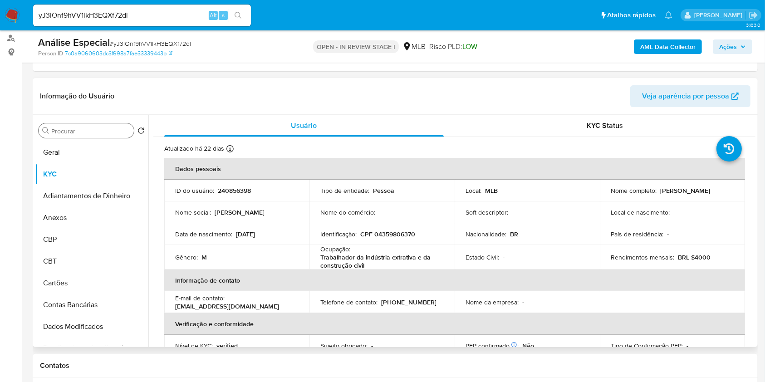
click at [84, 126] on div "Procurar" at bounding box center [86, 130] width 95 height 15
click at [86, 137] on div "Procurar" at bounding box center [86, 130] width 95 height 15
click at [85, 134] on input "Procurar" at bounding box center [90, 131] width 79 height 8
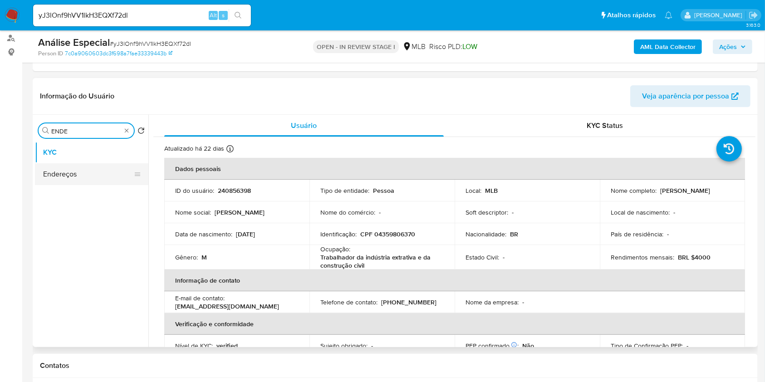
type input "ENDE"
click at [82, 176] on button "Endereços" at bounding box center [88, 174] width 106 height 22
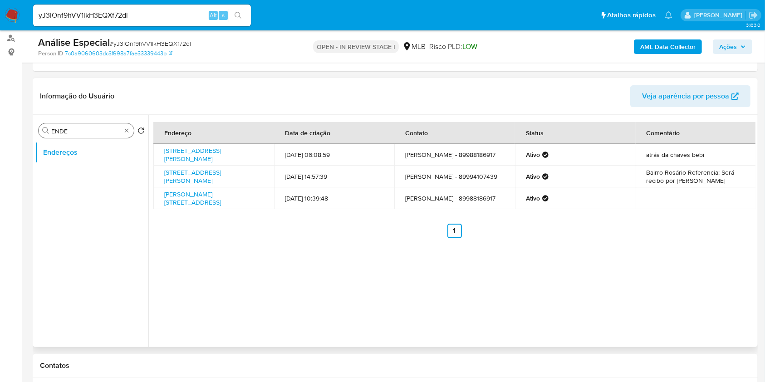
click at [130, 130] on div "Procurar ENDE" at bounding box center [86, 130] width 95 height 15
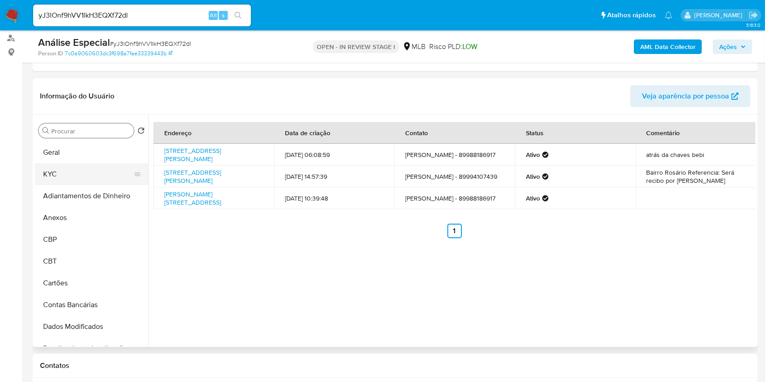
drag, startPoint x: 101, startPoint y: 177, endPoint x: 129, endPoint y: 172, distance: 28.5
click at [100, 172] on button "KYC" at bounding box center [88, 174] width 106 height 22
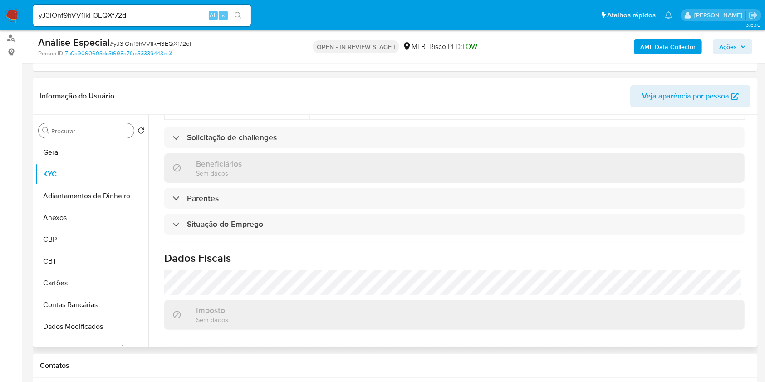
scroll to position [389, 0]
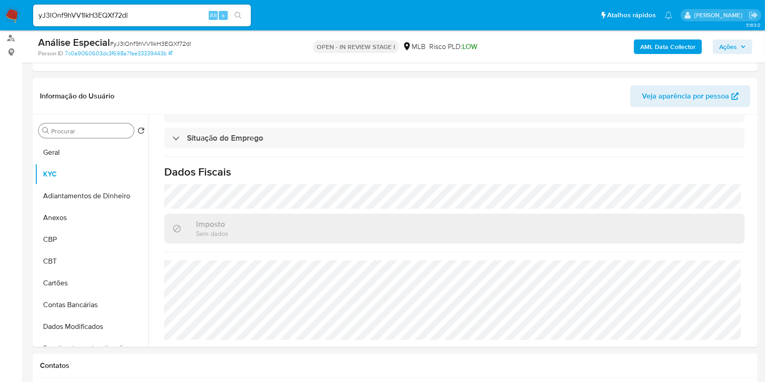
click at [108, 130] on input "Procurar" at bounding box center [90, 131] width 79 height 8
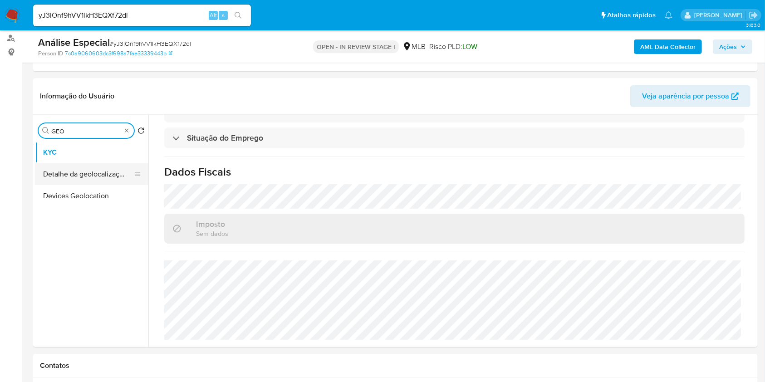
type input "GEO"
click at [89, 168] on button "Detalhe da geolocalização" at bounding box center [88, 174] width 106 height 22
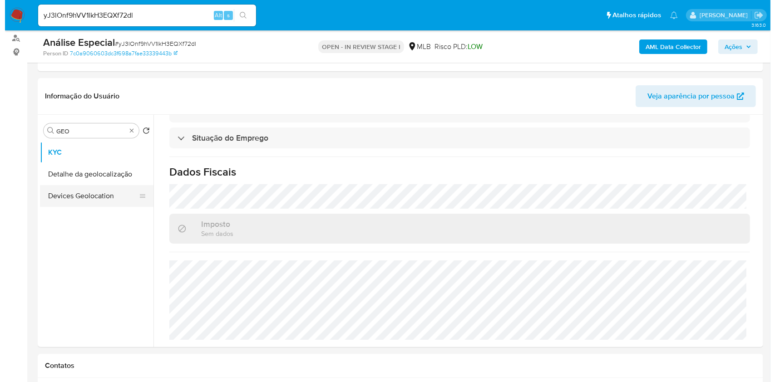
scroll to position [0, 0]
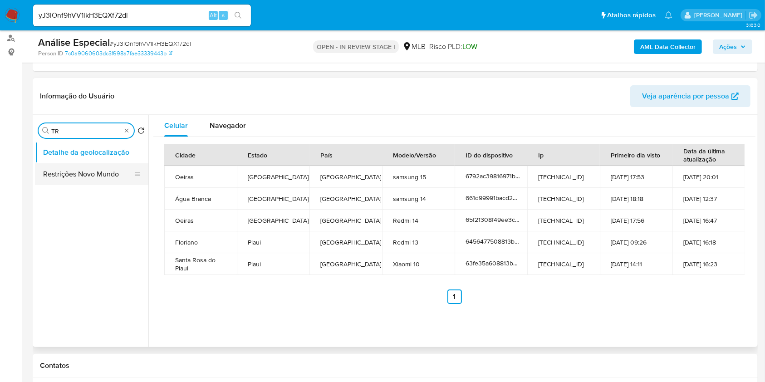
type input "TR"
click at [104, 175] on button "Restrições Novo Mundo" at bounding box center [88, 174] width 106 height 22
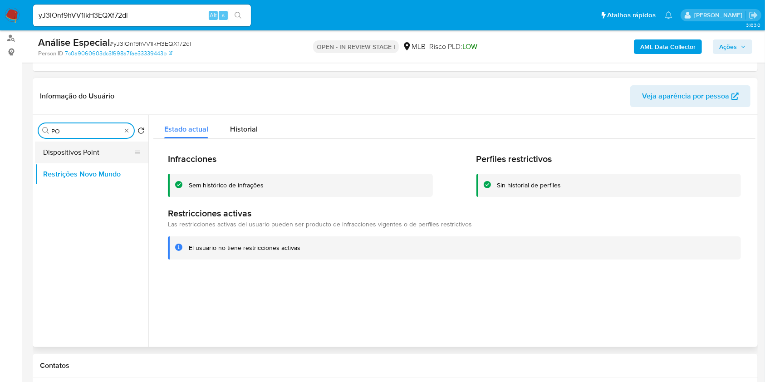
type input "PO"
click at [109, 151] on button "Dispositivos Point" at bounding box center [88, 153] width 106 height 22
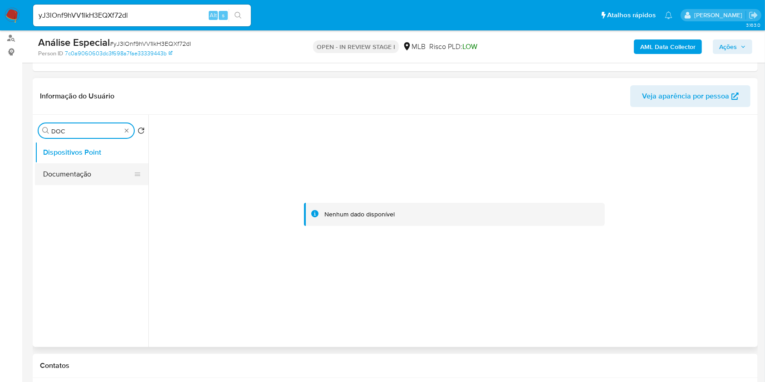
type input "DOC"
click at [105, 182] on button "Documentação" at bounding box center [88, 174] width 106 height 22
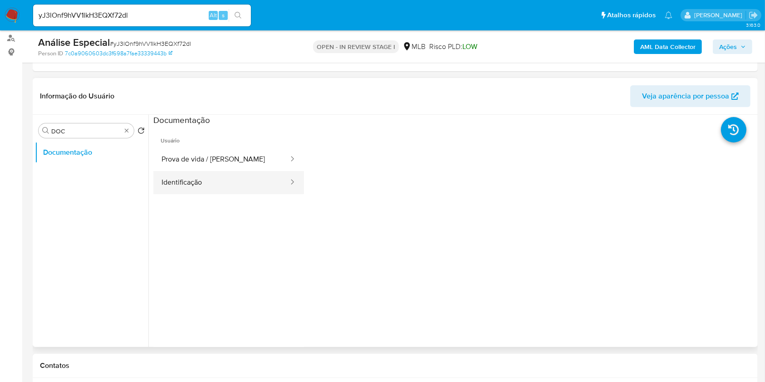
click at [243, 181] on button "Identificação" at bounding box center [221, 182] width 136 height 23
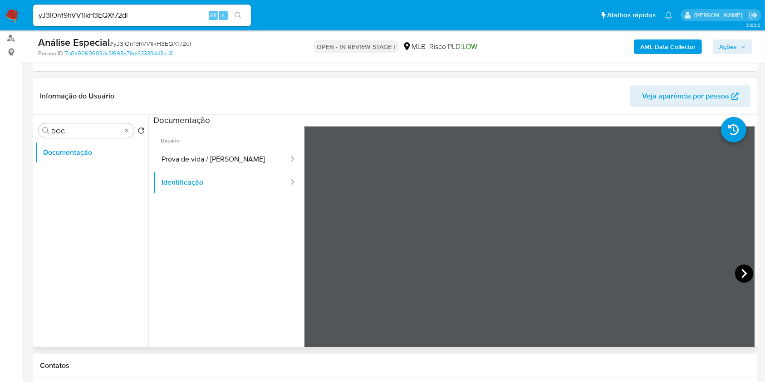
click at [740, 274] on icon at bounding box center [744, 274] width 18 height 18
click at [206, 156] on button "Prova de vida / Selfie" at bounding box center [221, 159] width 136 height 23
click at [131, 129] on div "Procurar DOC" at bounding box center [86, 130] width 95 height 15
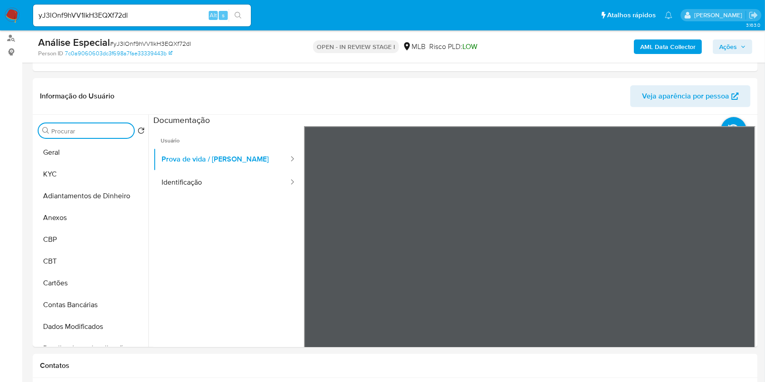
click at [669, 51] on b "AML Data Collector" at bounding box center [668, 46] width 55 height 15
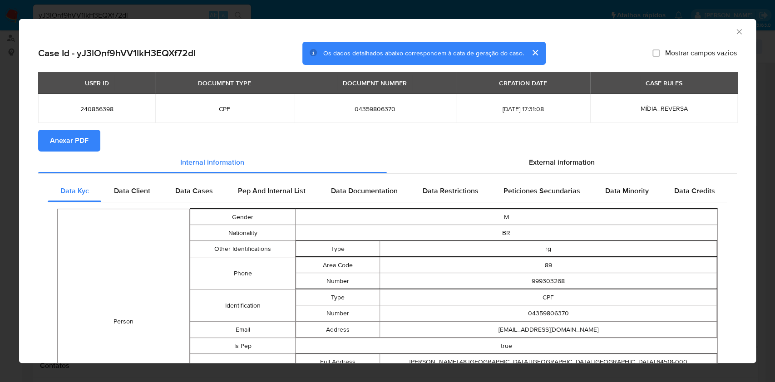
drag, startPoint x: 79, startPoint y: 142, endPoint x: 222, endPoint y: 116, distance: 145.2
click at [82, 138] on span "Anexar PDF" at bounding box center [69, 141] width 39 height 20
click at [734, 34] on icon "Fechar a janela" at bounding box center [738, 31] width 9 height 9
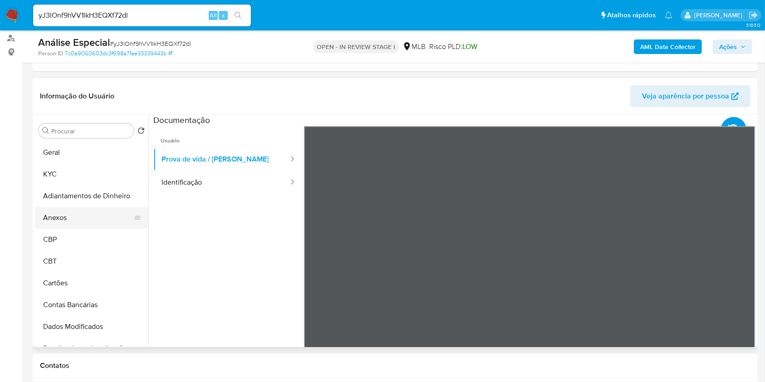
click at [86, 212] on button "Anexos" at bounding box center [88, 218] width 106 height 22
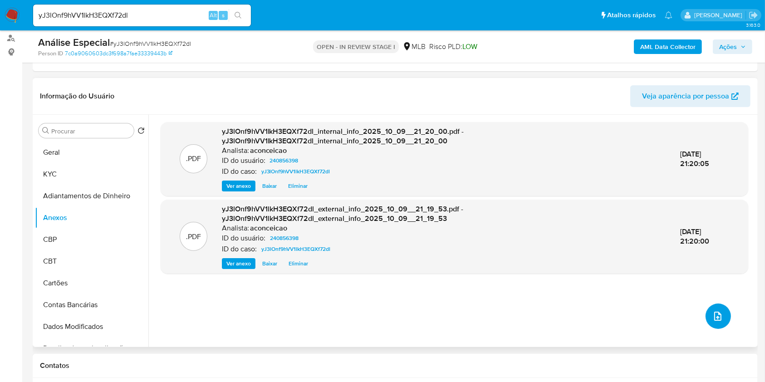
click at [720, 316] on button "upload-file" at bounding box center [718, 316] width 25 height 25
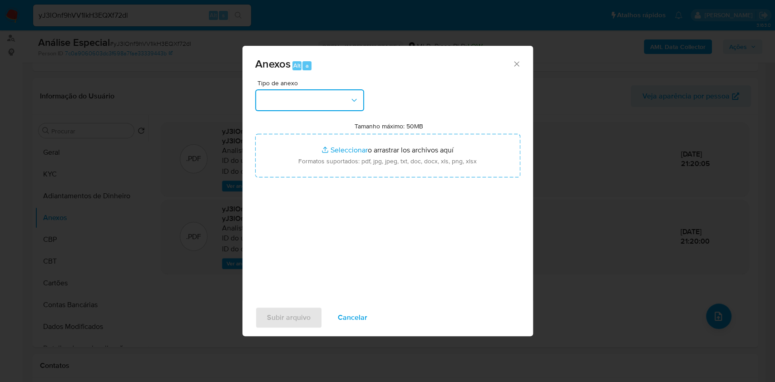
click at [305, 100] on button "button" at bounding box center [309, 100] width 109 height 22
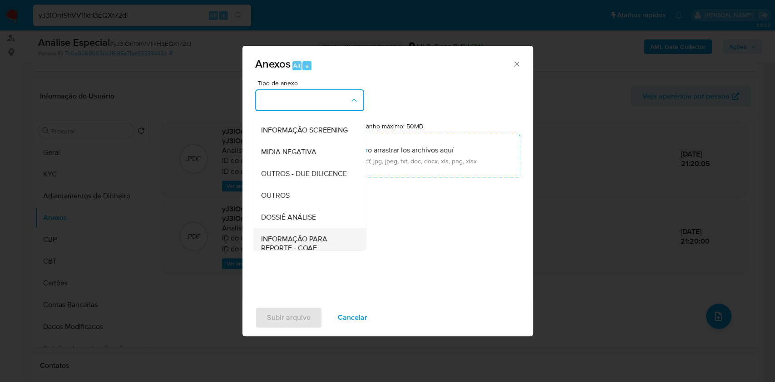
scroll to position [139, 0]
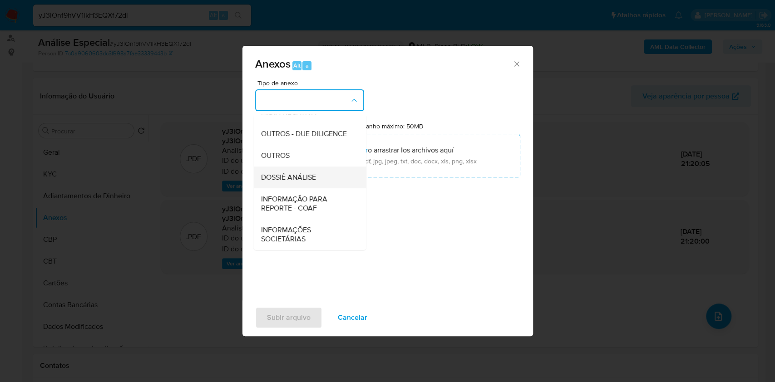
click at [305, 178] on span "DOSSIÊ ANÁLISE" at bounding box center [288, 177] width 55 height 9
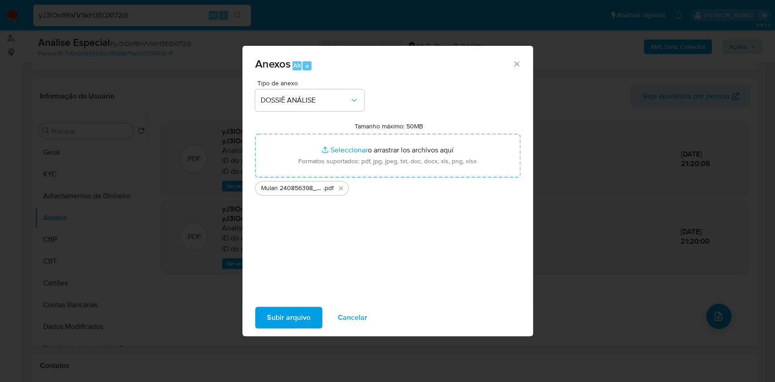
click at [288, 321] on span "Subir arquivo" at bounding box center [289, 318] width 44 height 20
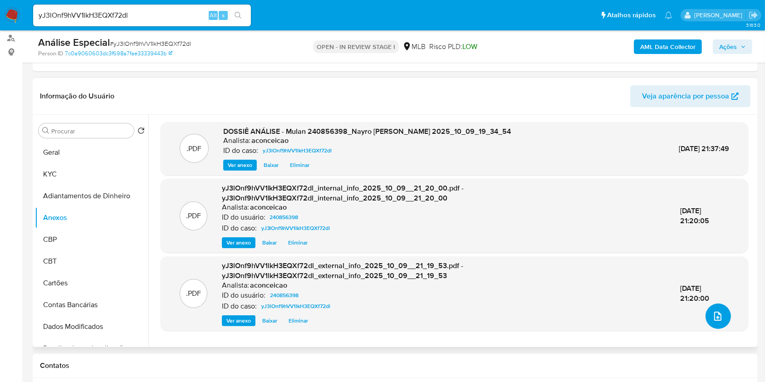
click at [713, 319] on span "upload-file" at bounding box center [718, 316] width 11 height 11
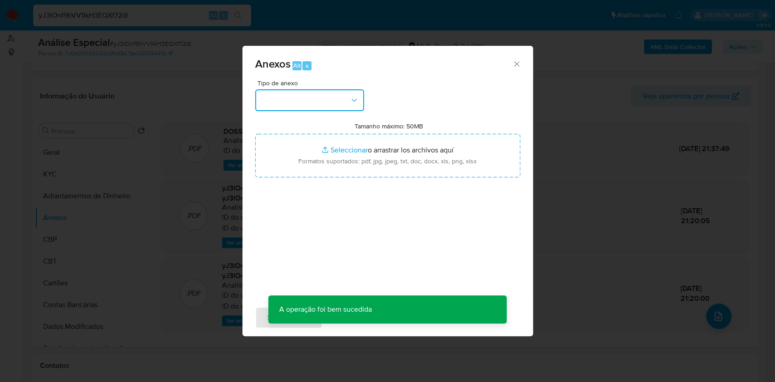
click at [330, 95] on button "button" at bounding box center [309, 100] width 109 height 22
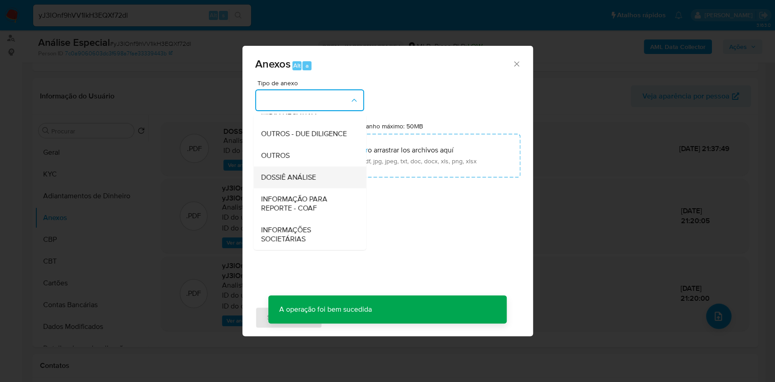
click at [301, 177] on span "DOSSIÊ ANÁLISE" at bounding box center [288, 177] width 55 height 9
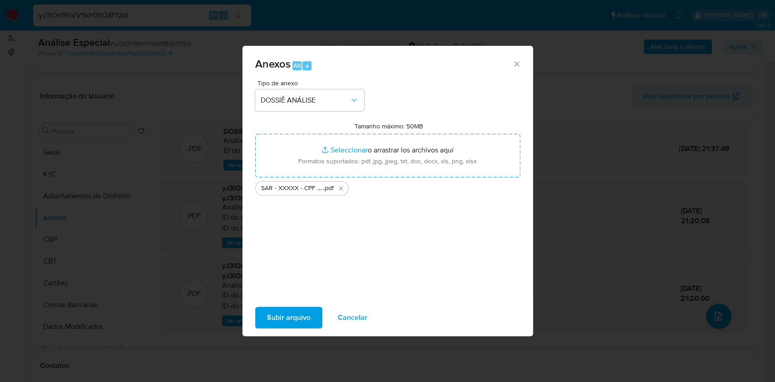
click at [292, 316] on span "Subir arquivo" at bounding box center [289, 318] width 44 height 20
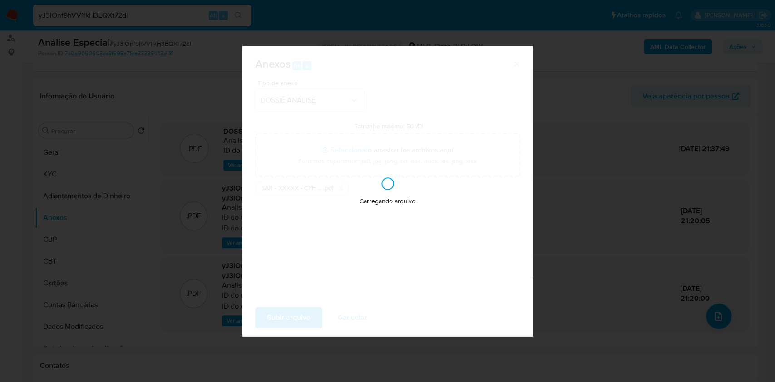
click at [300, 318] on div "Carregando arquivo" at bounding box center [387, 191] width 291 height 291
click at [668, 204] on div "Anexos Alt a Tipo de anexo DOSSIÊ ANÁLISE Tamanho máximo: 50MB Seleccionar arch…" at bounding box center [387, 191] width 775 height 382
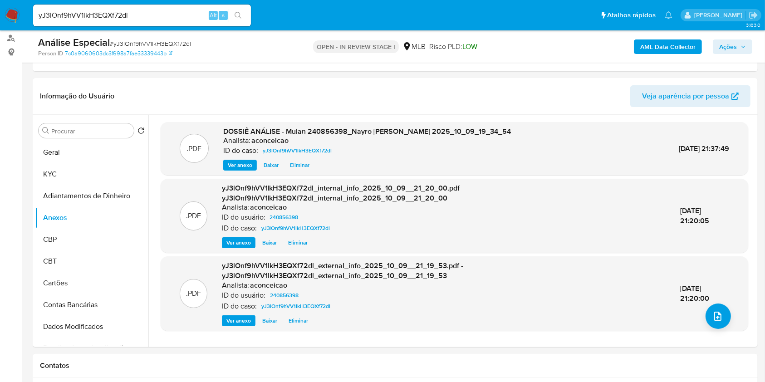
drag, startPoint x: 719, startPoint y: 44, endPoint x: 691, endPoint y: 55, distance: 29.9
click at [719, 45] on span "Ações" at bounding box center [728, 46] width 18 height 15
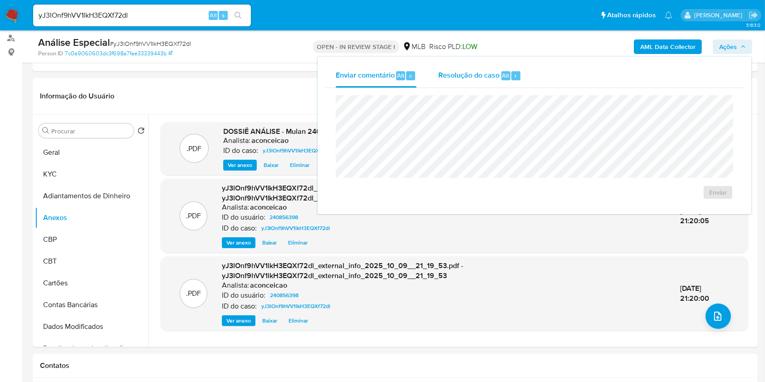
click at [497, 74] on span "Resolução do caso" at bounding box center [469, 75] width 61 height 10
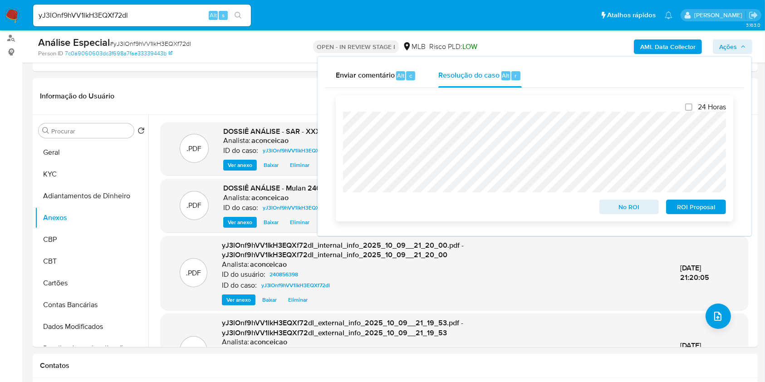
click at [696, 208] on span "ROI Proposal" at bounding box center [696, 207] width 47 height 13
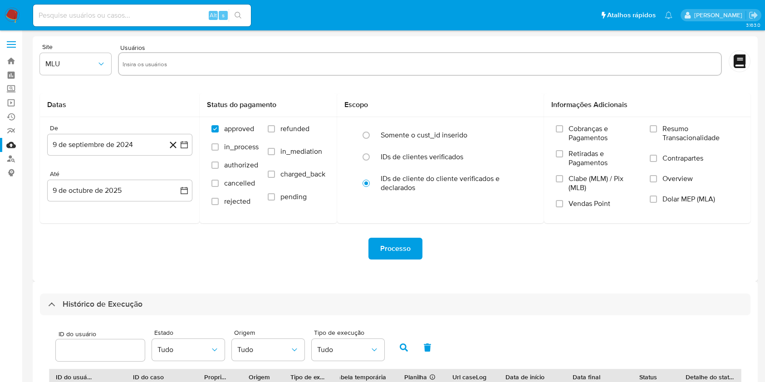
select select "10"
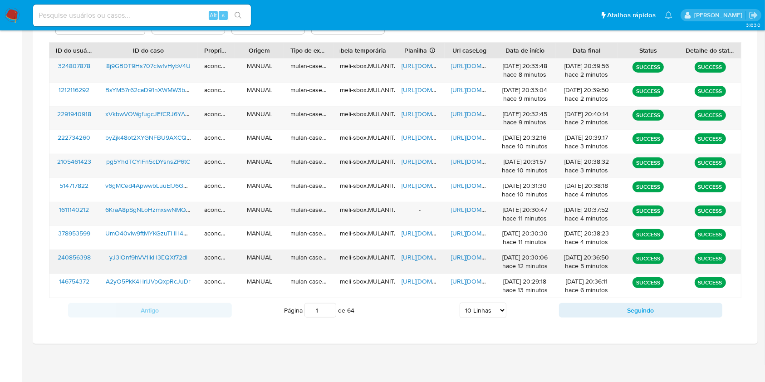
click at [415, 257] on span "[URL][DOMAIN_NAME]" at bounding box center [433, 257] width 63 height 9
click at [462, 259] on span "[URL][DOMAIN_NAME]" at bounding box center [482, 257] width 63 height 9
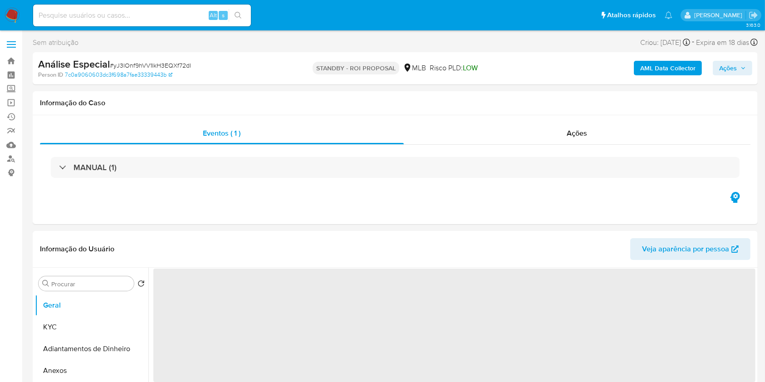
select select "10"
